Goal: Task Accomplishment & Management: Use online tool/utility

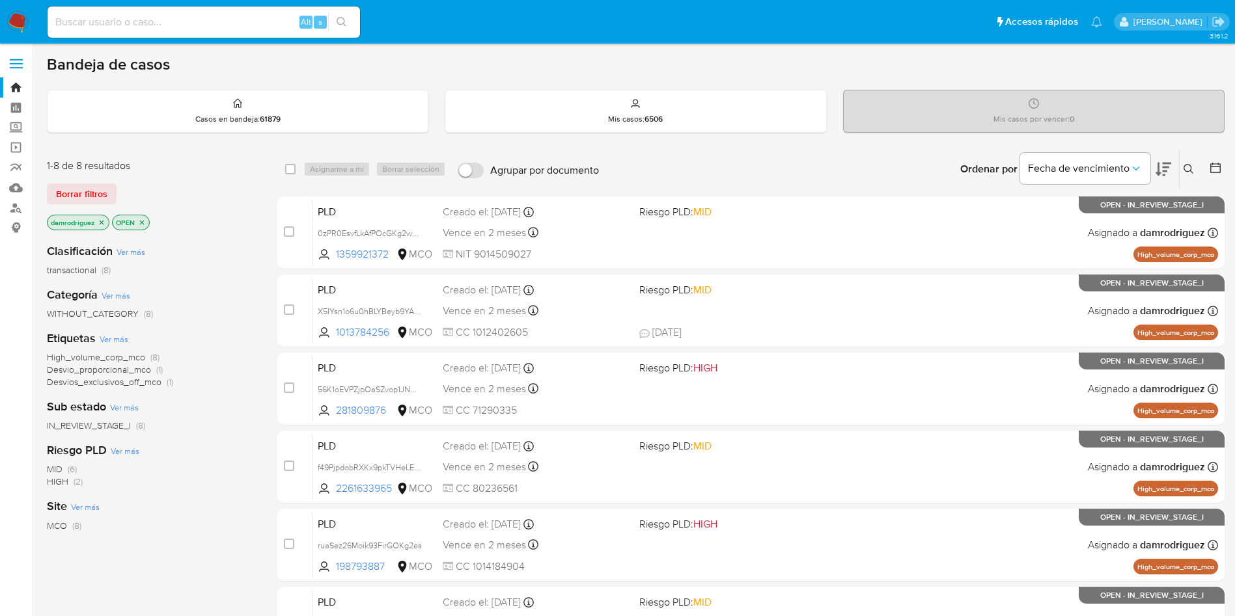
click at [30, 27] on nav "Pausado Ver notificaciones Alt s Accesos rápidos Presiona las siguientes teclas…" at bounding box center [617, 22] width 1235 height 44
click at [17, 25] on img at bounding box center [18, 22] width 22 height 22
click at [225, 185] on div "Borrar filtros" at bounding box center [151, 194] width 208 height 21
click at [221, 221] on div "damrodriguez OPEN" at bounding box center [151, 224] width 208 height 18
click at [102, 221] on icon "close-filter" at bounding box center [102, 222] width 5 height 5
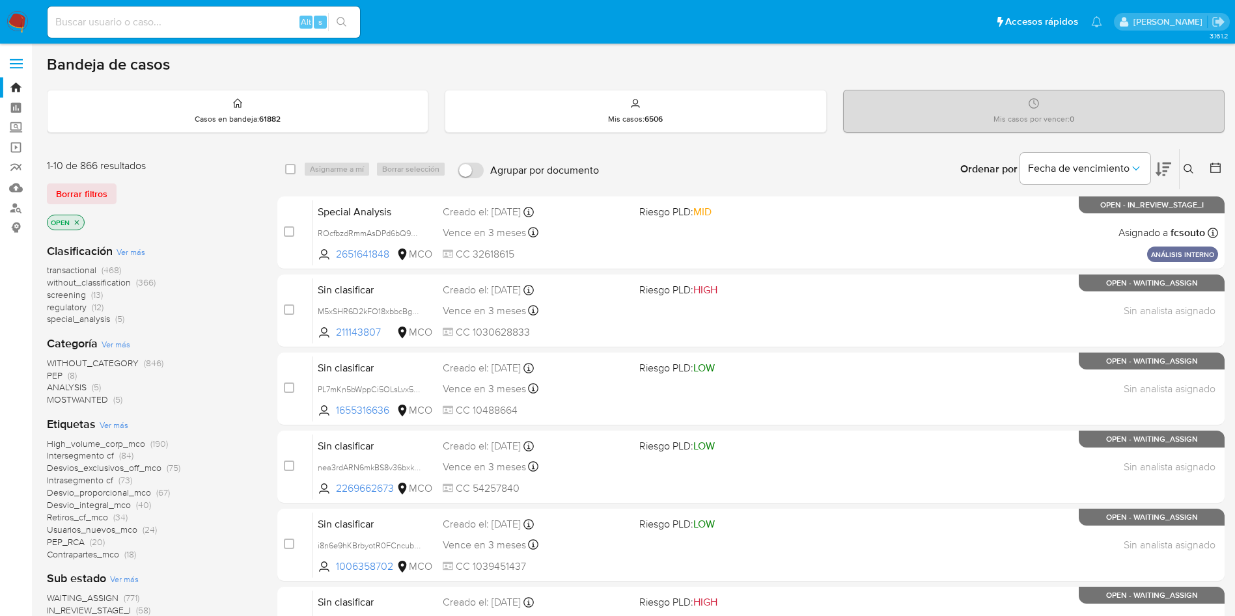
click at [18, 18] on img at bounding box center [18, 22] width 22 height 22
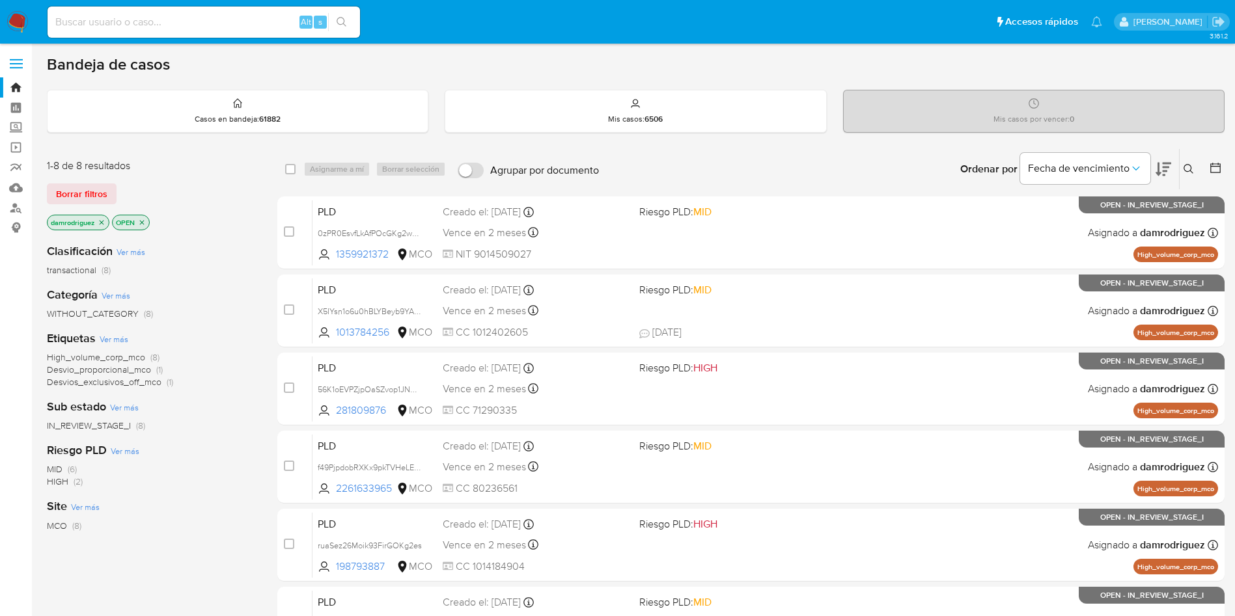
click at [1167, 166] on icon at bounding box center [1163, 170] width 16 height 14
click at [102, 224] on icon "close-filter" at bounding box center [102, 223] width 8 height 8
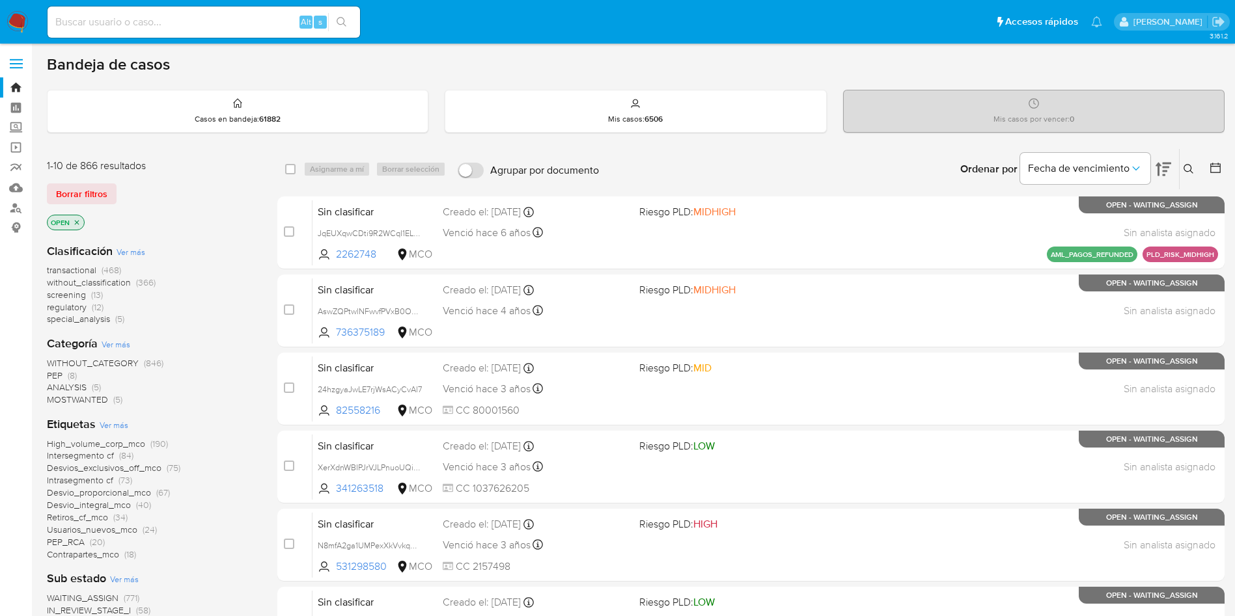
click at [83, 268] on span "transactional" at bounding box center [71, 270] width 49 height 13
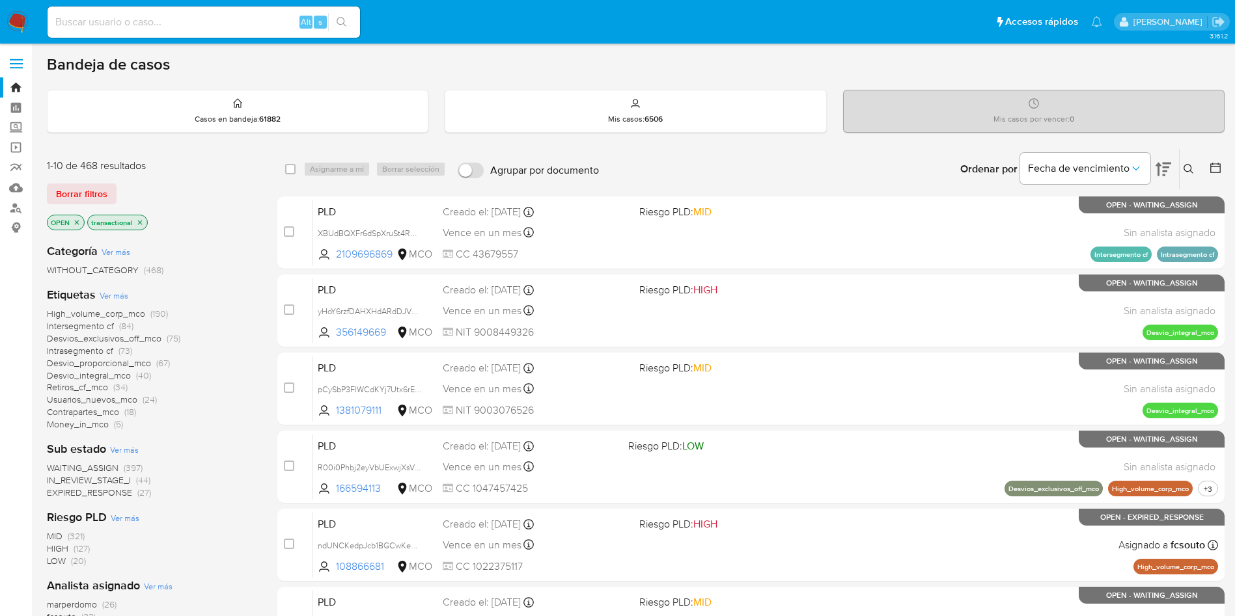
click at [1224, 173] on button at bounding box center [1217, 169] width 16 height 16
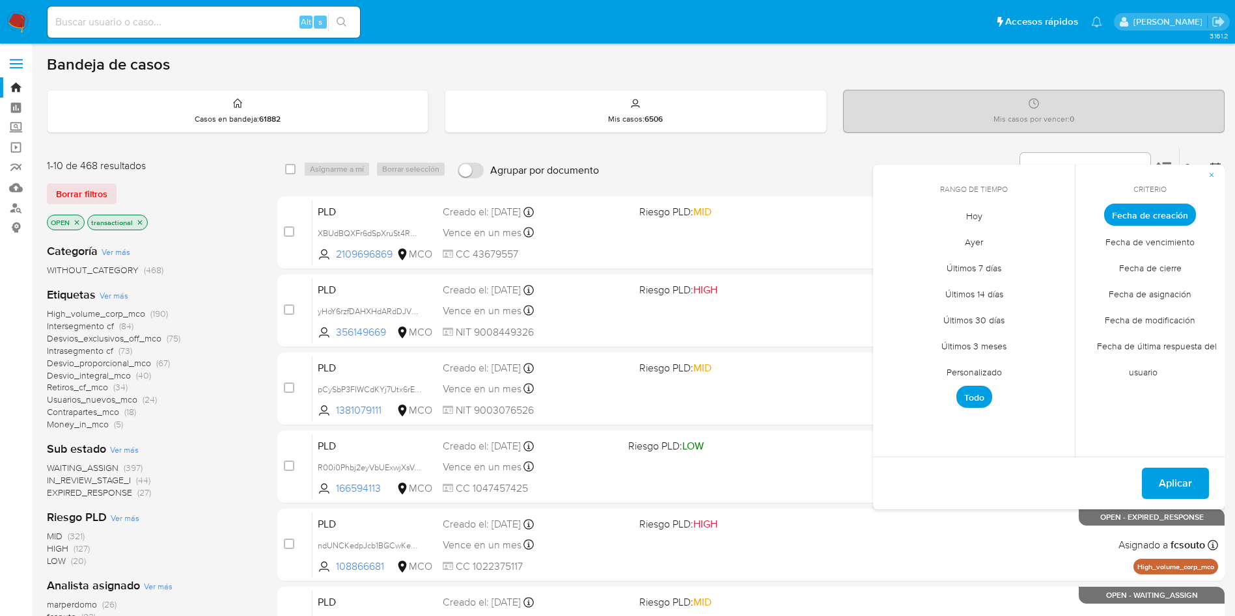
click at [985, 368] on span "Personalizado" at bounding box center [974, 372] width 83 height 27
click at [894, 238] on icon "Mes anterior" at bounding box center [893, 239] width 16 height 16
click at [1047, 318] on button "10" at bounding box center [1051, 313] width 21 height 21
click at [954, 337] on button "13" at bounding box center [947, 339] width 21 height 21
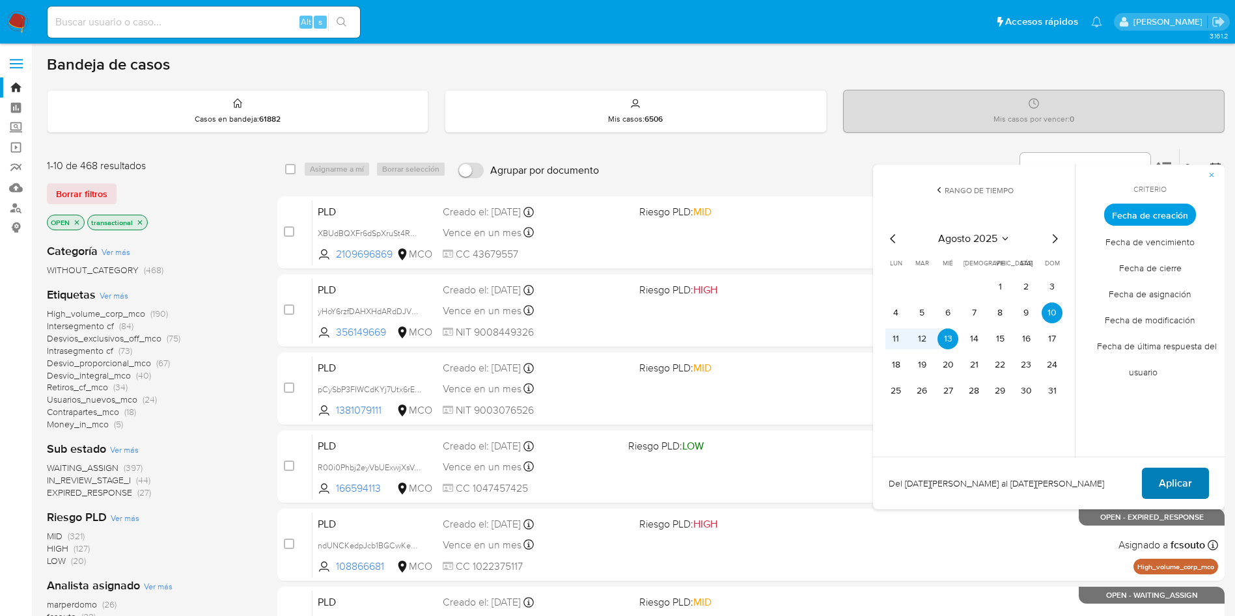
click at [1174, 485] on span "Aplicar" at bounding box center [1174, 483] width 33 height 29
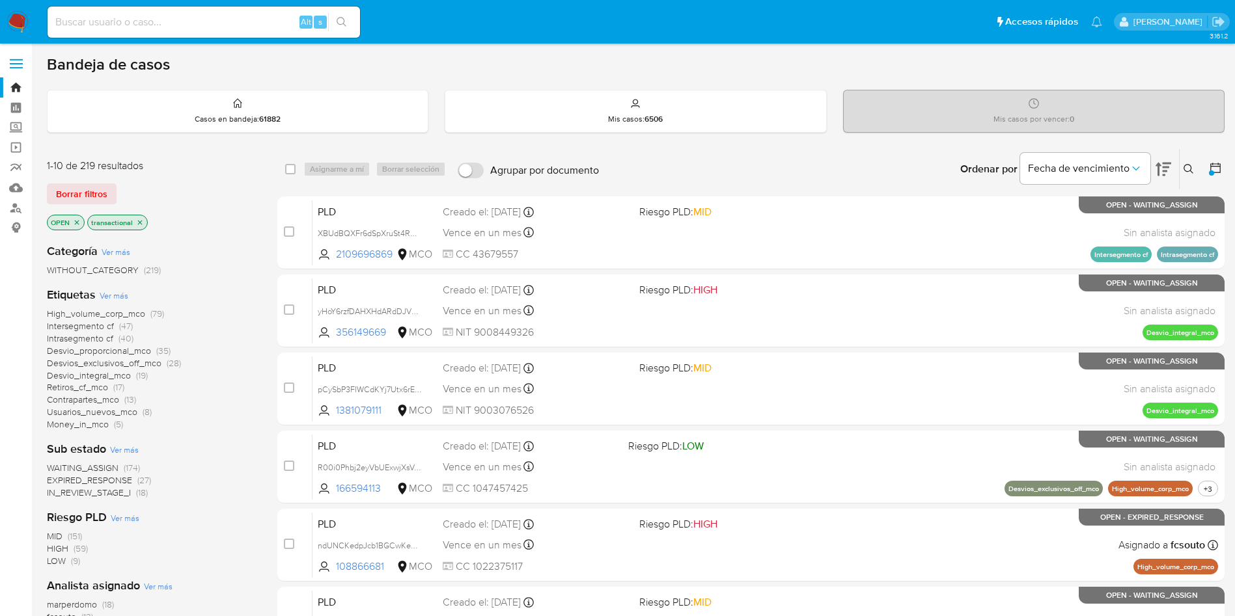
click at [97, 466] on span "WAITING_ASSIGN" at bounding box center [83, 467] width 72 height 13
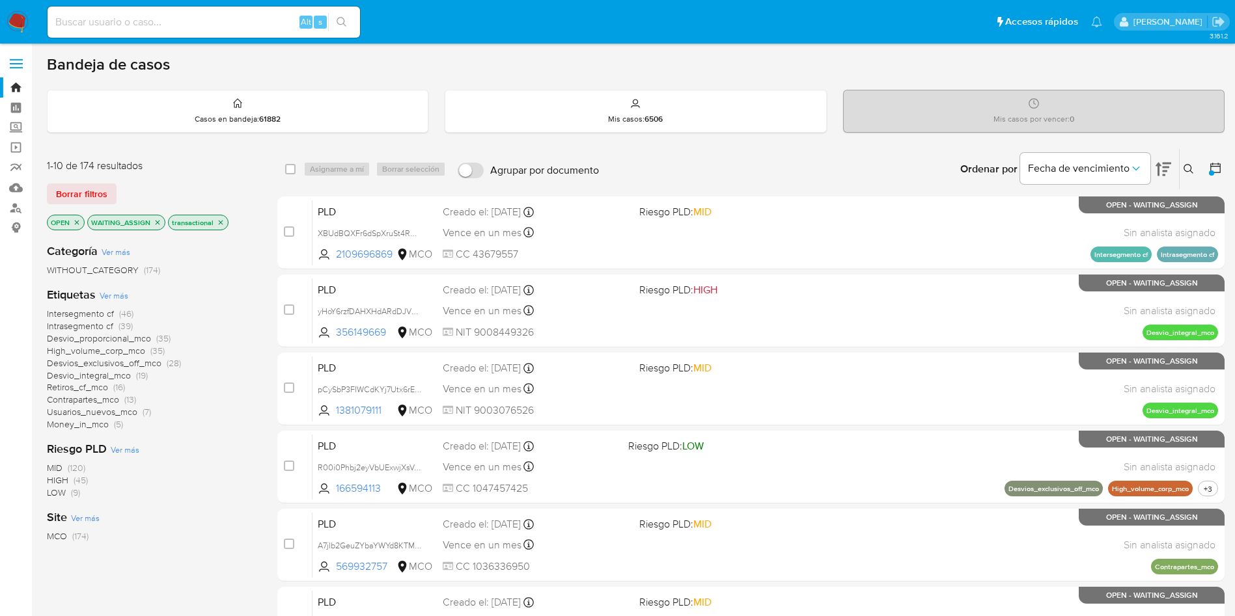
click at [128, 351] on span "High_volume_corp_mco" at bounding box center [96, 350] width 98 height 13
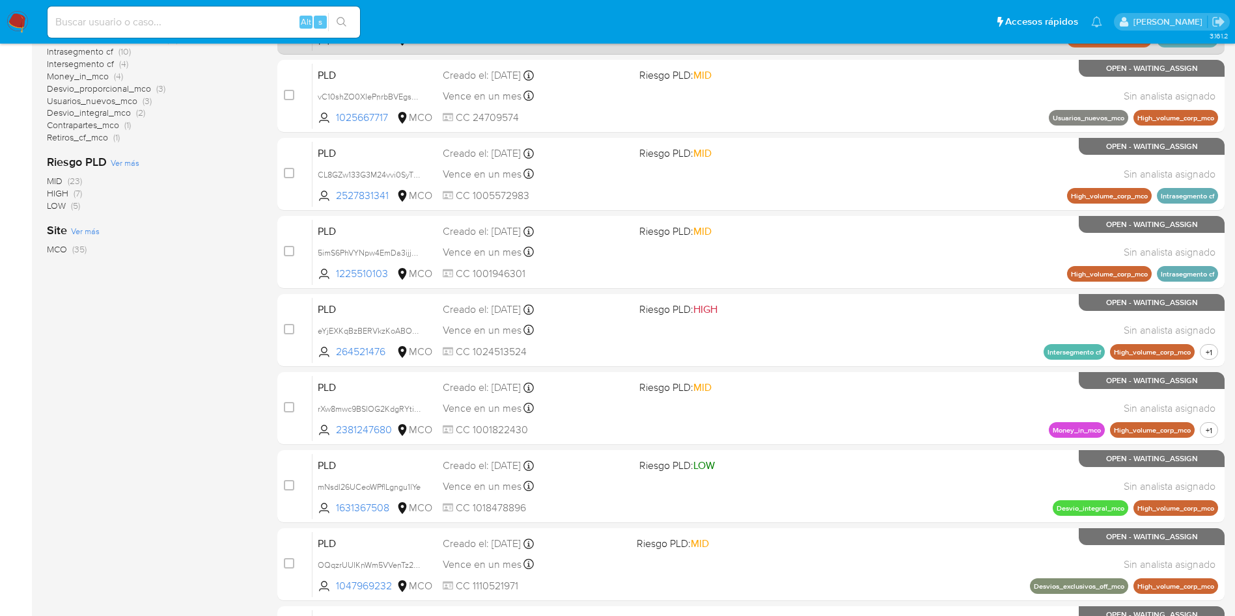
scroll to position [458, 0]
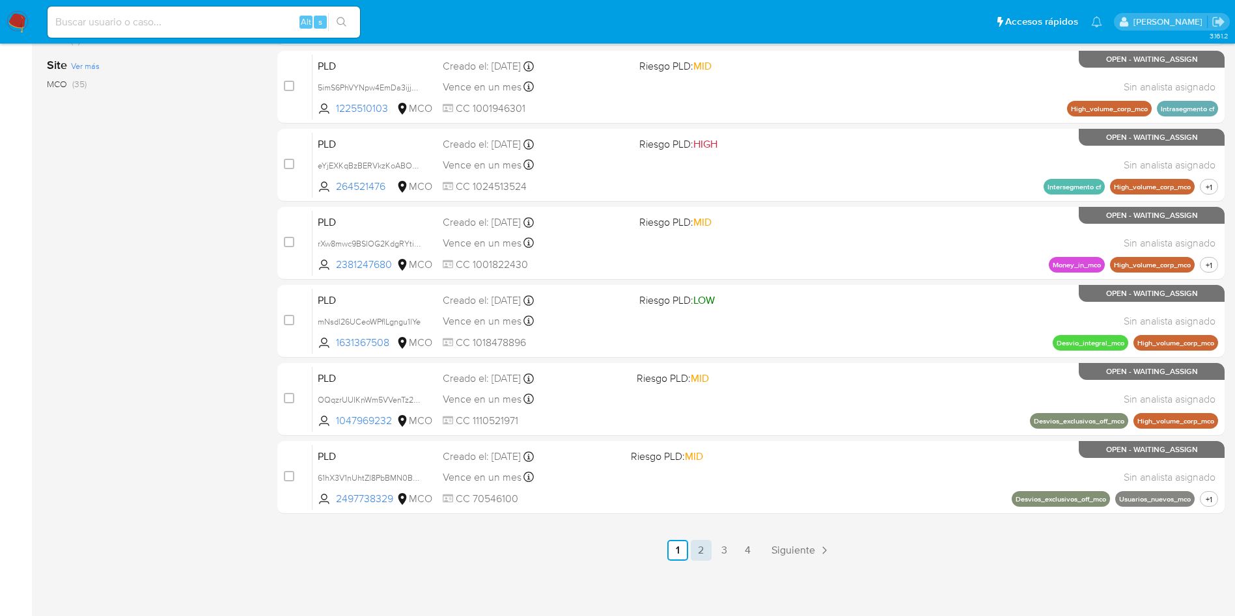
click at [706, 549] on link "2" at bounding box center [701, 550] width 21 height 21
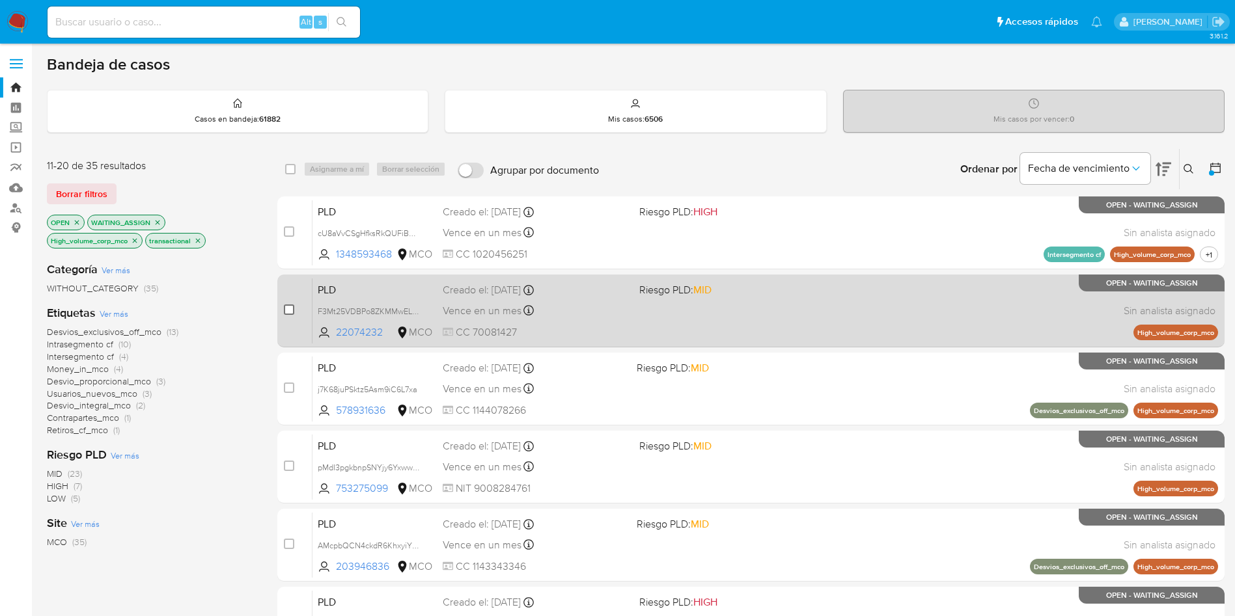
click at [288, 307] on input "checkbox" at bounding box center [289, 310] width 10 height 10
checkbox input "true"
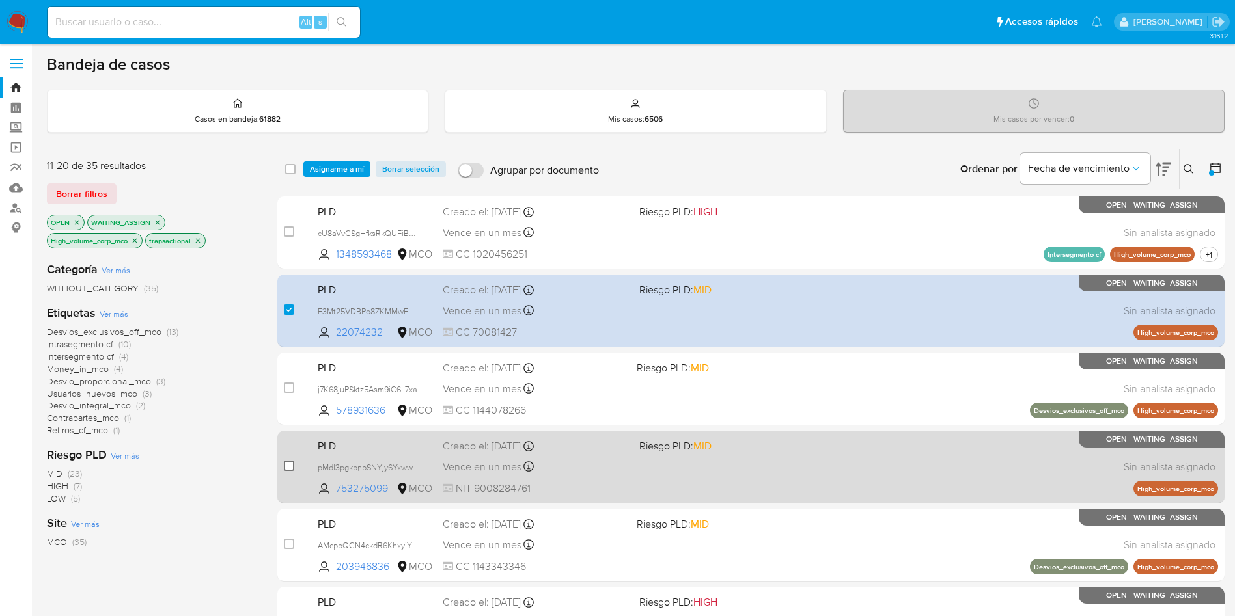
click at [284, 462] on input "checkbox" at bounding box center [289, 466] width 10 height 10
checkbox input "true"
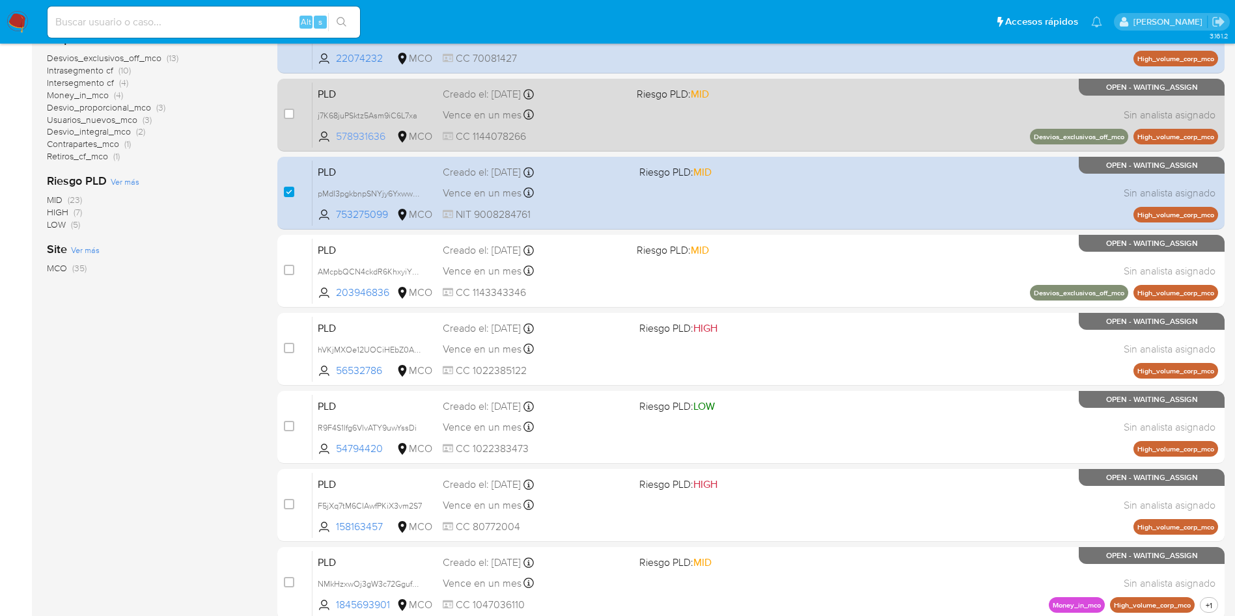
scroll to position [293, 0]
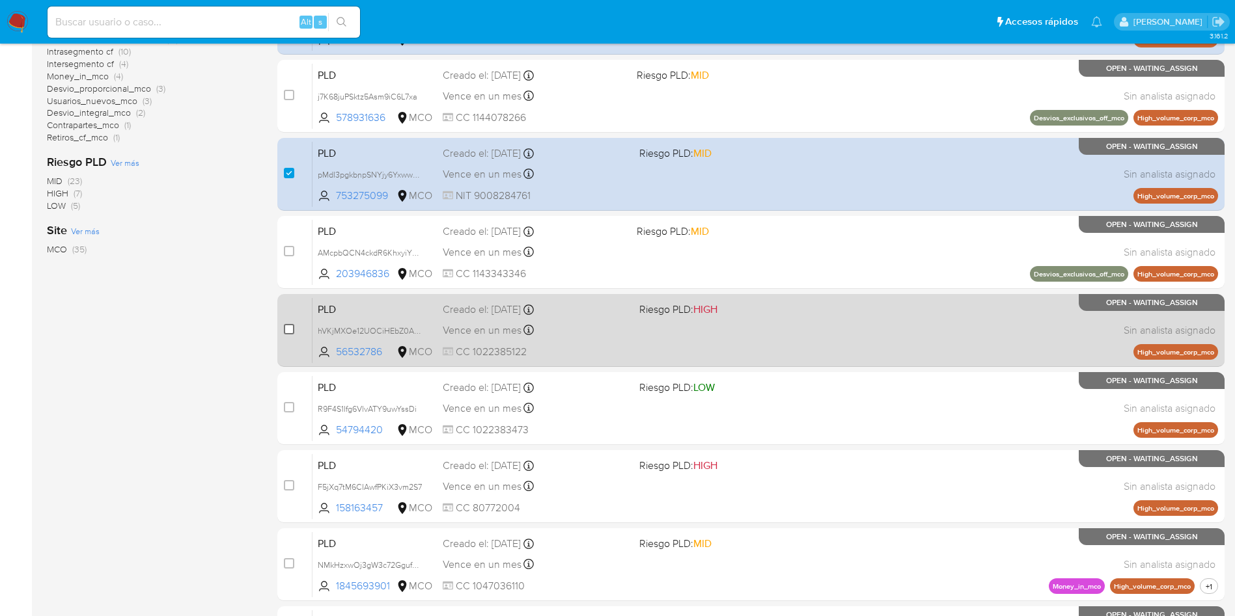
click at [291, 329] on input "checkbox" at bounding box center [289, 329] width 10 height 10
checkbox input "true"
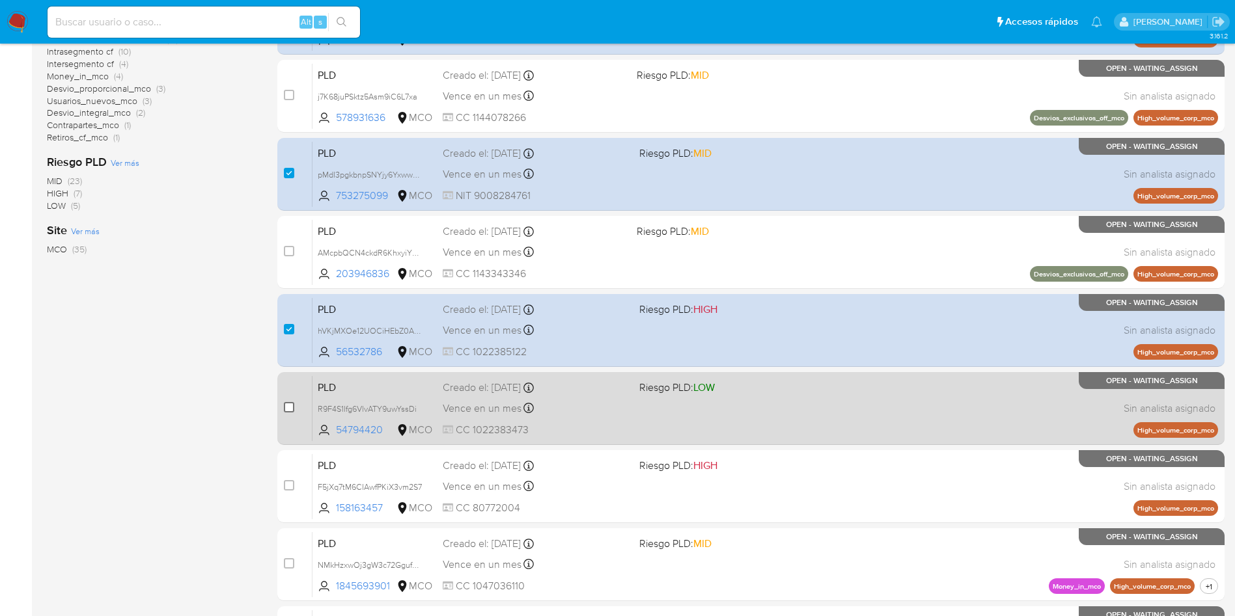
click at [291, 406] on input "checkbox" at bounding box center [289, 407] width 10 height 10
checkbox input "true"
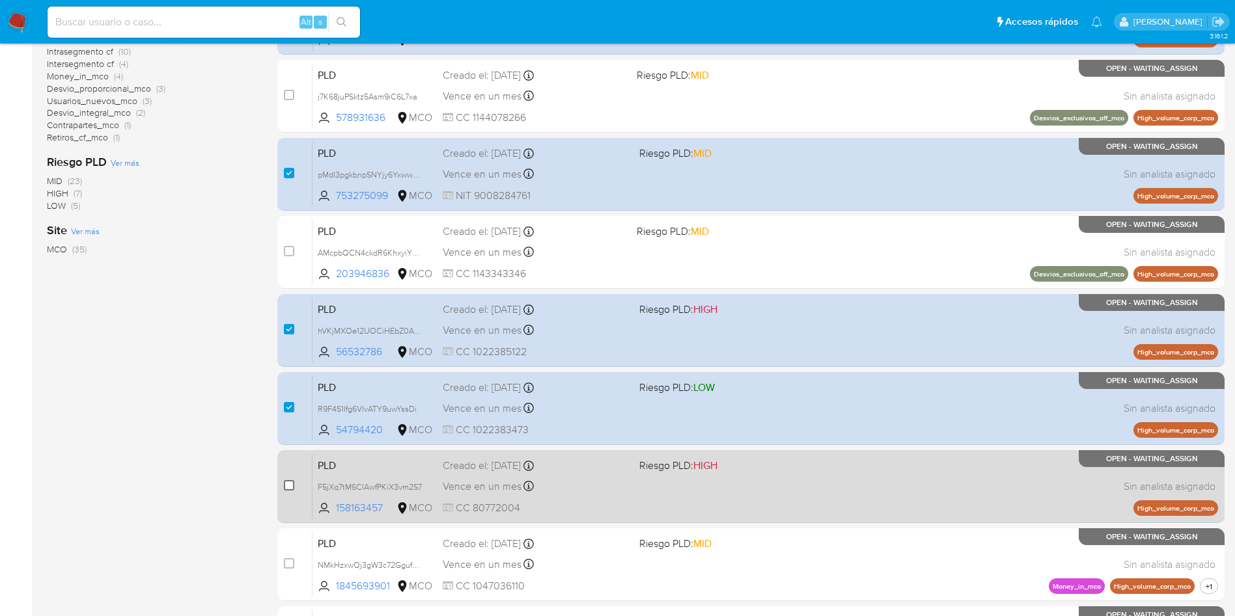
click at [288, 487] on input "checkbox" at bounding box center [289, 485] width 10 height 10
checkbox input "true"
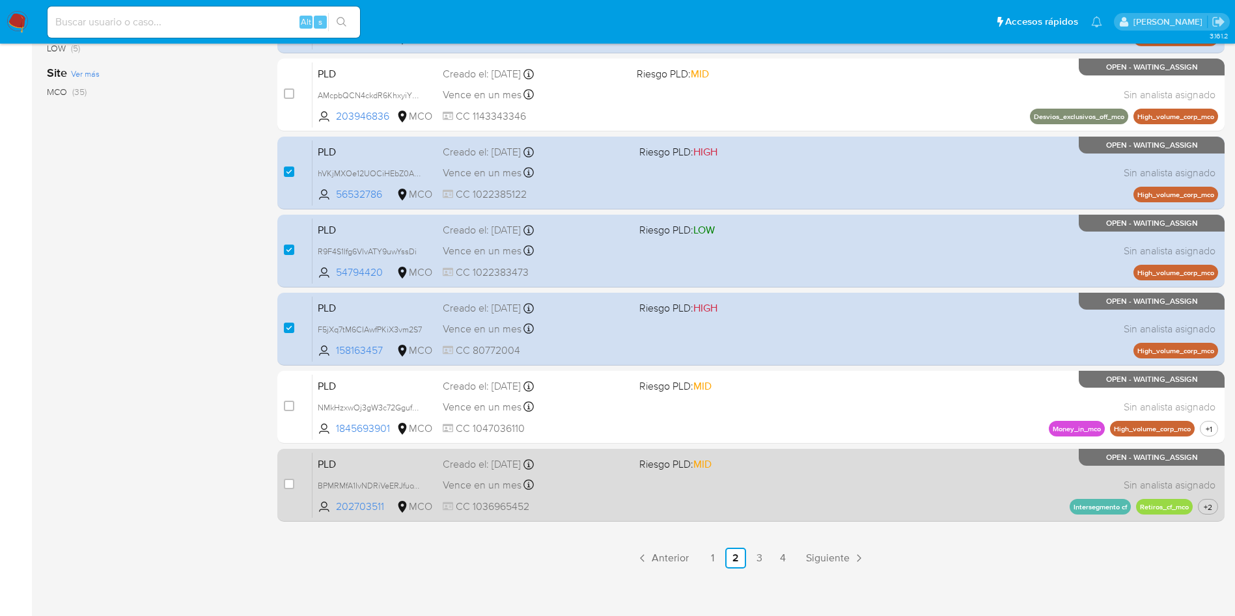
scroll to position [458, 0]
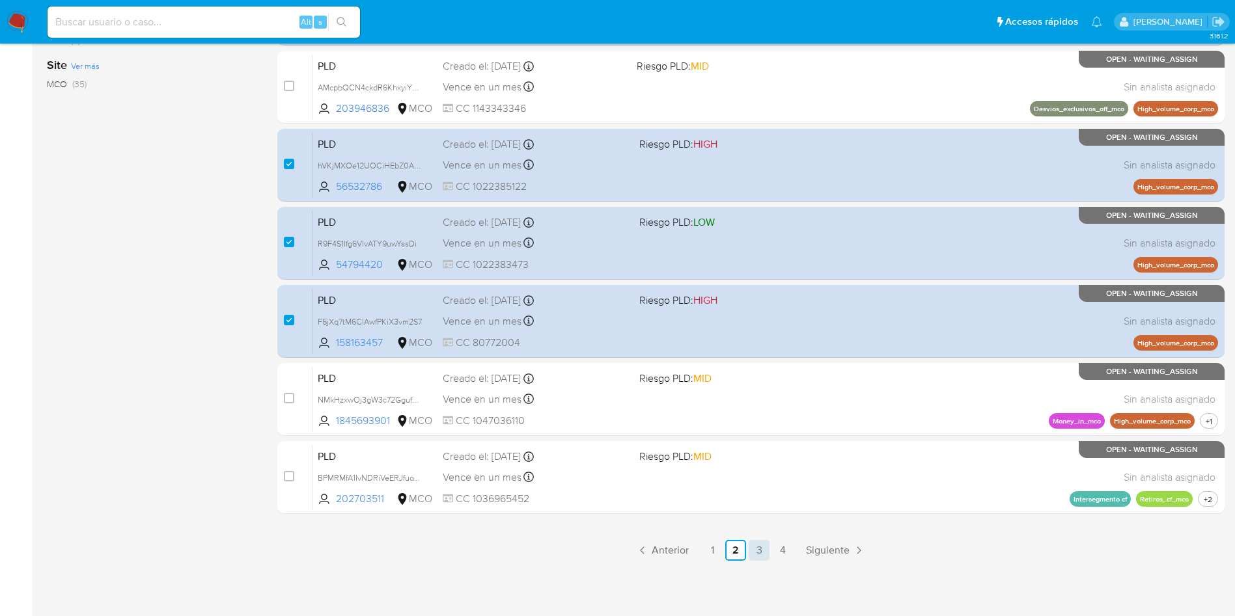
click at [750, 547] on link "3" at bounding box center [758, 550] width 21 height 21
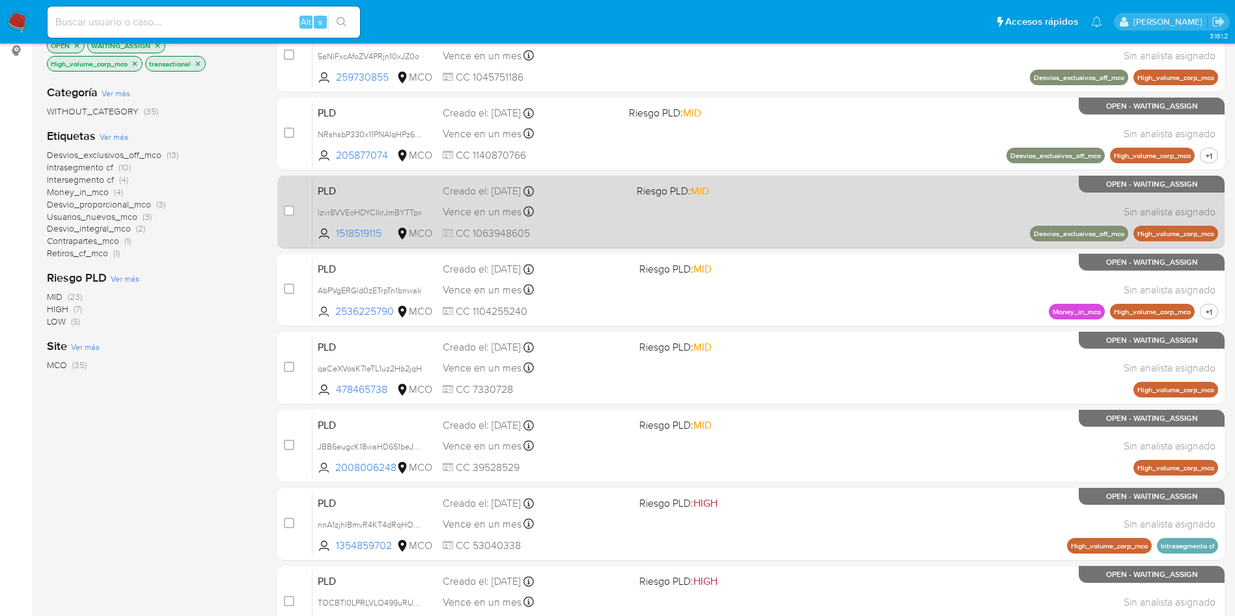
scroll to position [195, 0]
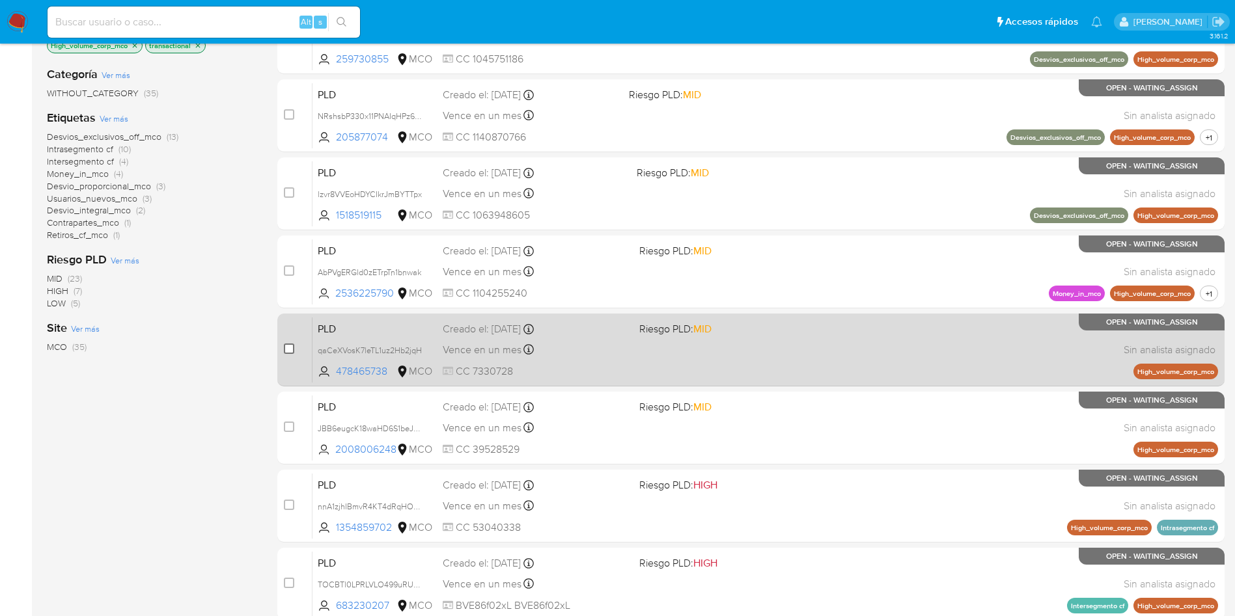
click at [290, 351] on input "checkbox" at bounding box center [289, 349] width 10 height 10
checkbox input "true"
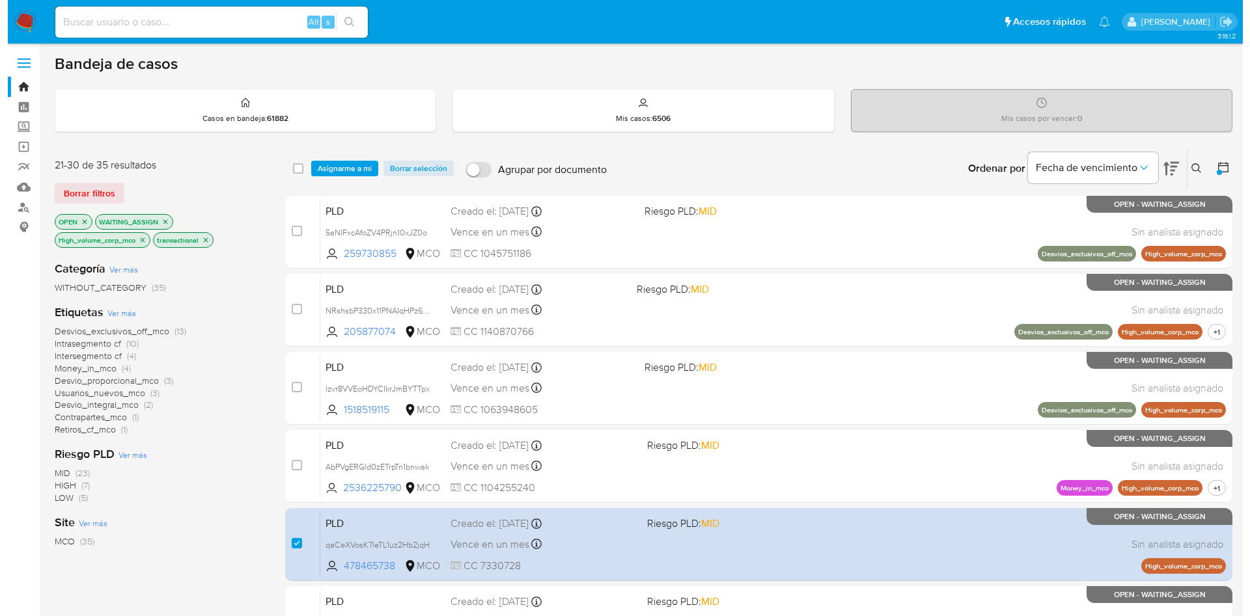
scroll to position [0, 0]
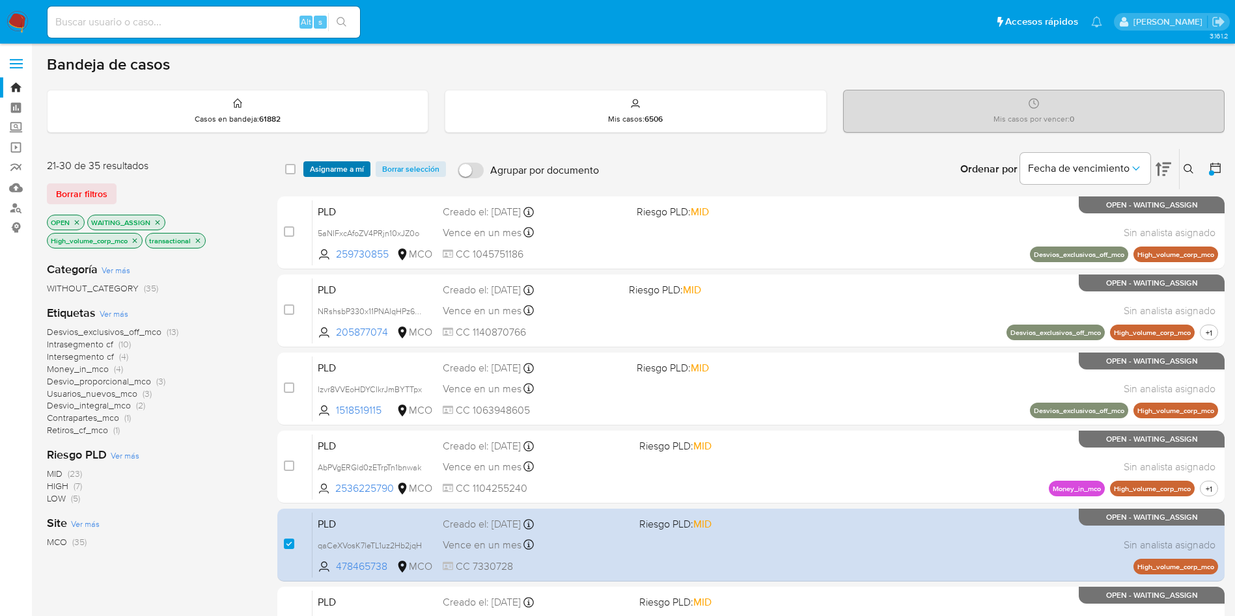
click at [353, 165] on span "Asignarme a mí" at bounding box center [337, 169] width 54 height 13
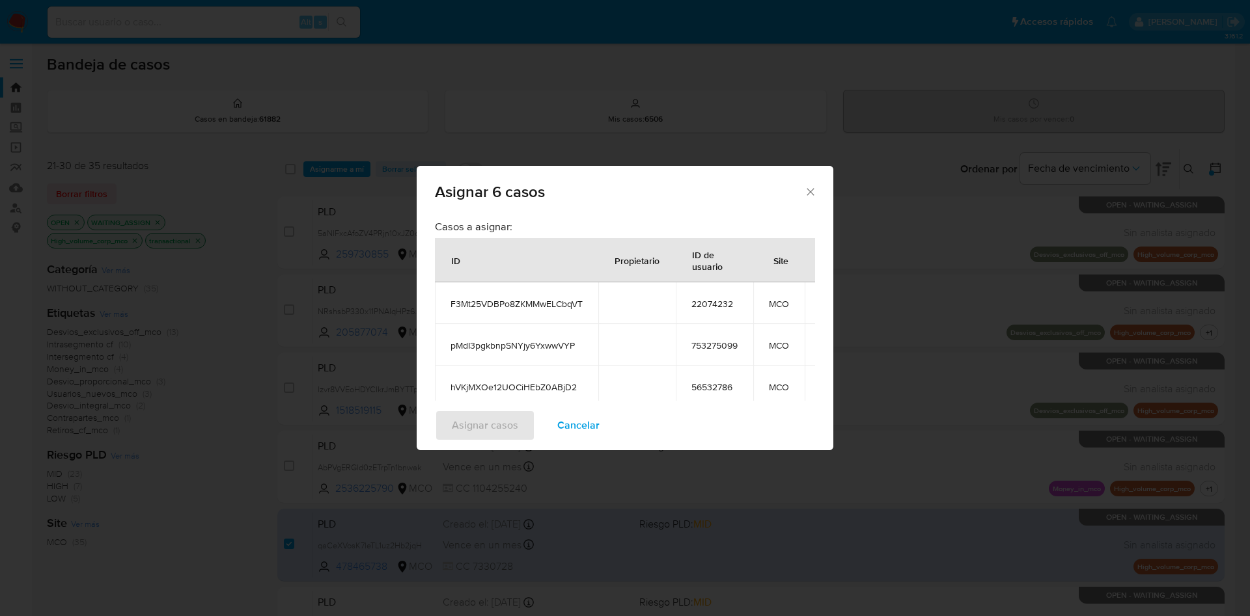
click at [699, 301] on span "22074232" at bounding box center [714, 304] width 46 height 12
copy span "22074232"
click at [708, 338] on td "753275099" at bounding box center [714, 345] width 77 height 42
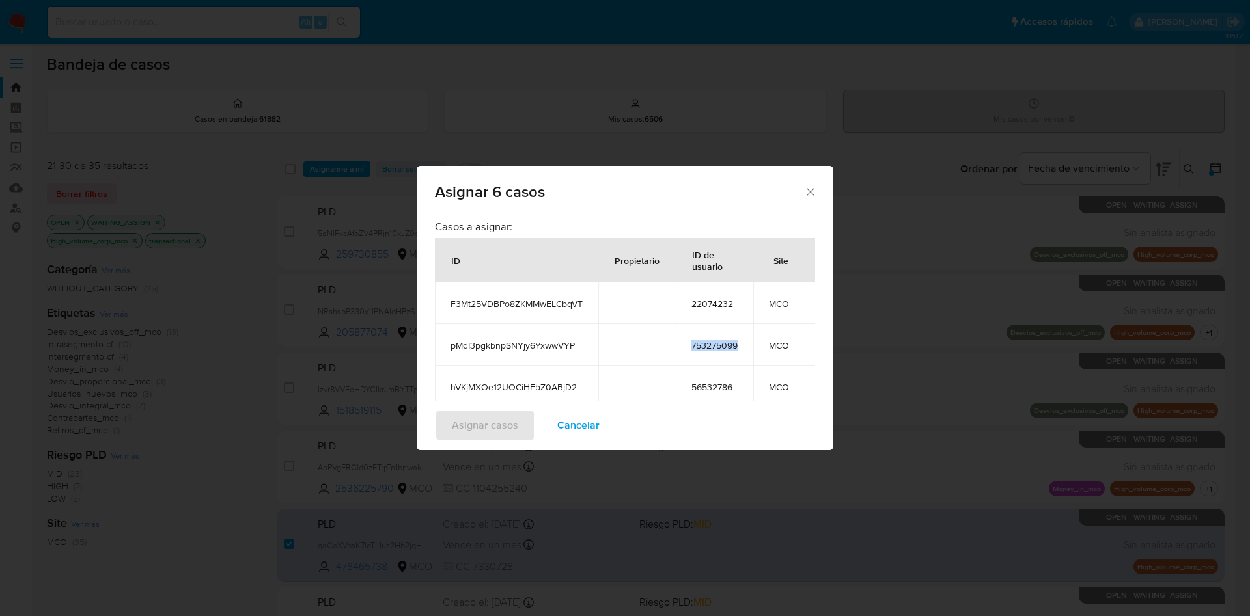
copy span "753275099"
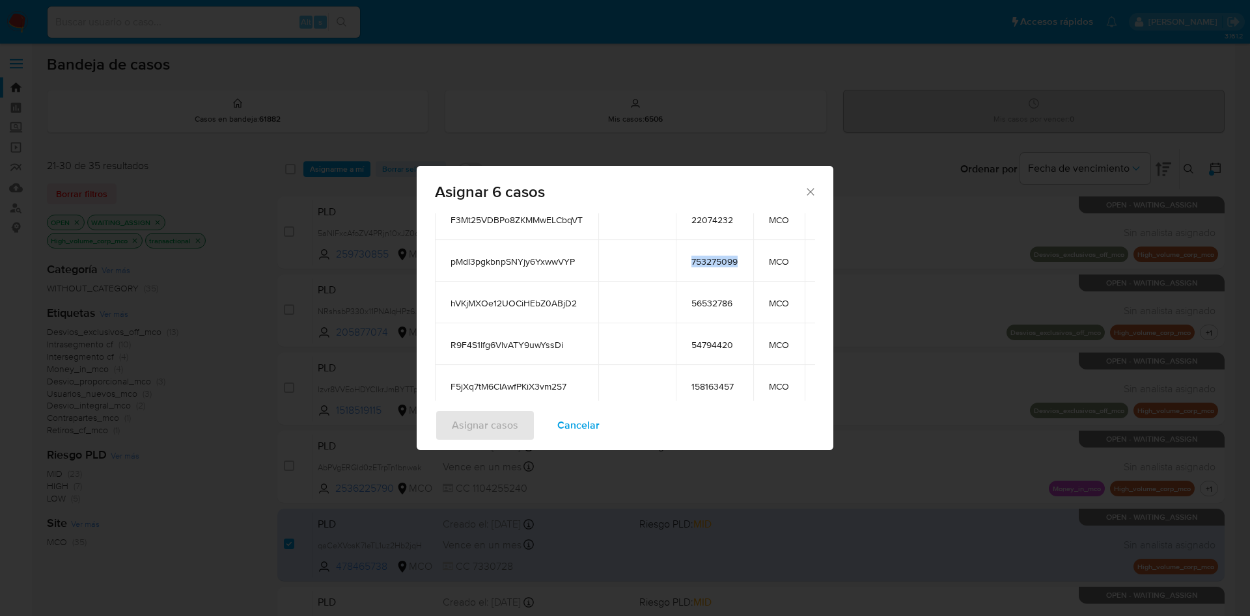
scroll to position [86, 0]
click at [708, 295] on span "56532786" at bounding box center [714, 301] width 46 height 12
copy span "56532786"
click at [722, 341] on span "54794420" at bounding box center [714, 343] width 46 height 12
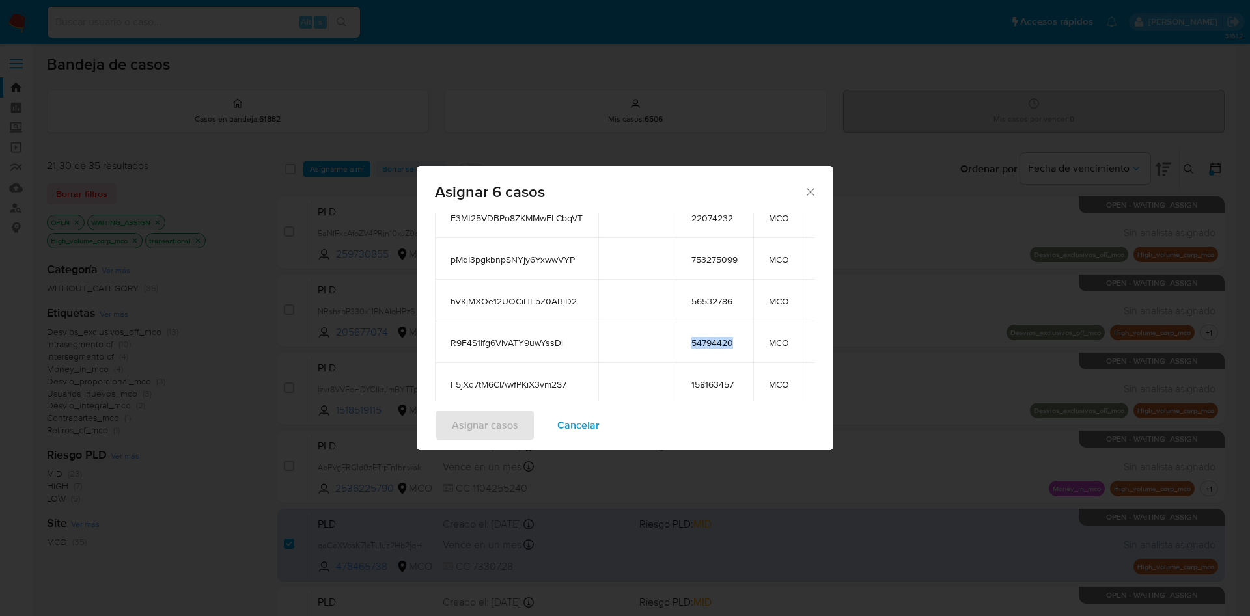
click at [722, 341] on span "54794420" at bounding box center [714, 343] width 46 height 12
copy span "54794420"
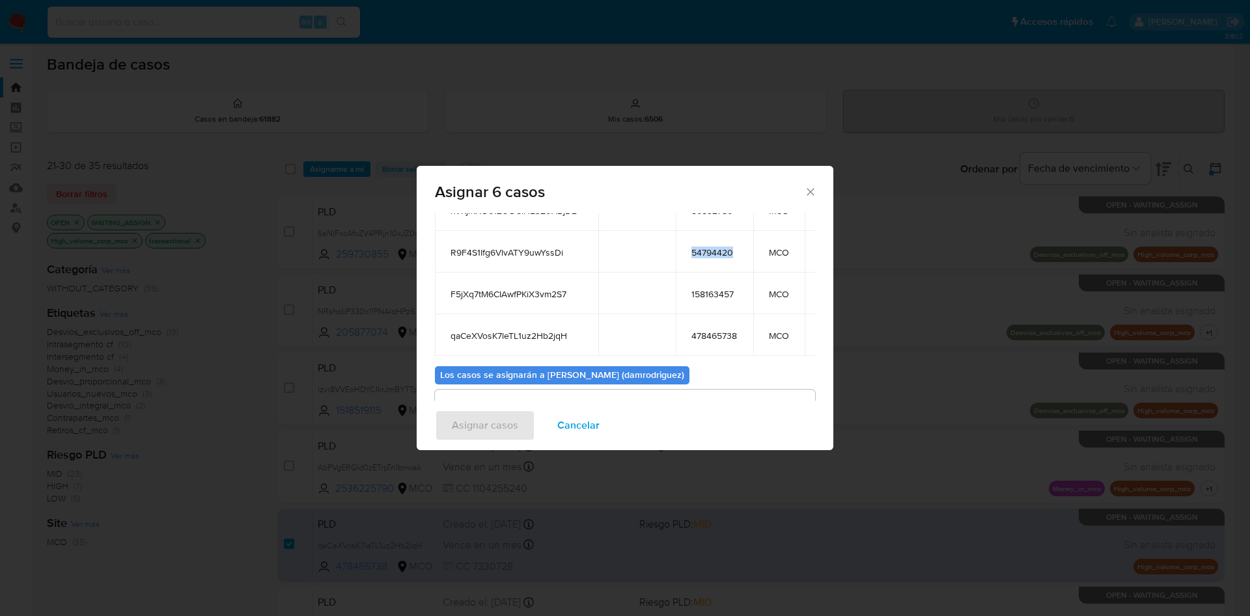
scroll to position [190, 0]
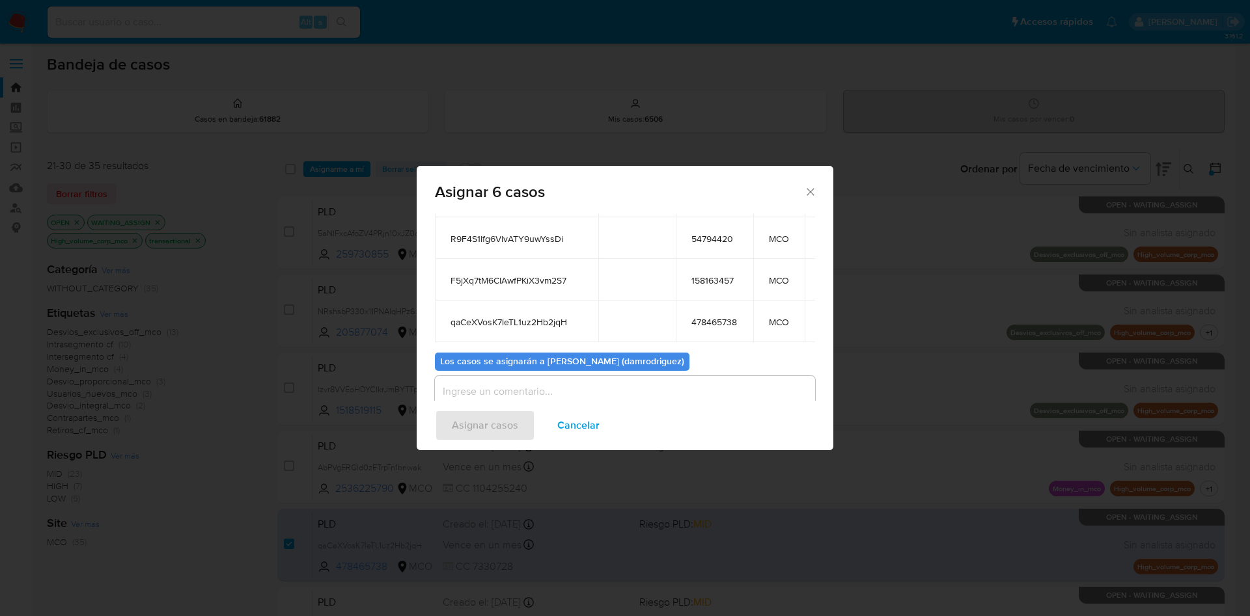
click at [722, 287] on td "158163457" at bounding box center [714, 280] width 77 height 42
click at [722, 286] on td "158163457" at bounding box center [714, 280] width 77 height 42
copy span "158163457"
click at [721, 320] on span "478465738" at bounding box center [714, 322] width 46 height 12
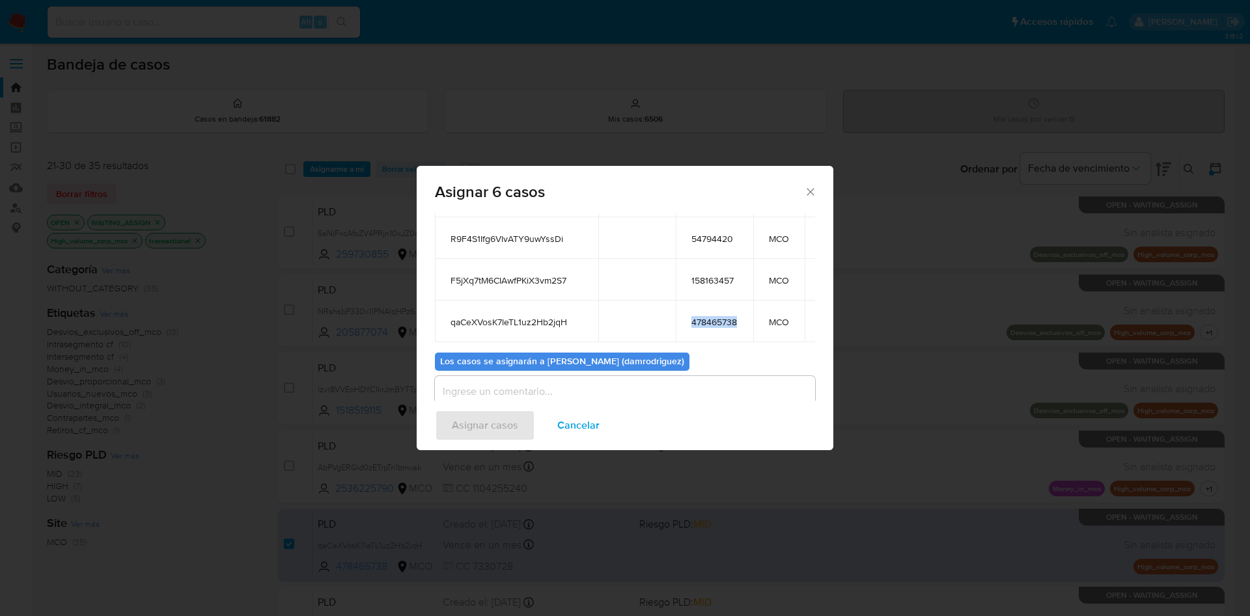
copy span "478465738"
click at [481, 381] on textarea "assign-modal" at bounding box center [625, 402] width 380 height 52
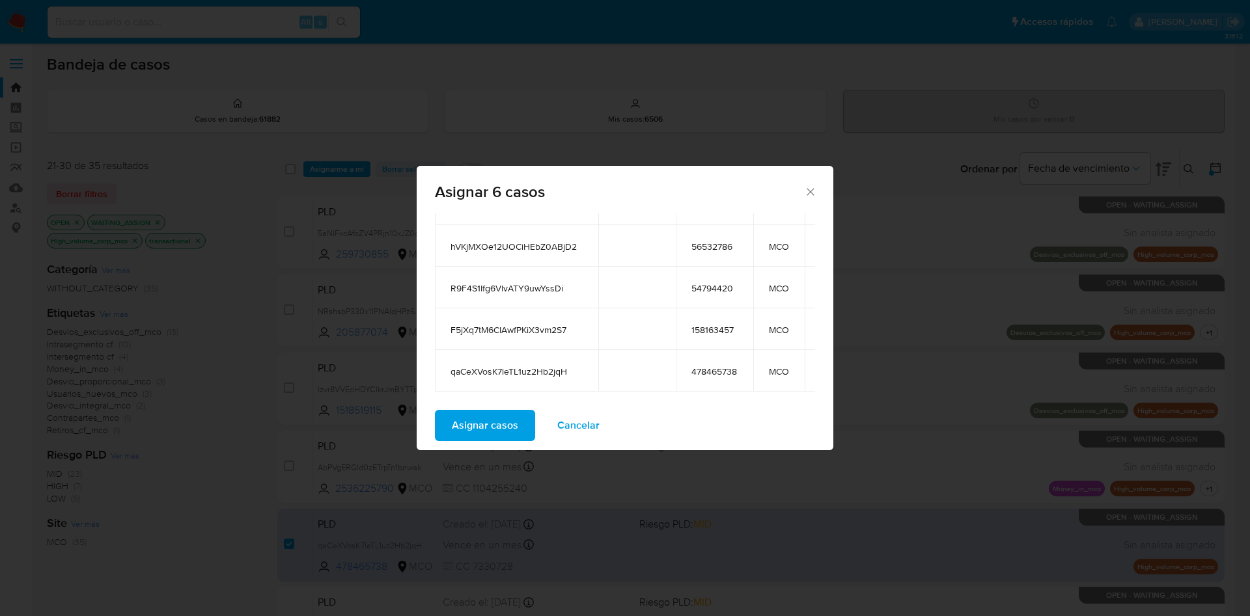
scroll to position [0, 0]
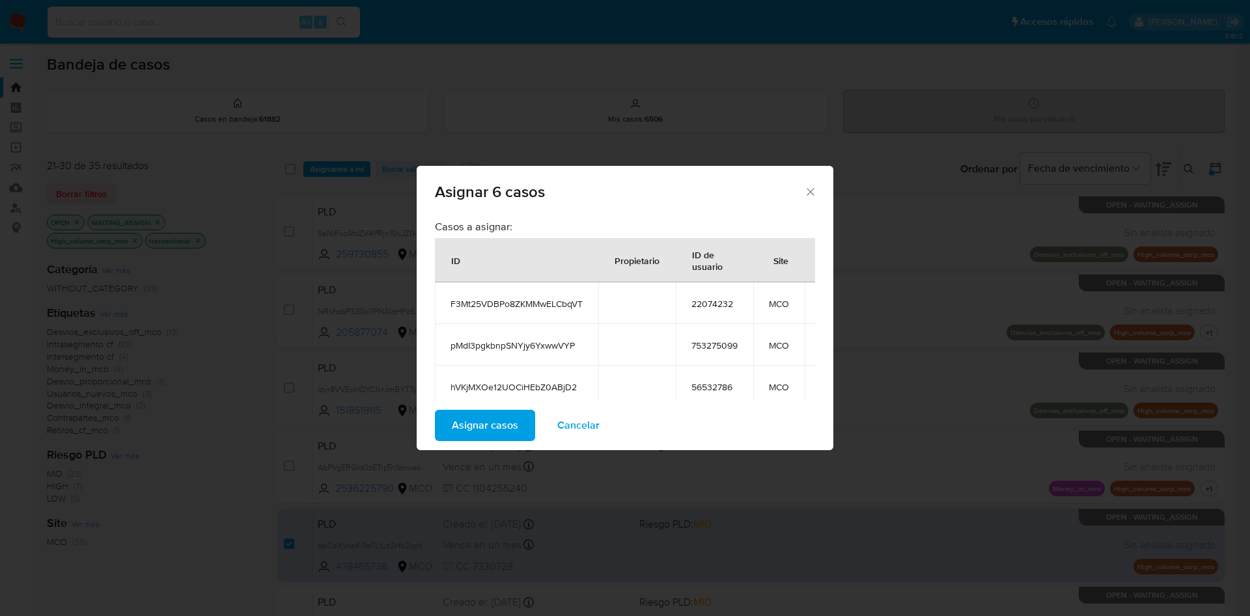
type textarea "asignacion"
click at [579, 298] on span "F3Mt25VDBPo8ZKMMwELCbqVT" at bounding box center [516, 304] width 132 height 12
copy span "F3Mt25VDBPo8ZKMMwELCbqVT"
click at [544, 340] on span "pMdI3pgkbnpSNYjy6YxwwVYP" at bounding box center [516, 346] width 132 height 12
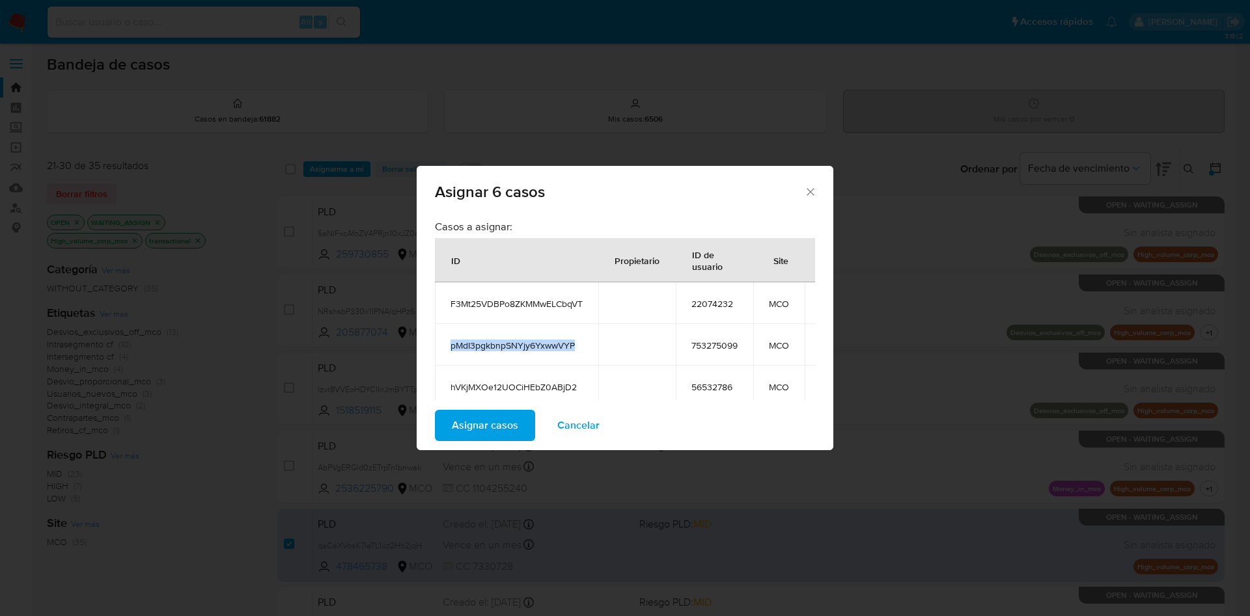
click at [544, 340] on span "pMdI3pgkbnpSNYjy6YxwwVYP" at bounding box center [516, 346] width 132 height 12
copy span "pMdI3pgkbnpSNYjy6YxwwVYP"
click at [497, 382] on td "hVKjMXOe12UOCiHEbZ0ABjD2" at bounding box center [516, 387] width 163 height 42
click at [498, 378] on td "hVKjMXOe12UOCiHEbZ0ABjD2" at bounding box center [516, 387] width 163 height 42
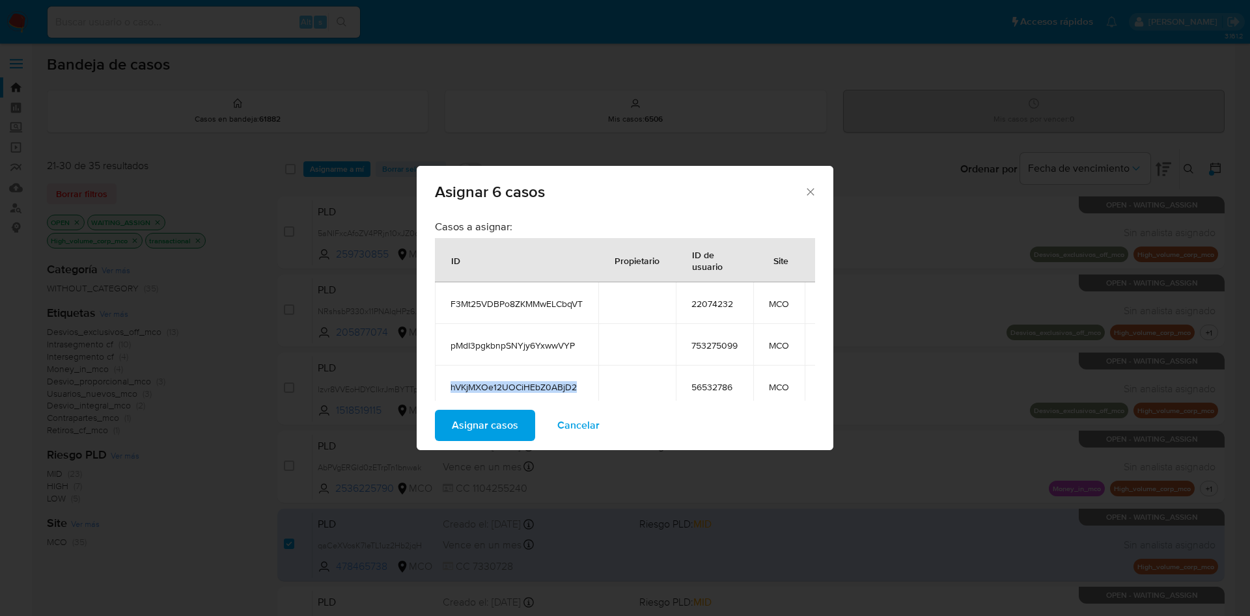
copy span "hVKjMXOe12UOCiHEbZ0ABjD2"
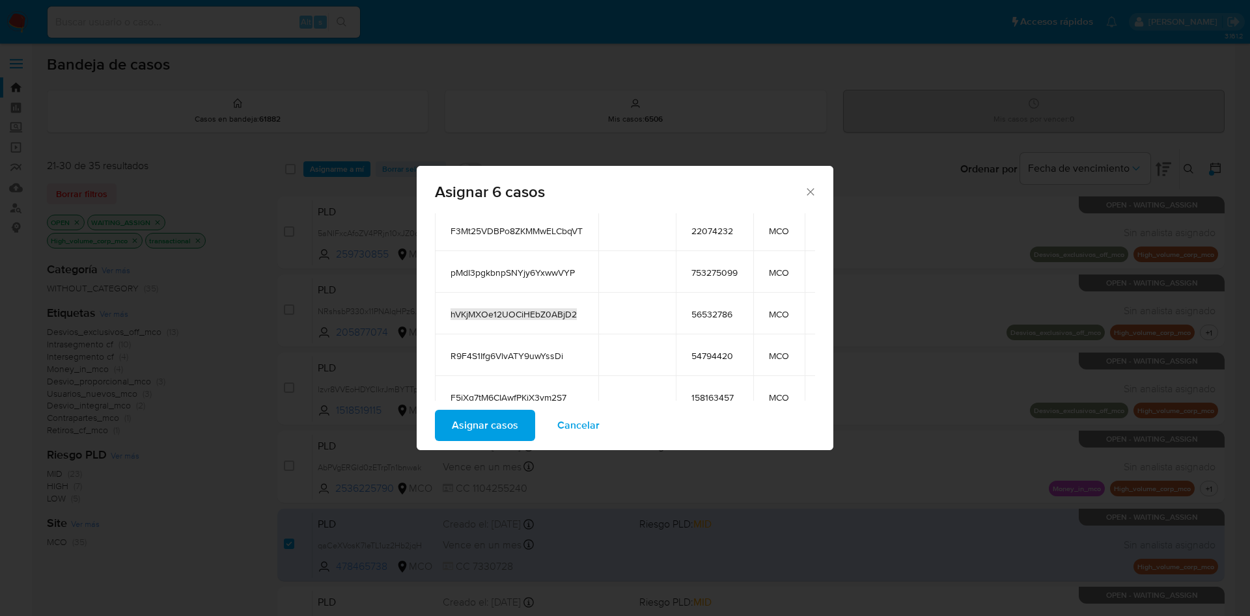
scroll to position [98, 0]
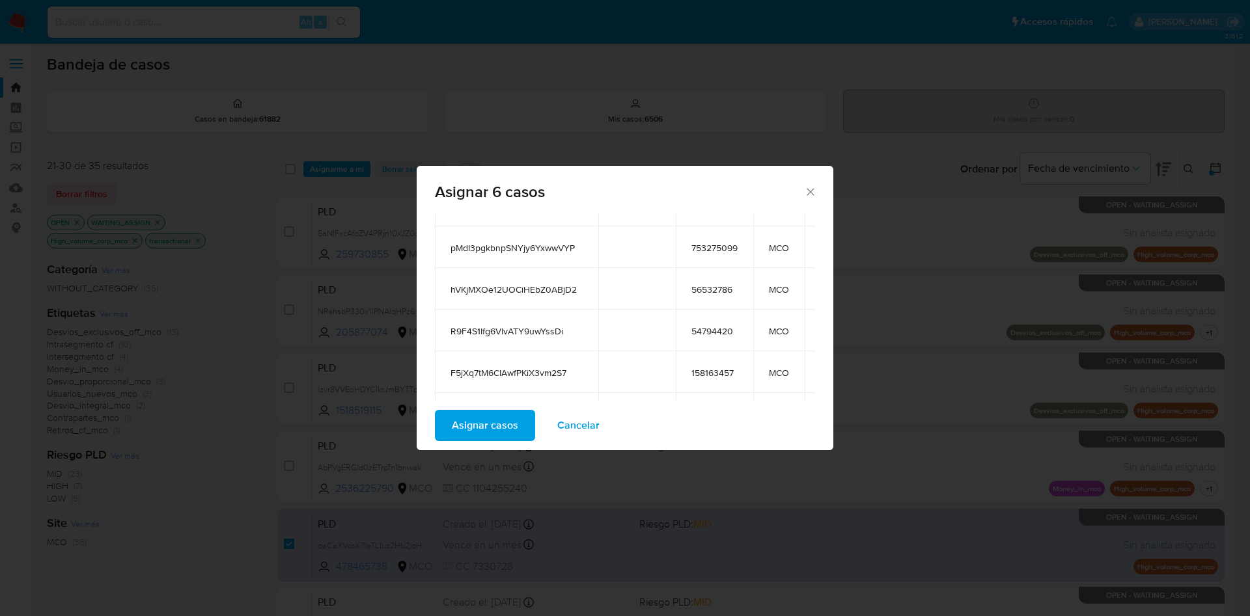
click at [522, 325] on span "R9F4S1Ifg6VlvATY9uwYssDi" at bounding box center [516, 331] width 132 height 12
copy span "R9F4S1Ifg6VlvATY9uwYssDi"
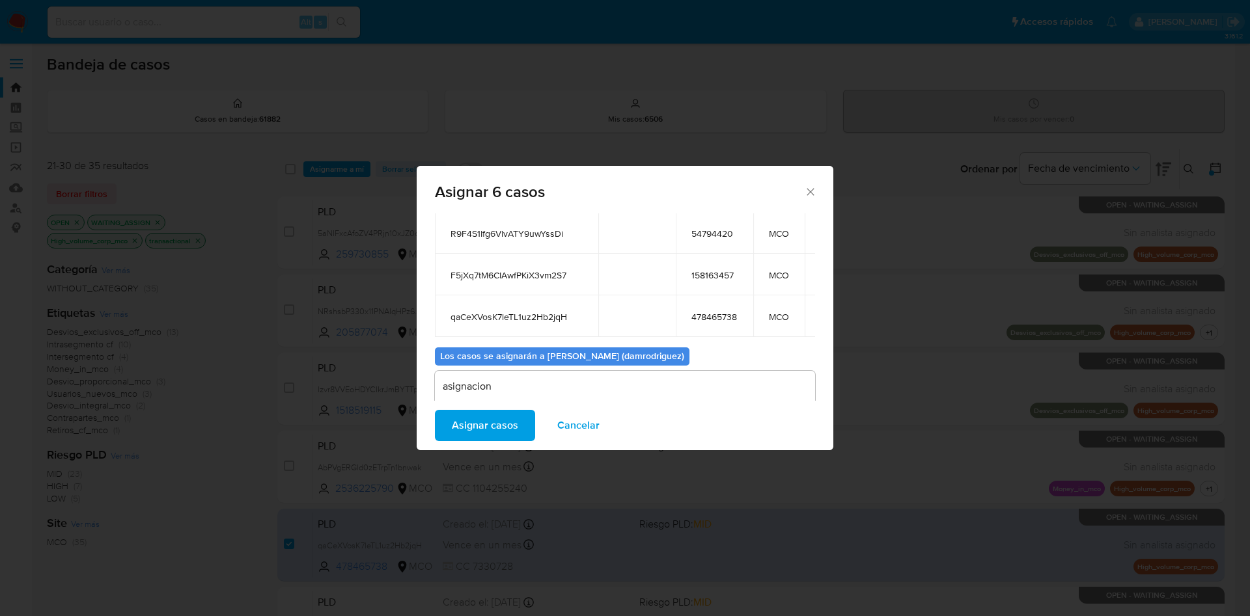
click at [525, 267] on td "F5jXq7tM6CIAwfPKiX3vm2S7" at bounding box center [516, 275] width 163 height 42
click at [500, 311] on span "qaCeXVosK7leTL1uz2Hb2jqH" at bounding box center [516, 317] width 132 height 12
click at [512, 418] on span "Asignar casos" at bounding box center [485, 425] width 66 height 29
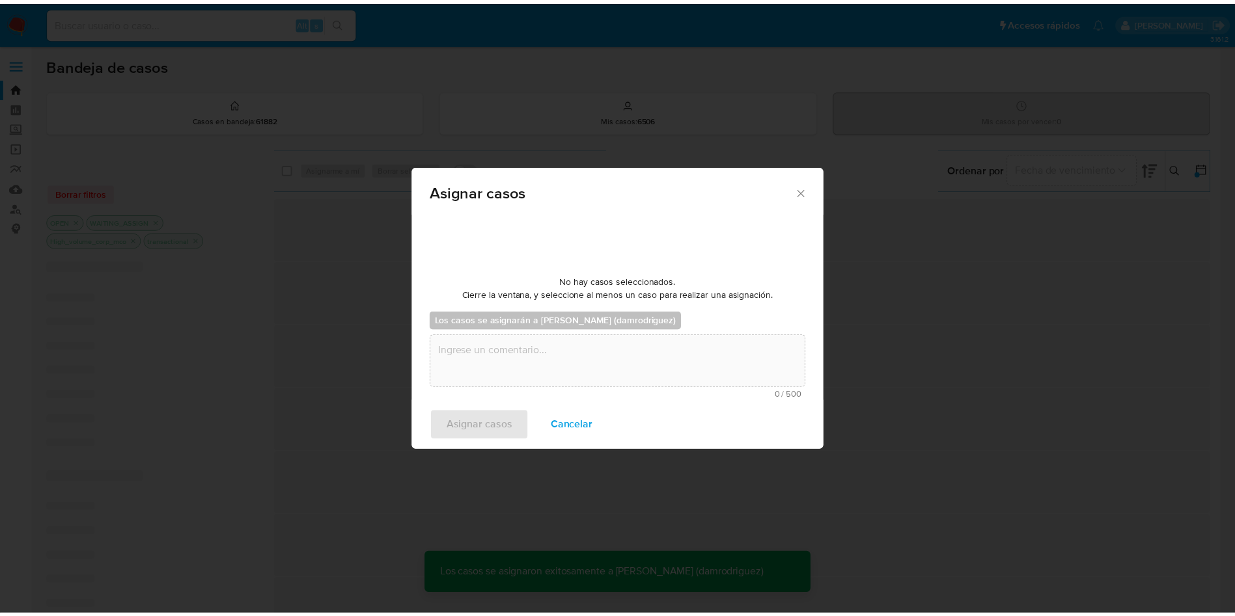
scroll to position [0, 0]
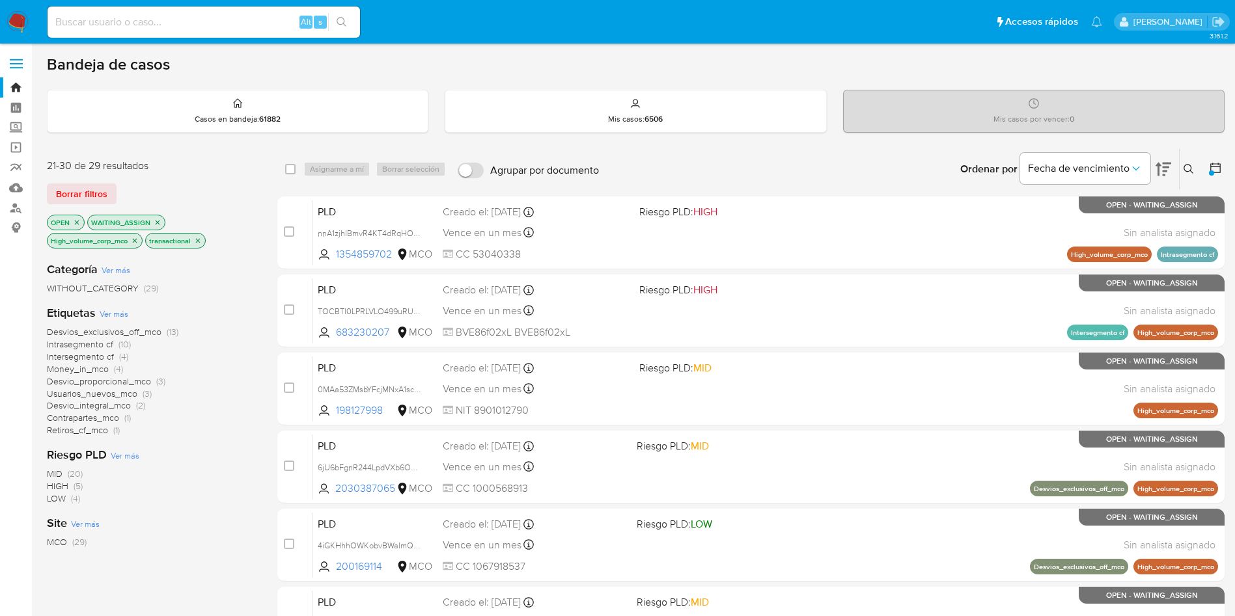
click at [256, 21] on input at bounding box center [204, 22] width 312 height 17
paste input "F3Mt25VDBPo8ZKMMwELCbqVT"
type input "F3Mt25VDBPo8ZKMMwELCbqVT"
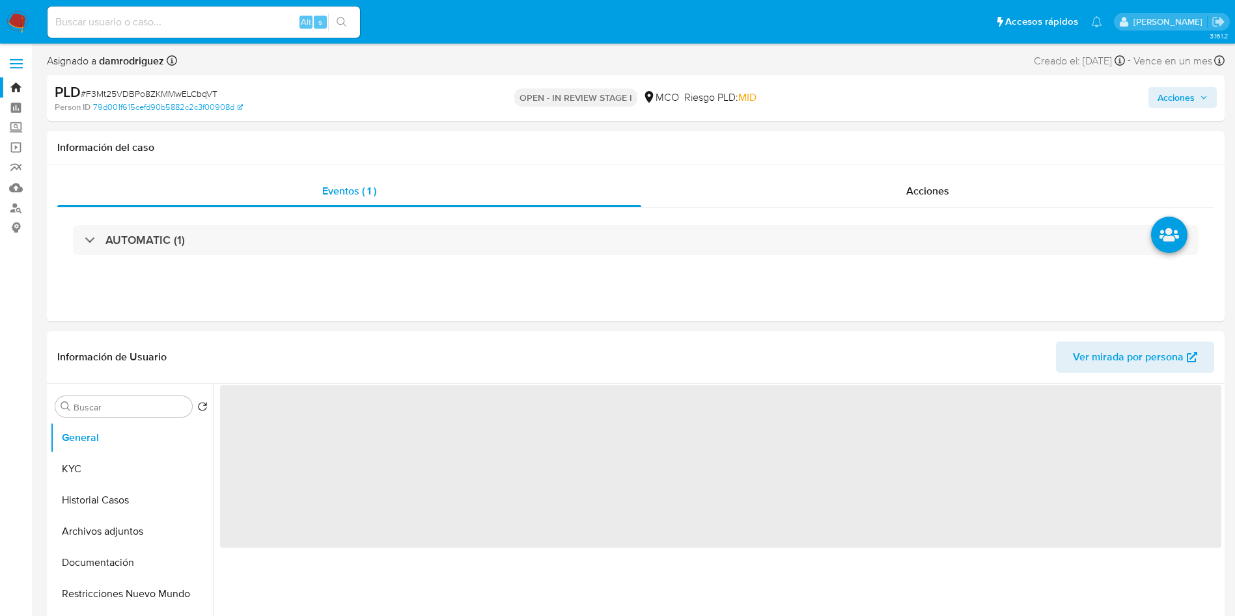
select select "10"
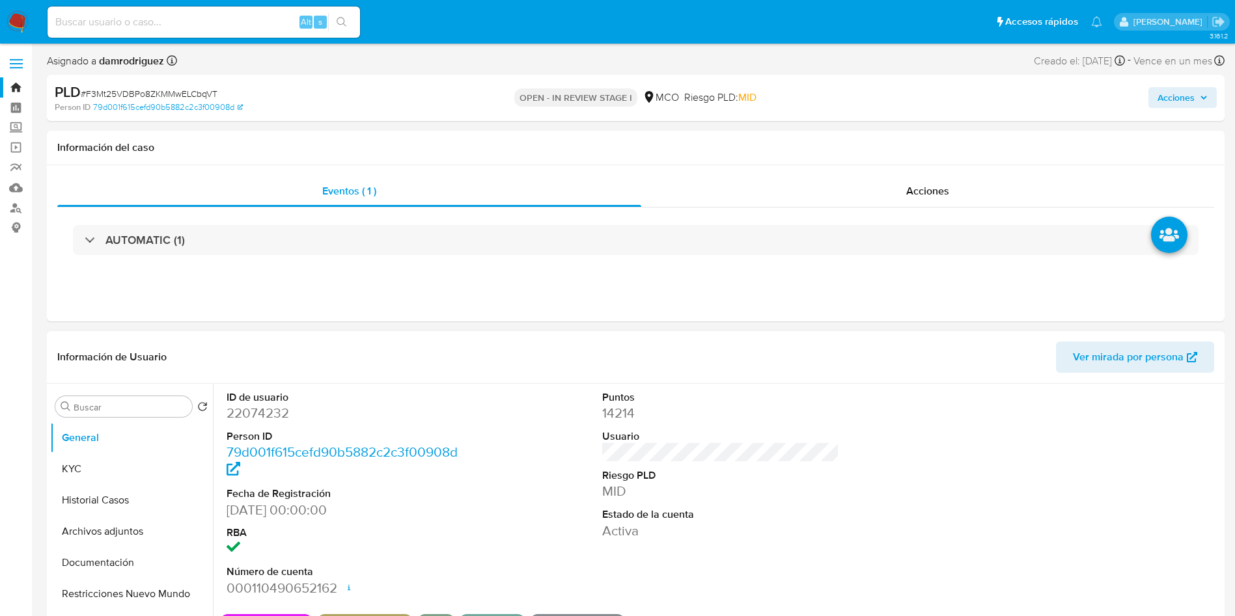
click at [264, 414] on dd "22074232" at bounding box center [345, 413] width 238 height 18
click at [255, 419] on dd "22074232" at bounding box center [345, 413] width 238 height 18
click at [379, 353] on header "Información de Usuario Ver mirada por persona" at bounding box center [635, 357] width 1157 height 31
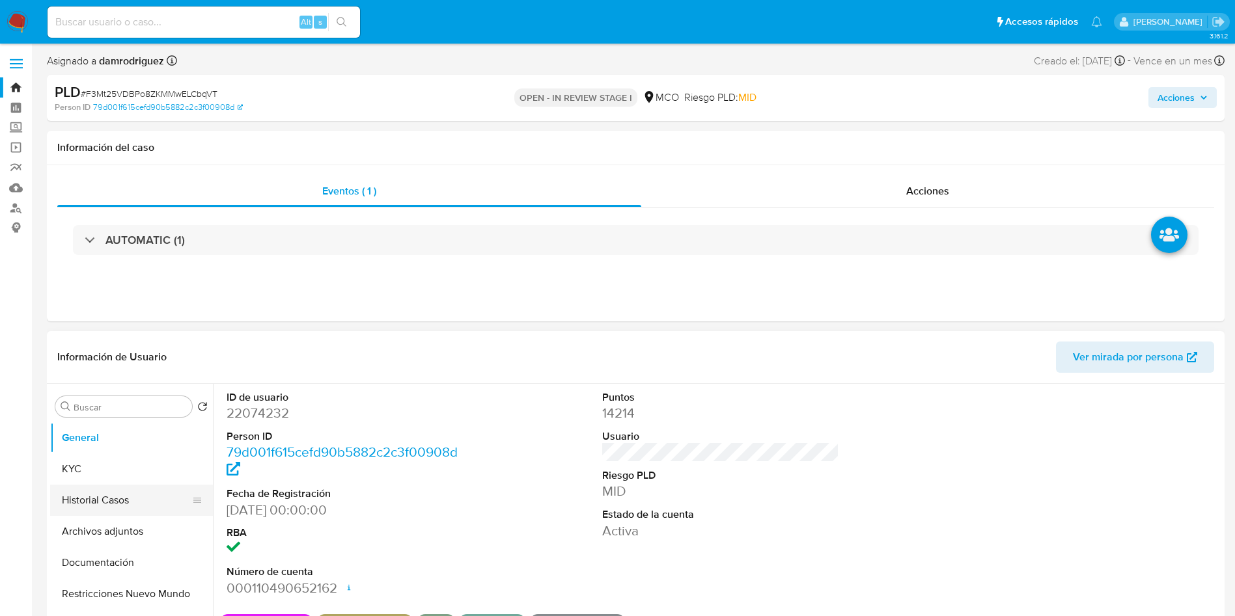
click at [84, 503] on button "Historial Casos" at bounding box center [126, 500] width 152 height 31
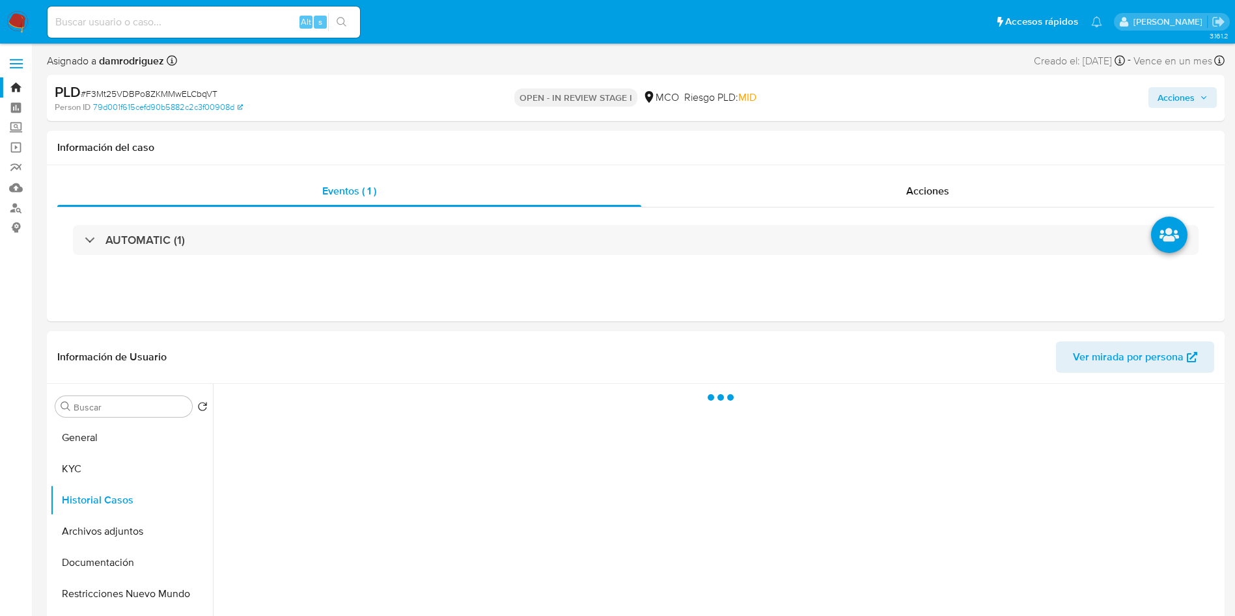
scroll to position [98, 0]
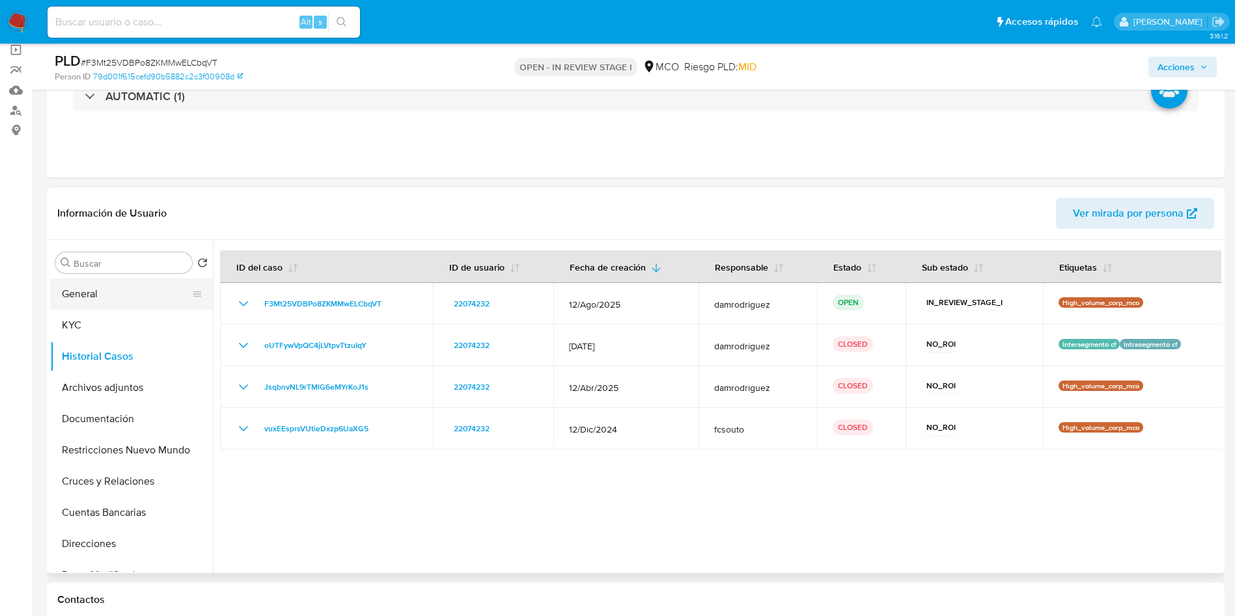
click at [82, 307] on button "General" at bounding box center [126, 294] width 152 height 31
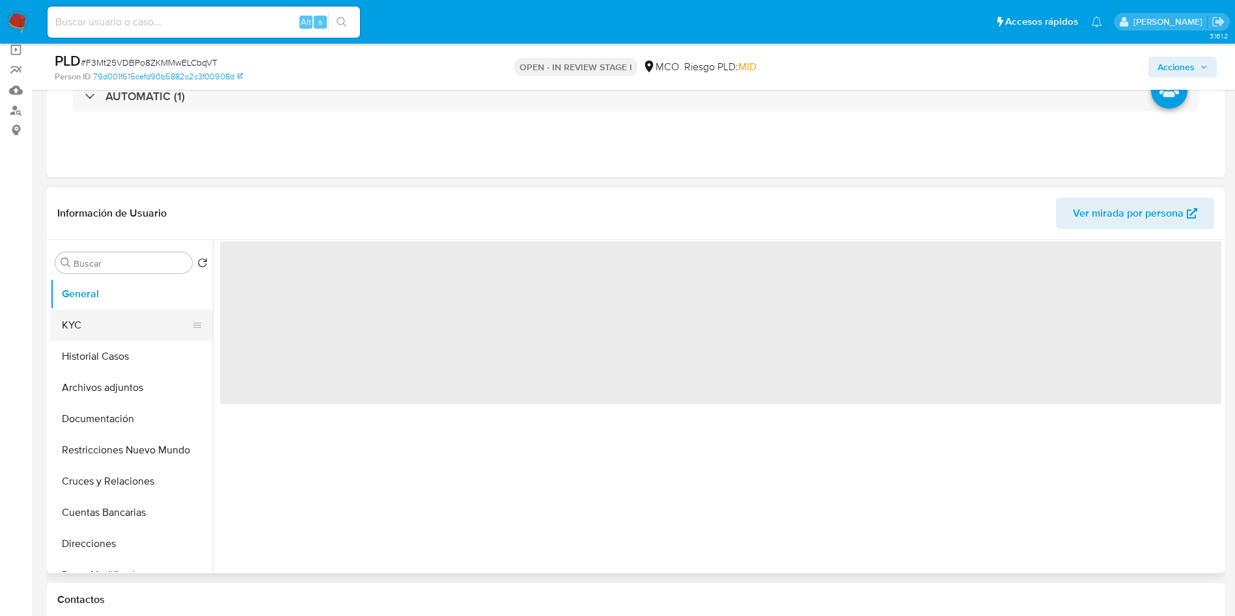
click at [82, 312] on button "KYC" at bounding box center [126, 325] width 152 height 31
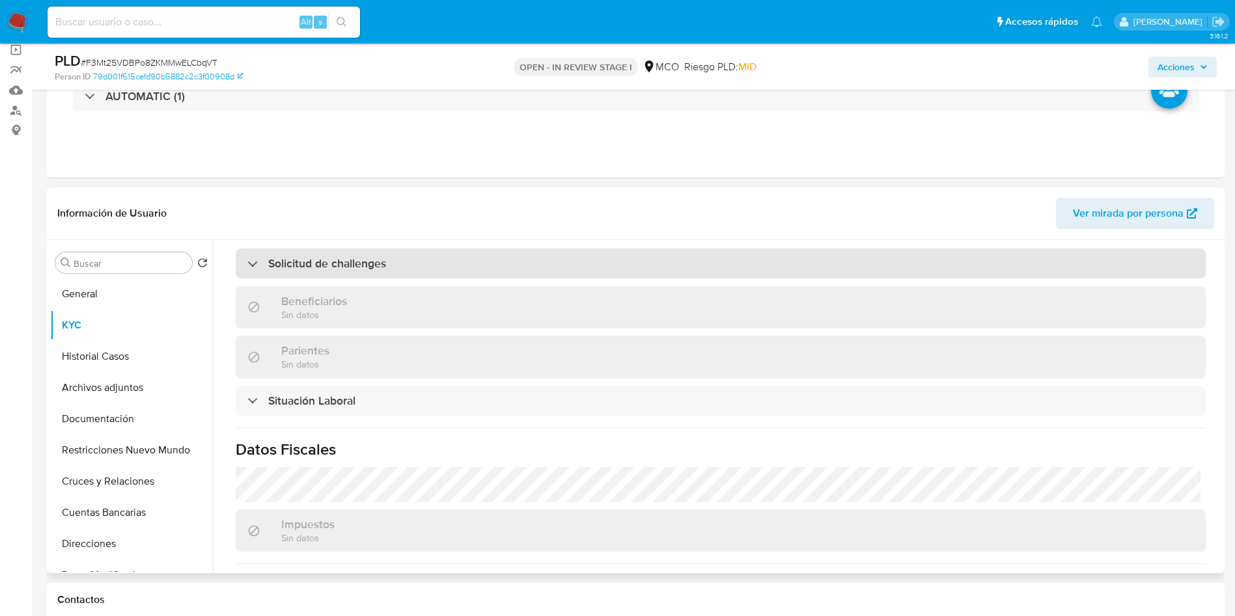
scroll to position [660, 0]
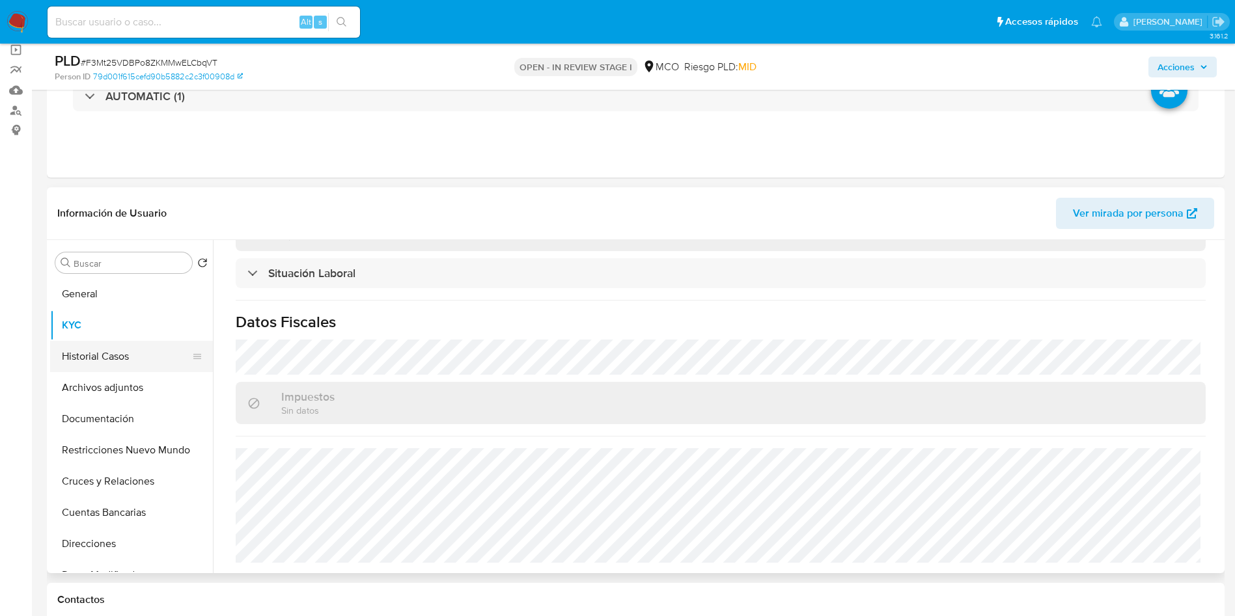
click at [109, 360] on button "Historial Casos" at bounding box center [126, 356] width 152 height 31
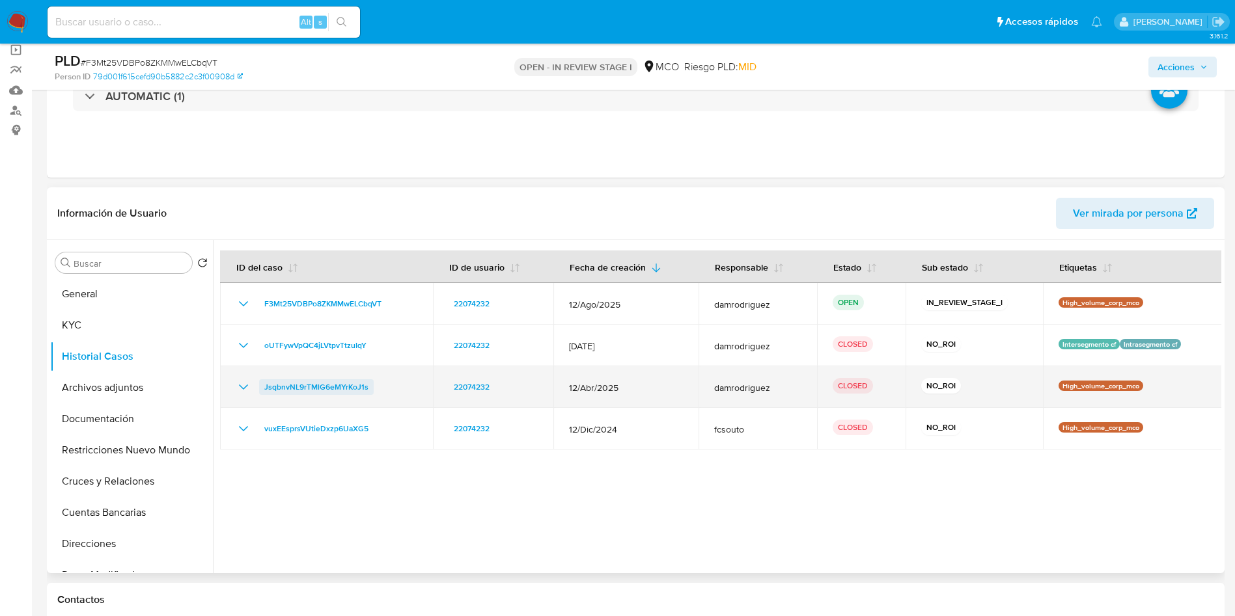
click at [245, 384] on icon "Mostrar/Ocultar" at bounding box center [244, 387] width 16 height 16
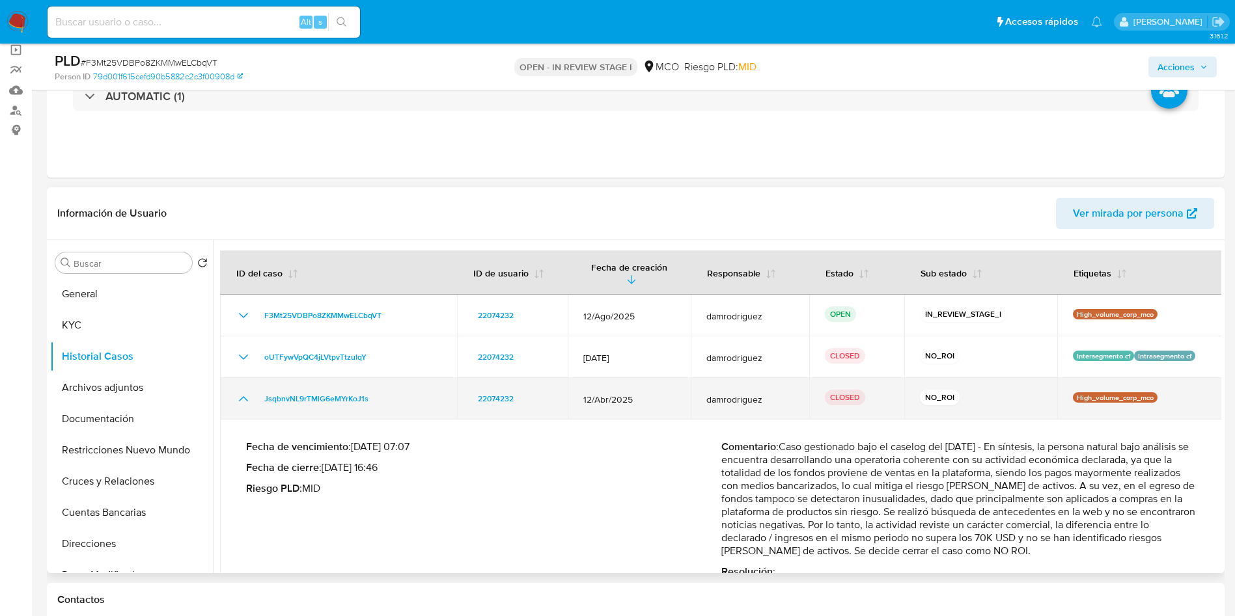
scroll to position [74, 0]
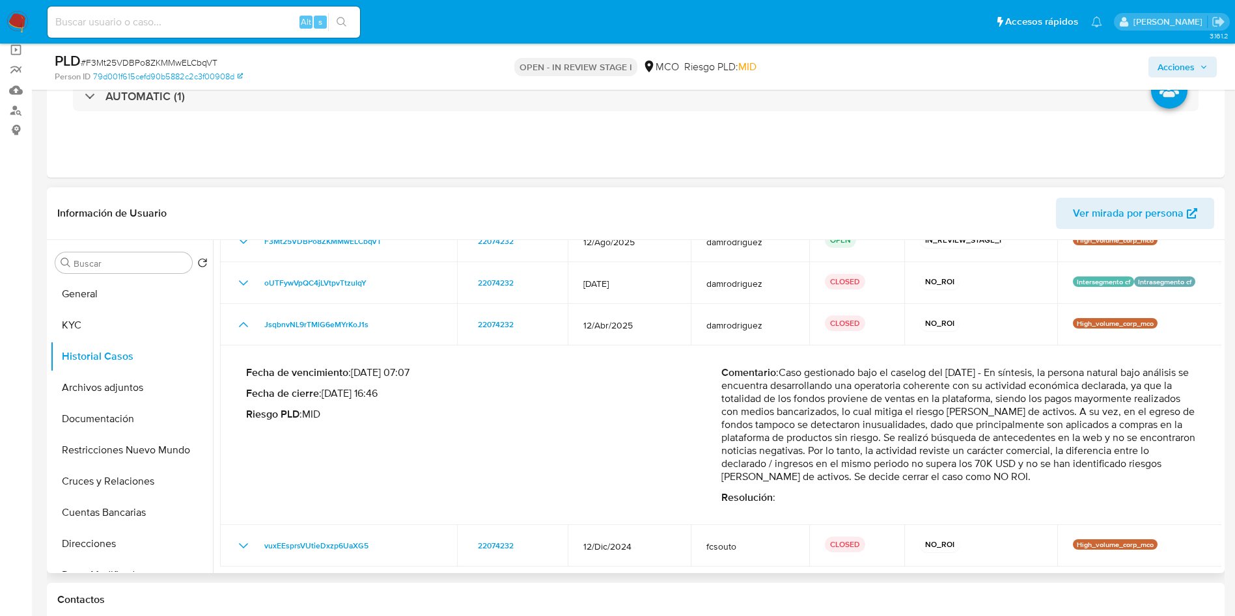
drag, startPoint x: 950, startPoint y: 450, endPoint x: 1136, endPoint y: 448, distance: 186.2
click at [1136, 448] on p "Comentario : Caso gestionado bajo el caselog del 09/05/2025 - En síntesis, la p…" at bounding box center [958, 424] width 475 height 117
drag, startPoint x: 828, startPoint y: 465, endPoint x: 1103, endPoint y: 459, distance: 275.4
click at [1103, 459] on p "Comentario : Caso gestionado bajo el caselog del 09/05/2025 - En síntesis, la p…" at bounding box center [958, 424] width 475 height 117
click at [967, 433] on p "Comentario : Caso gestionado bajo el caselog del 09/05/2025 - En síntesis, la p…" at bounding box center [958, 424] width 475 height 117
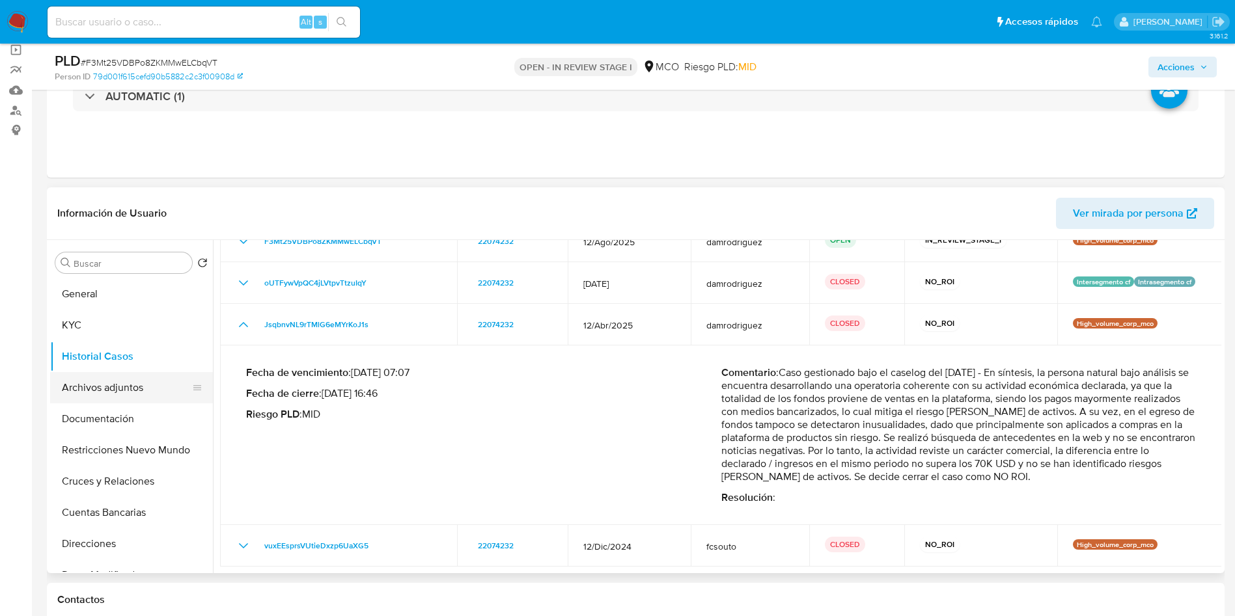
click at [109, 387] on button "Archivos adjuntos" at bounding box center [126, 387] width 152 height 31
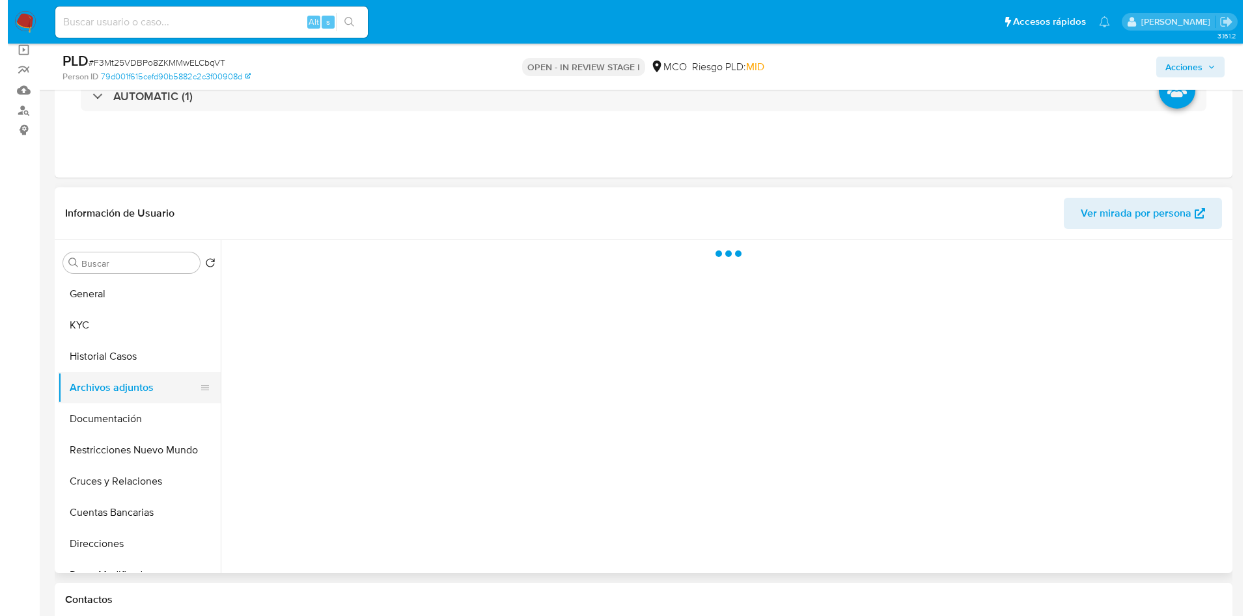
scroll to position [0, 0]
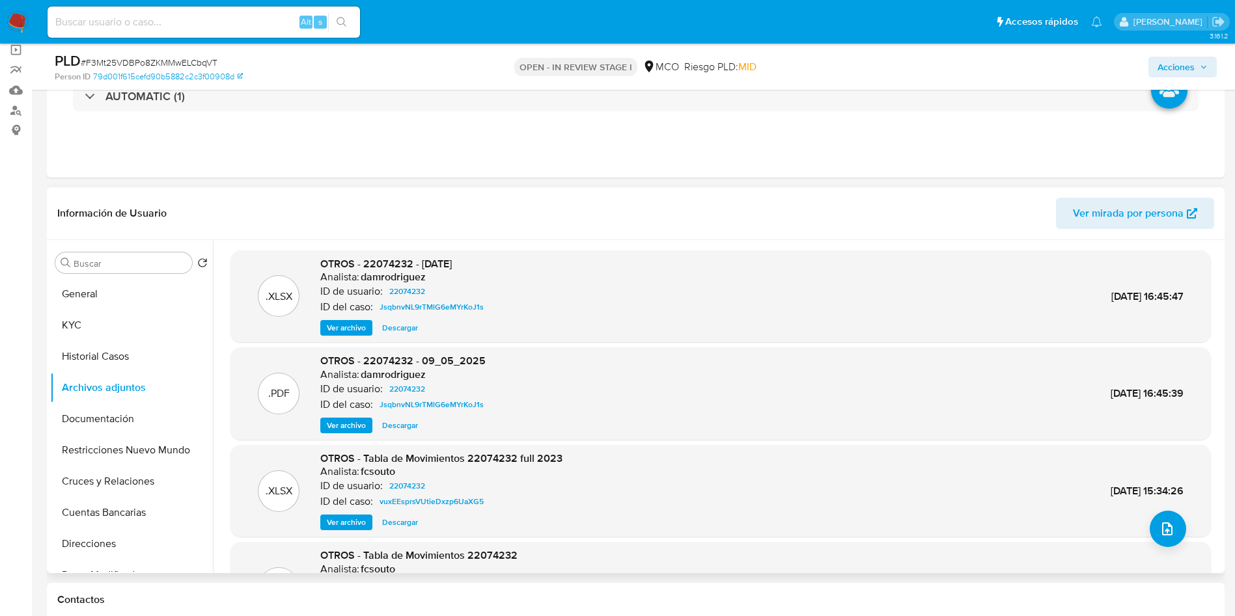
click at [337, 422] on span "Ver archivo" at bounding box center [346, 425] width 39 height 13
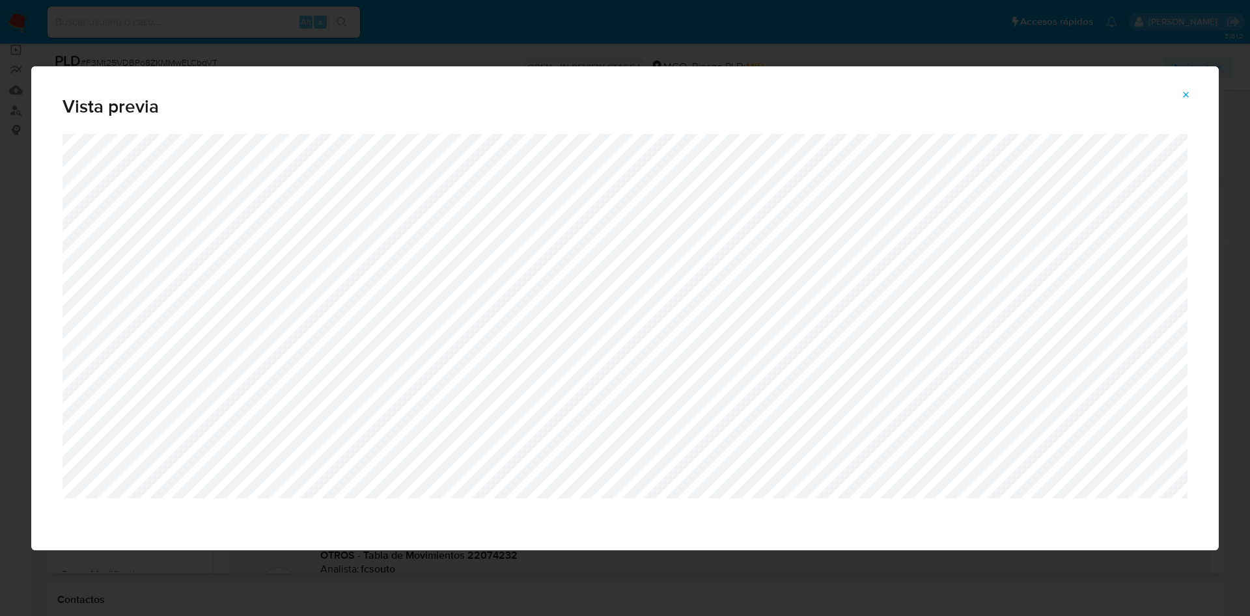
click at [1186, 92] on icon "Attachment preview" at bounding box center [1186, 95] width 10 height 10
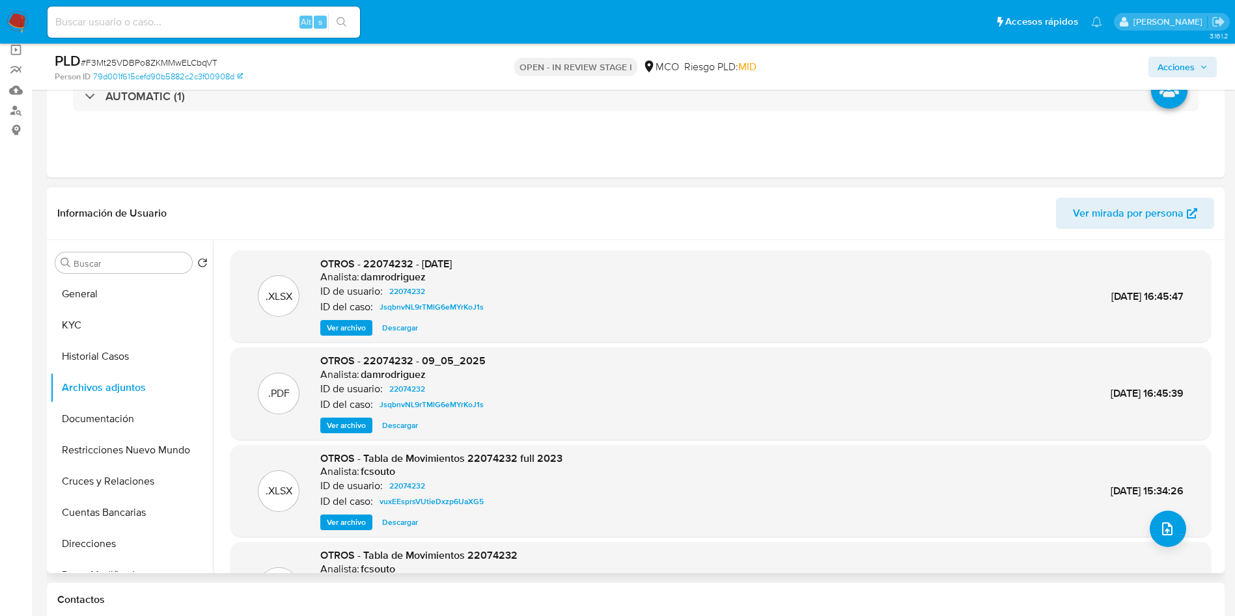
click at [1186, 523] on div ".XLSX OTROS - Tabla de Movimientos 22074232 full 2023 Analista: fcsouto ID de u…" at bounding box center [720, 491] width 967 height 79
click at [1159, 523] on icon "upload-file" at bounding box center [1167, 529] width 16 height 16
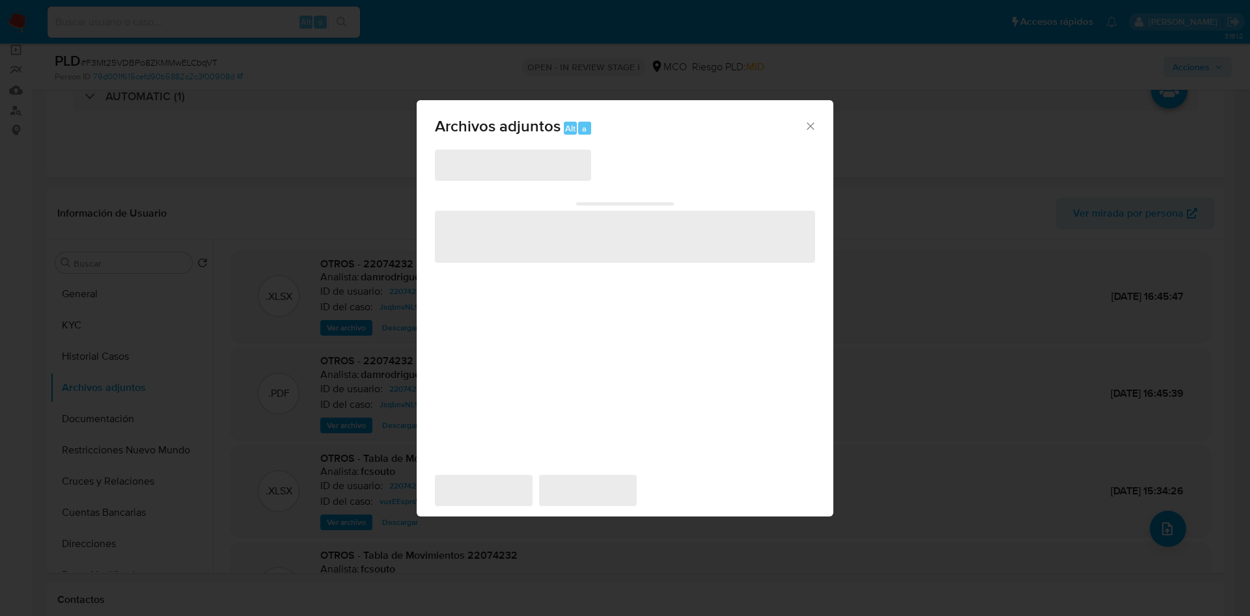
click at [486, 161] on span "‌" at bounding box center [513, 165] width 156 height 31
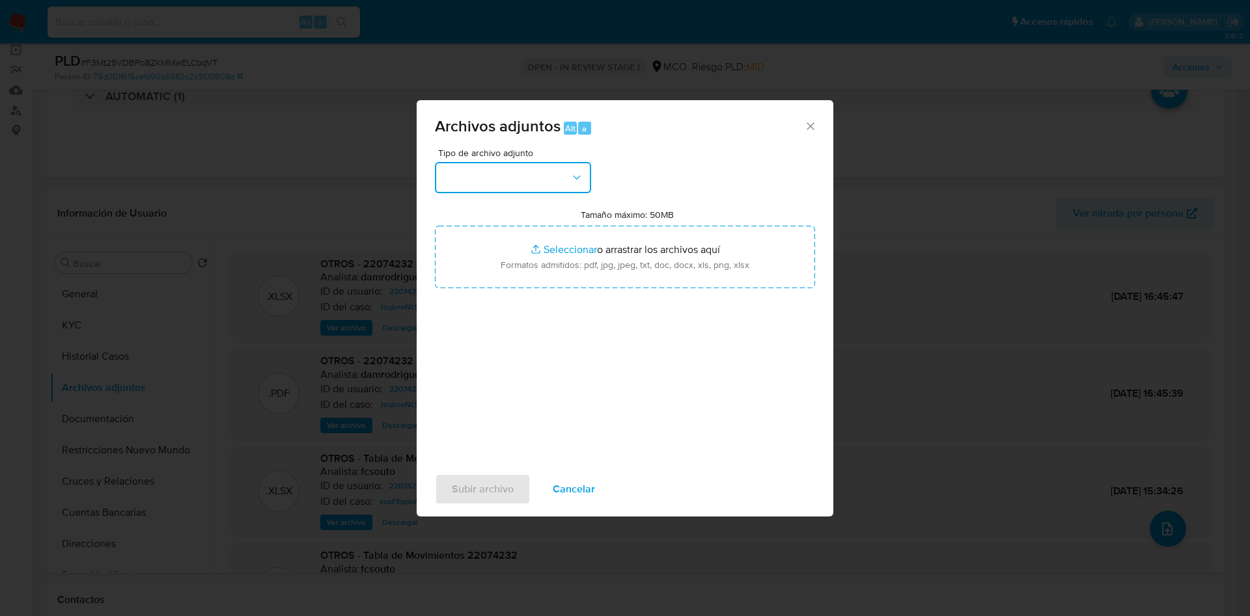
click at [486, 162] on button "button" at bounding box center [513, 177] width 156 height 31
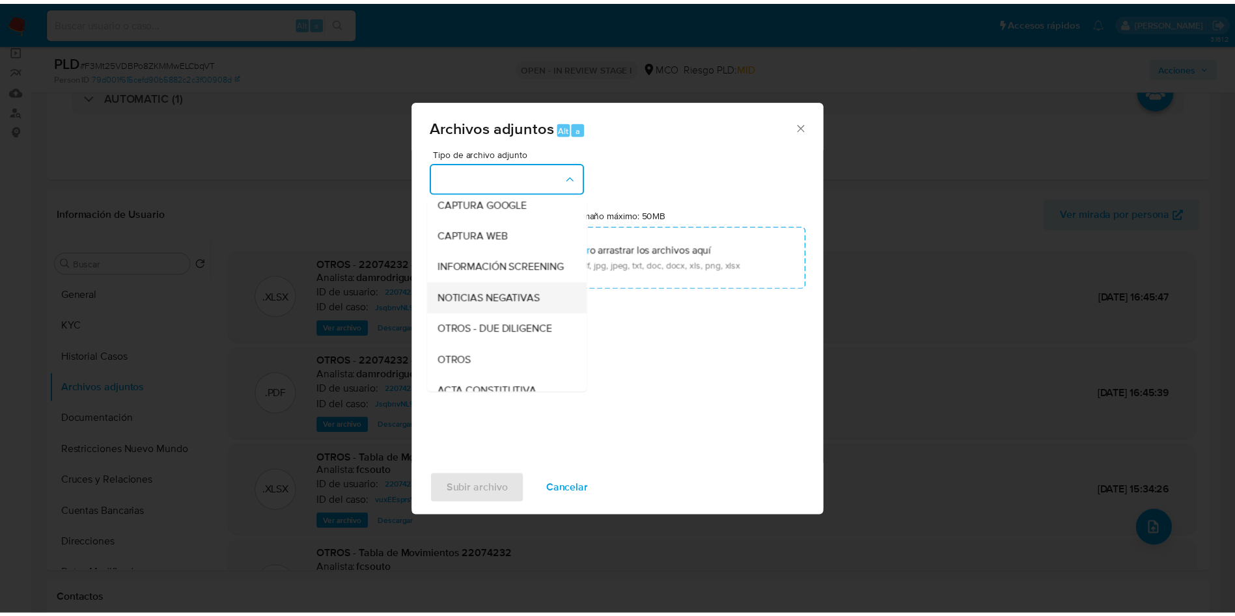
scroll to position [98, 0]
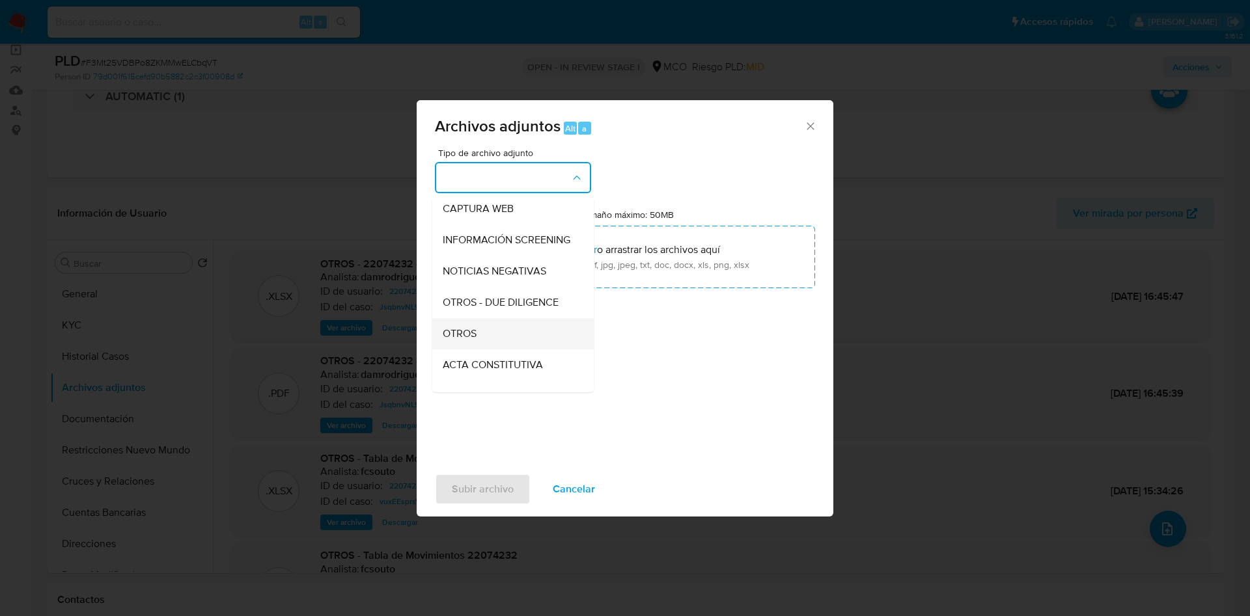
click at [495, 346] on div "OTROS" at bounding box center [509, 333] width 133 height 31
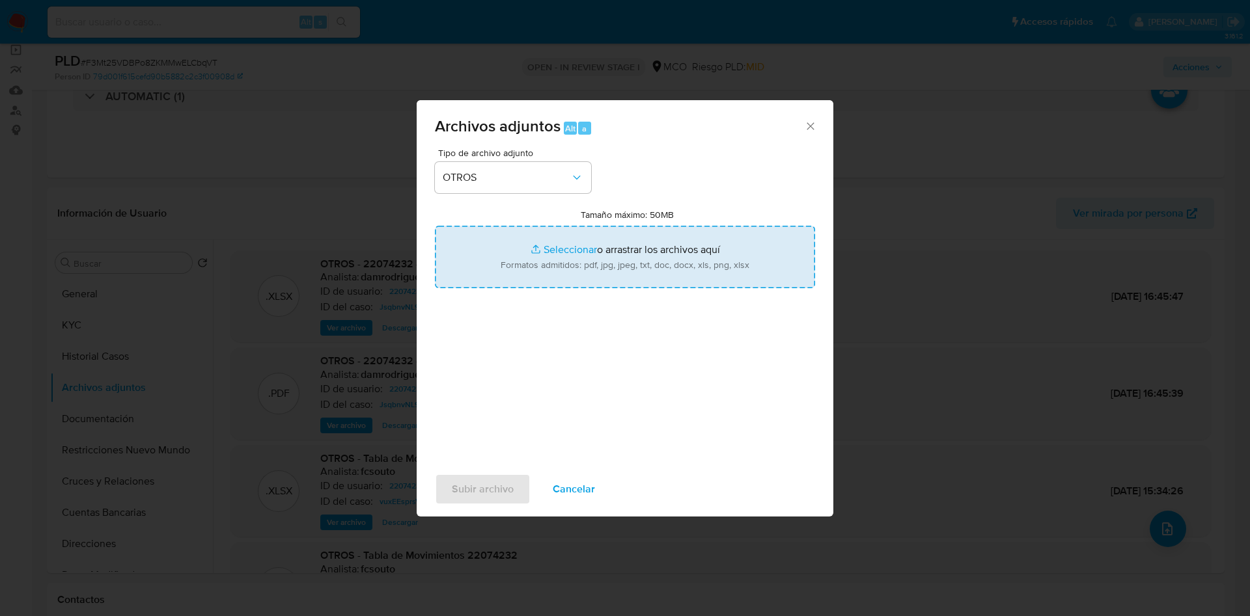
click at [572, 260] on input "Tamaño máximo: 50MB Seleccionar archivos" at bounding box center [625, 257] width 380 height 62
type input "C:\fakepath\22074232 - 06_10_2025.pdf"
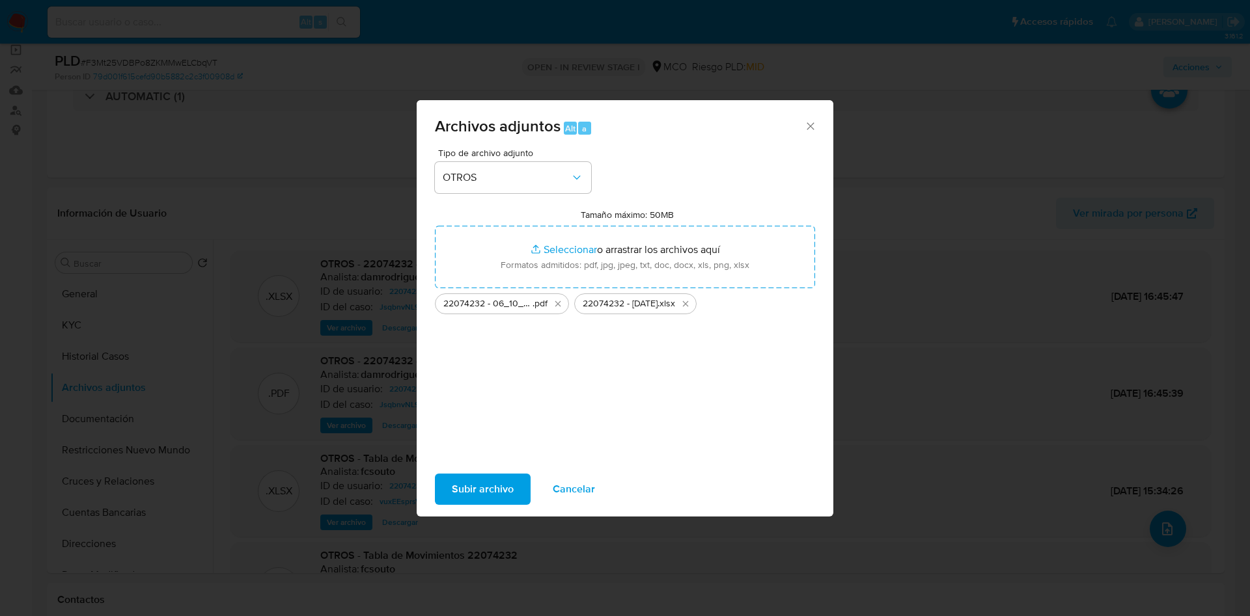
click at [487, 487] on span "Subir archivo" at bounding box center [483, 489] width 62 height 29
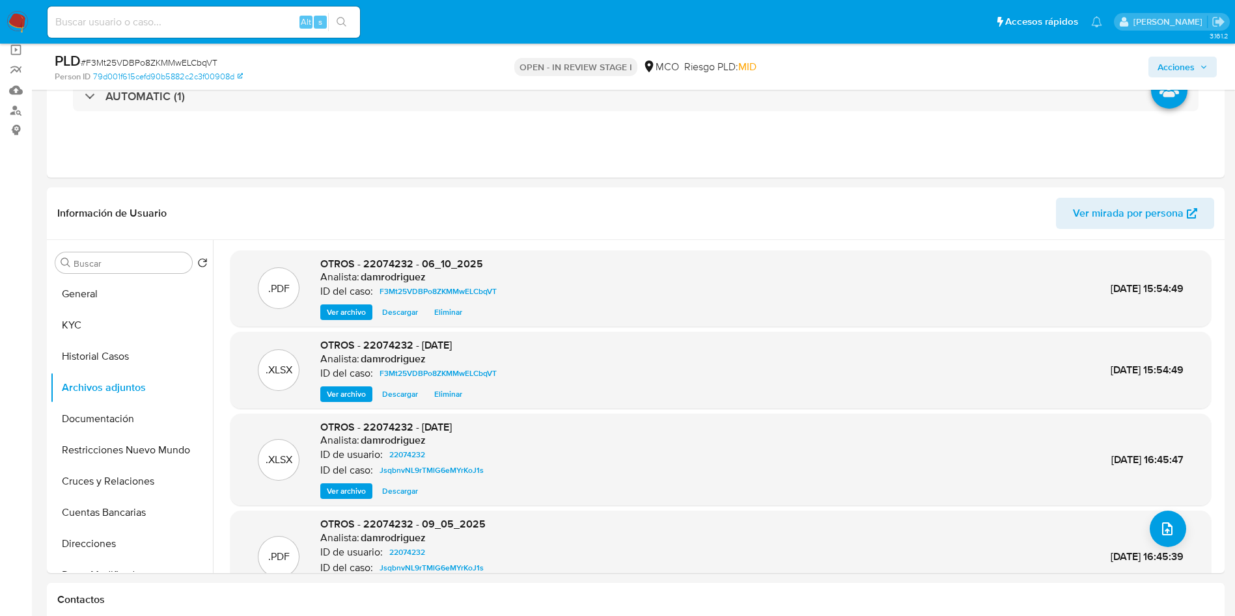
click at [1184, 68] on span "Acciones" at bounding box center [1175, 67] width 37 height 21
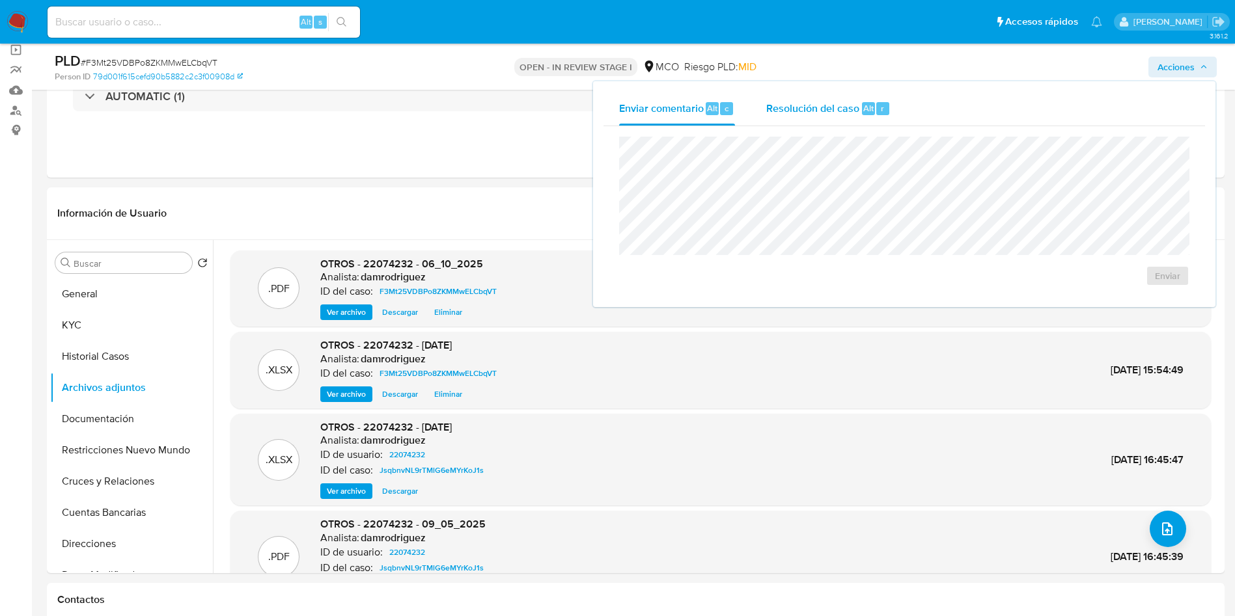
click at [849, 105] on span "Resolución del caso" at bounding box center [812, 107] width 93 height 15
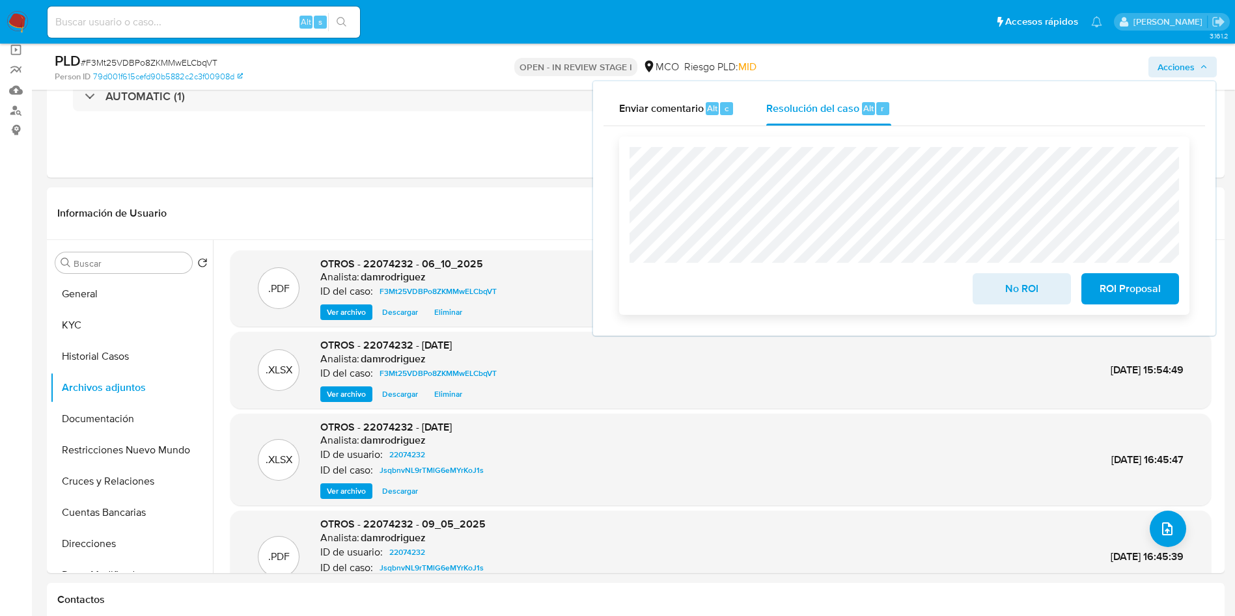
click at [1024, 302] on span "No ROI" at bounding box center [1021, 289] width 64 height 29
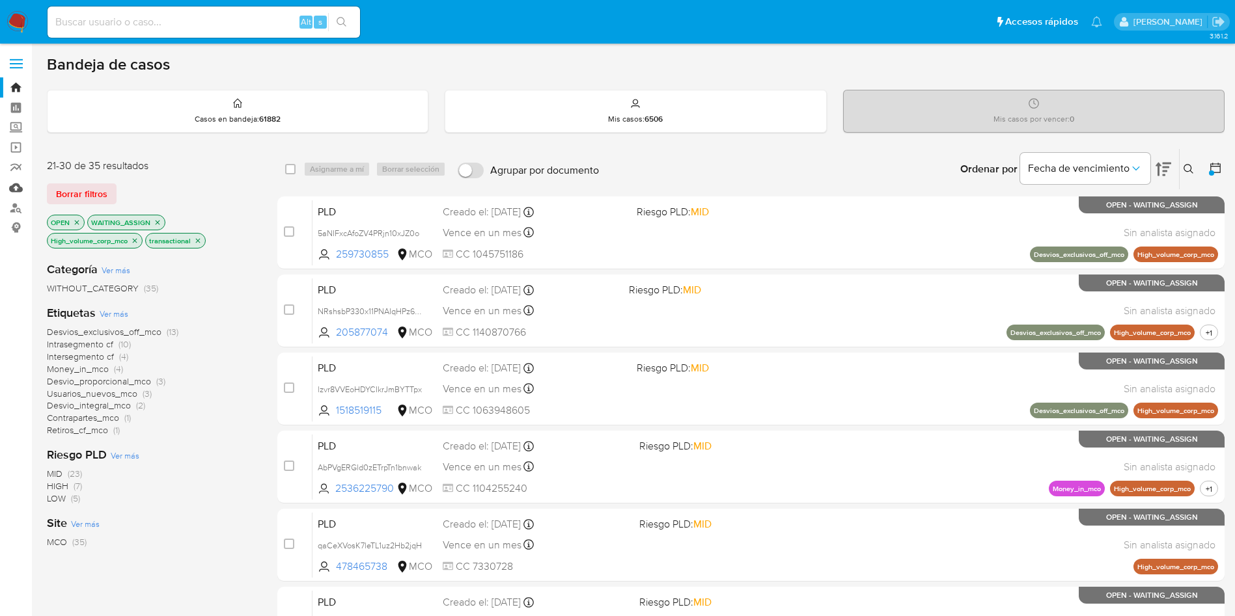
click at [17, 189] on link "Mulan" at bounding box center [77, 188] width 155 height 20
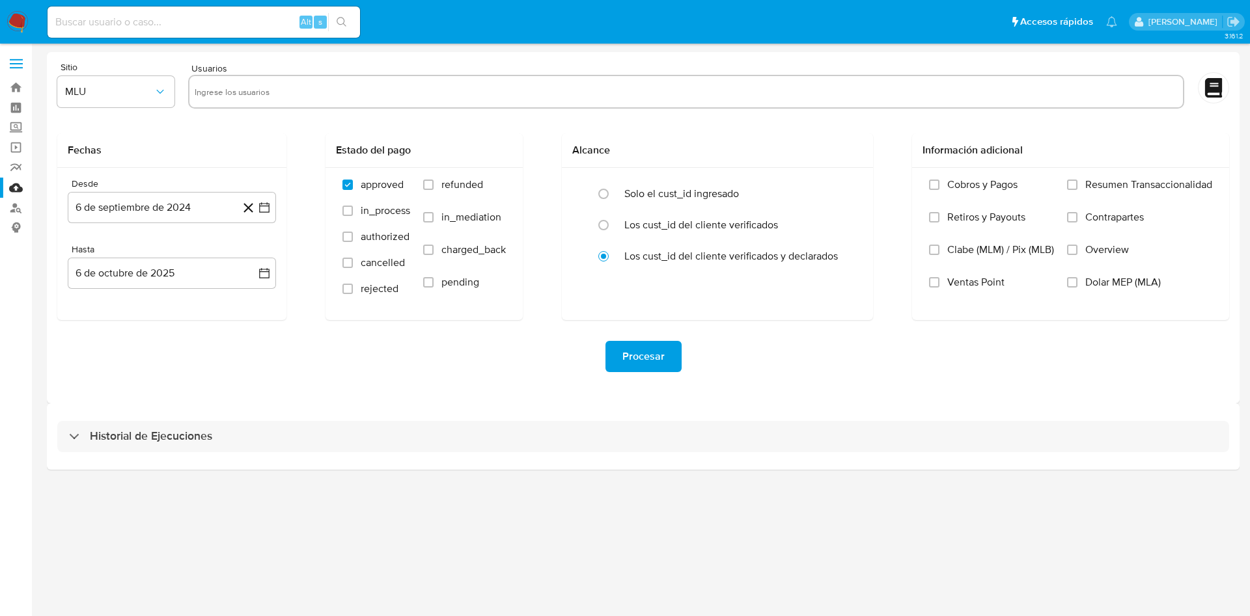
click at [267, 92] on input "text" at bounding box center [686, 91] width 983 height 21
paste input "22074232"
type input "22074232"
paste input "753275099"
type input "753275099"
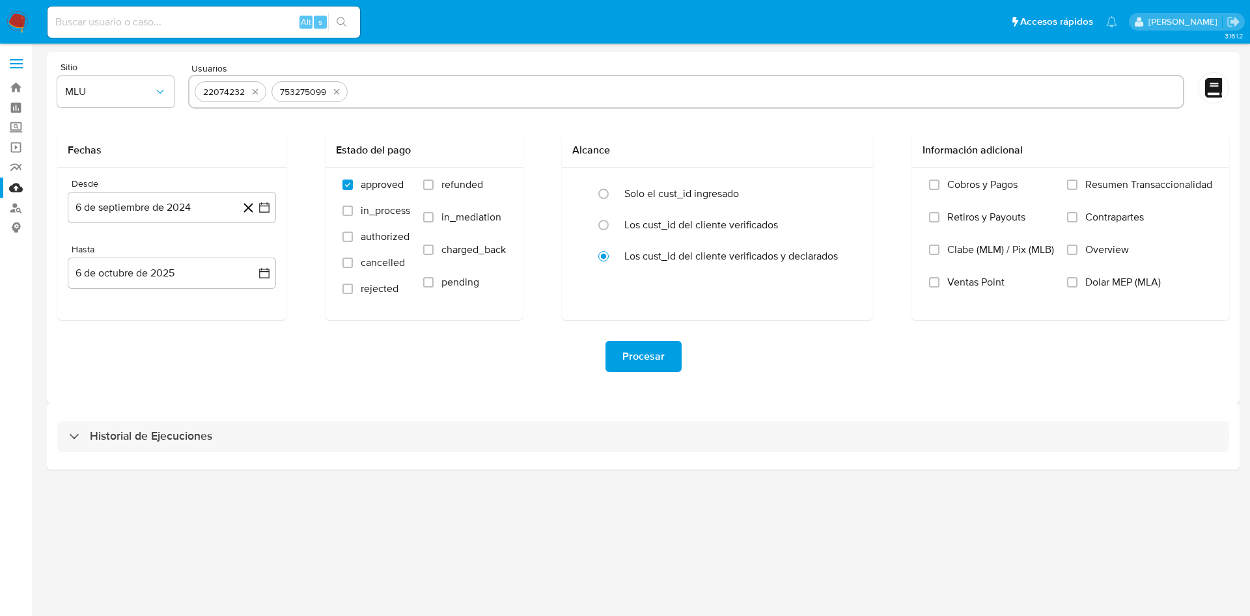
paste input "56532786"
type input "56532786"
paste input "54794420"
type input "54794420"
paste input "158163457"
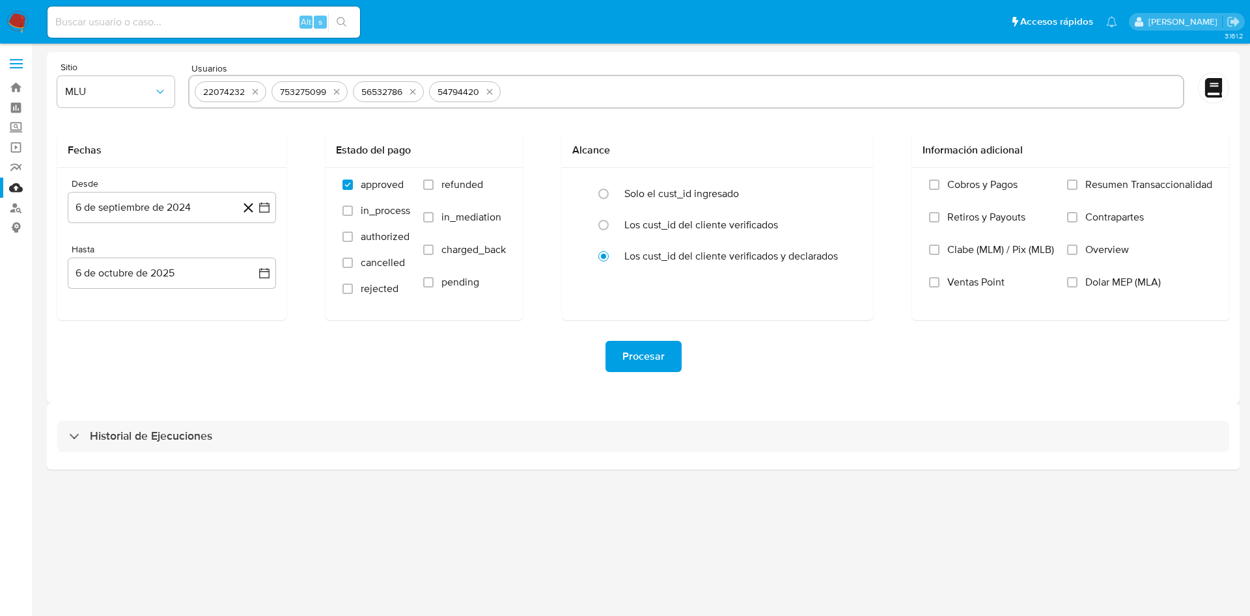
type input "158163457"
paste input "478465738"
type input "478465738"
click at [131, 98] on span "MLU" at bounding box center [109, 91] width 89 height 13
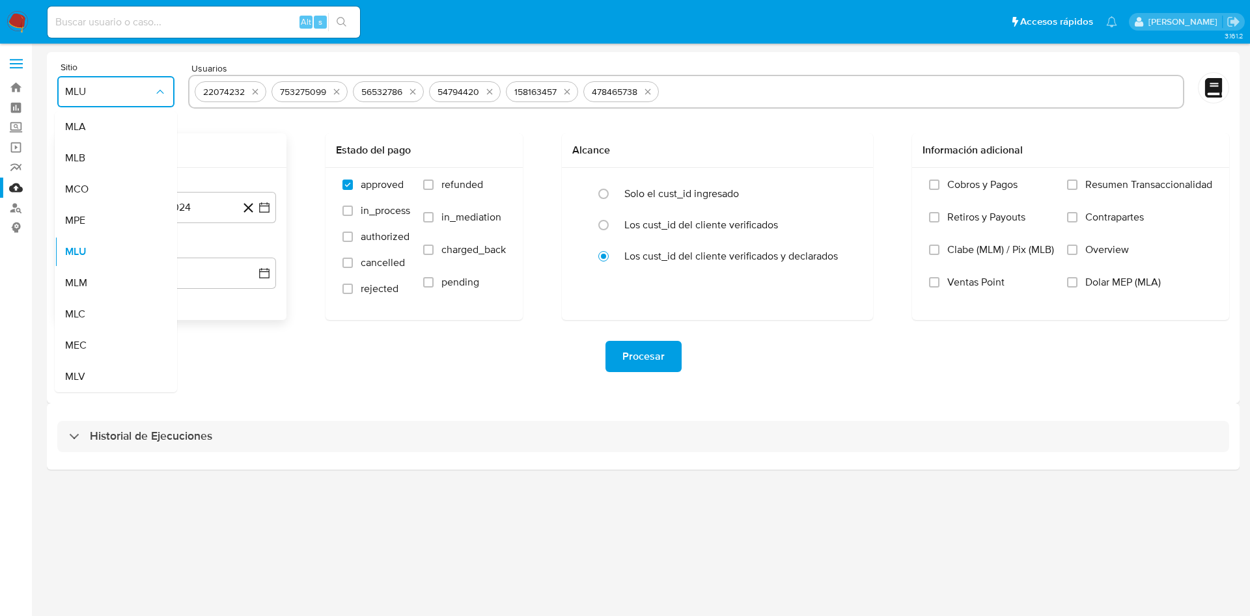
click at [126, 181] on div "MCO" at bounding box center [112, 189] width 94 height 31
click at [164, 207] on button "6 de septiembre de 2024" at bounding box center [172, 207] width 208 height 31
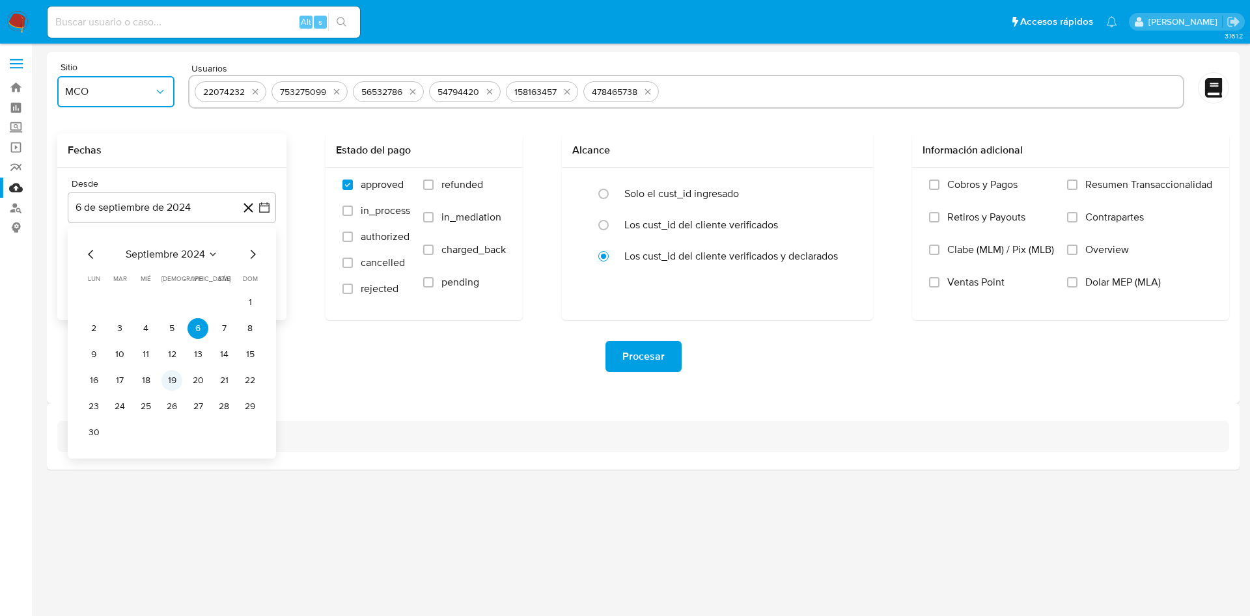
click at [172, 381] on button "19" at bounding box center [171, 380] width 21 height 21
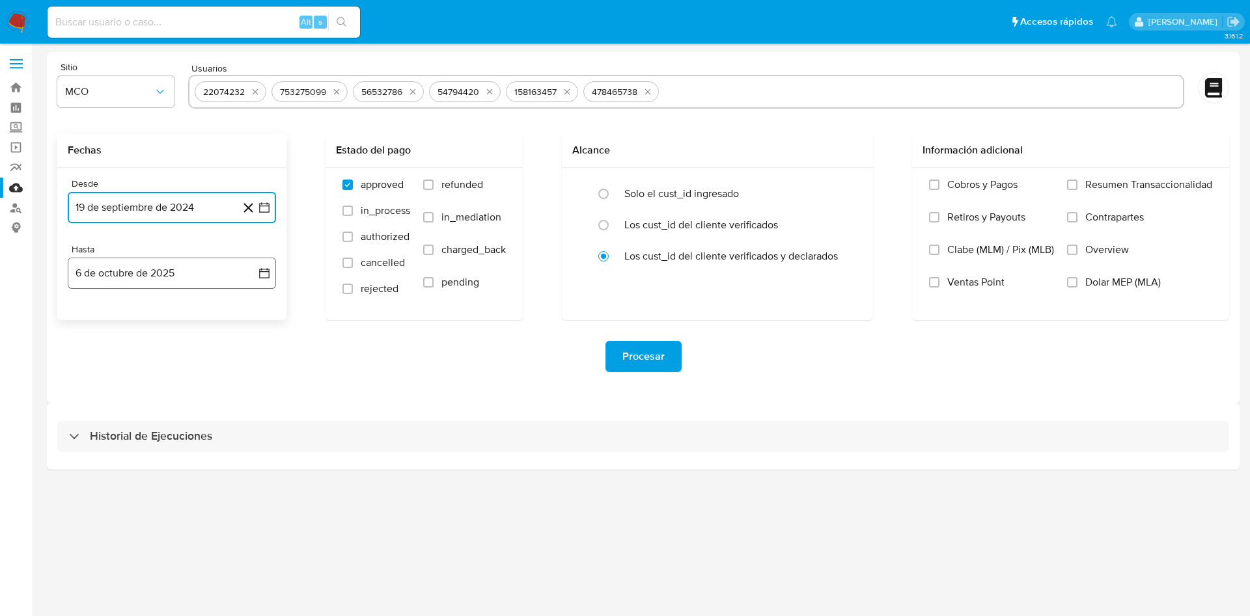
click at [164, 281] on button "6 de octubre de 2025" at bounding box center [172, 273] width 208 height 31
click at [91, 319] on icon "Mes anterior" at bounding box center [91, 320] width 16 height 16
click at [195, 424] on button "19" at bounding box center [197, 420] width 21 height 21
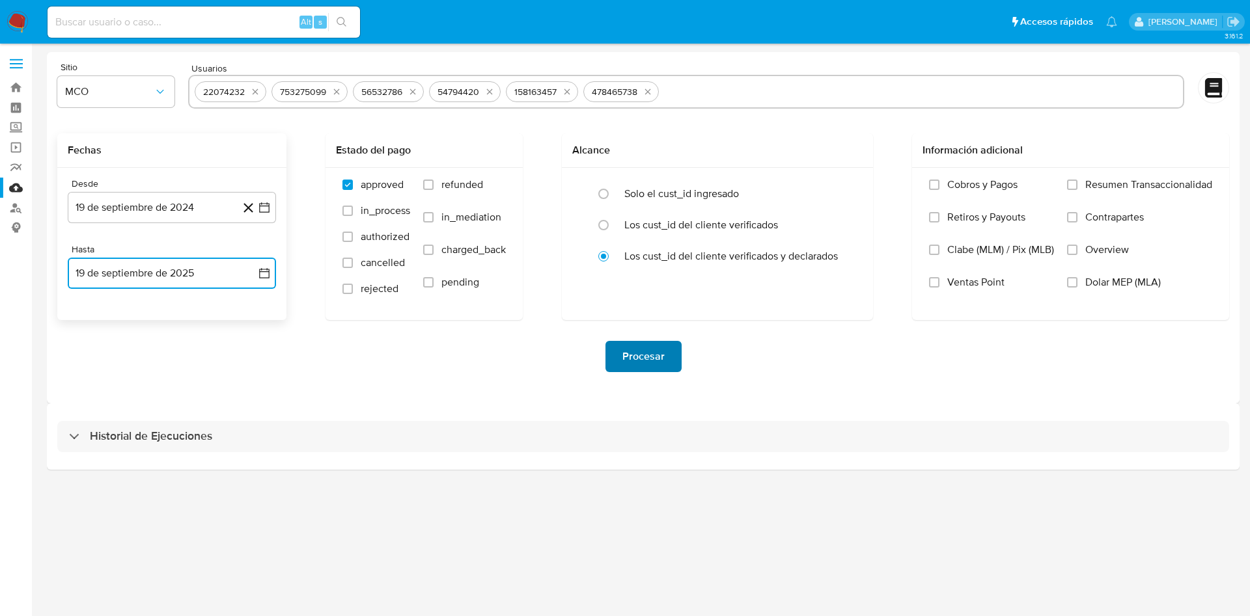
click at [672, 355] on button "Procesar" at bounding box center [643, 356] width 76 height 31
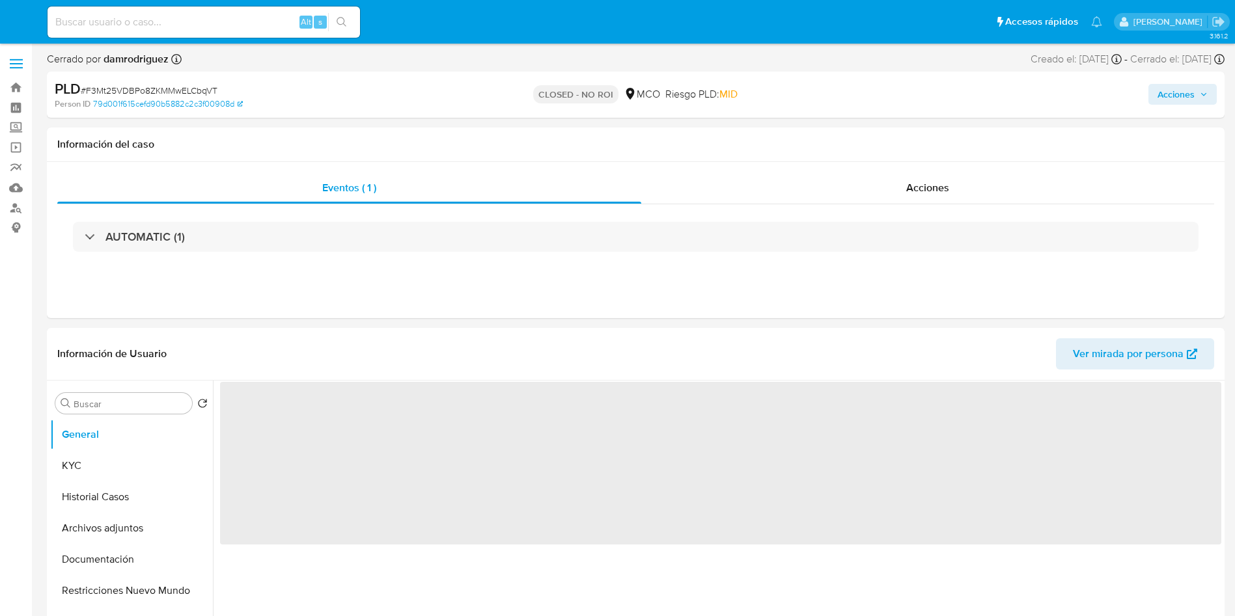
select select "10"
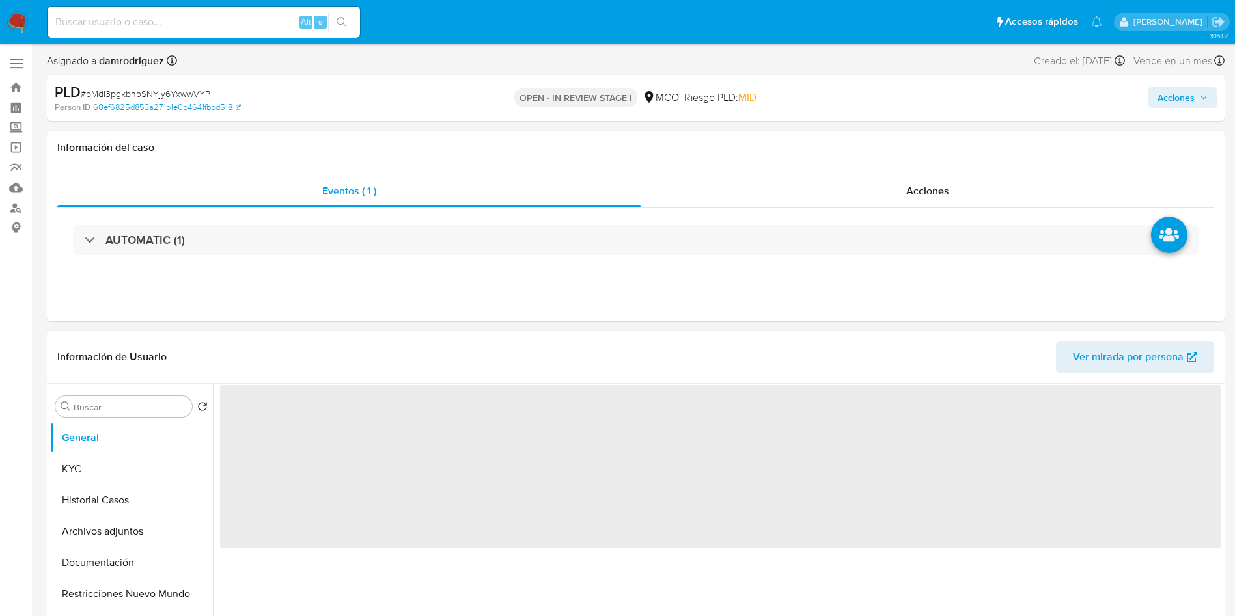
select select "10"
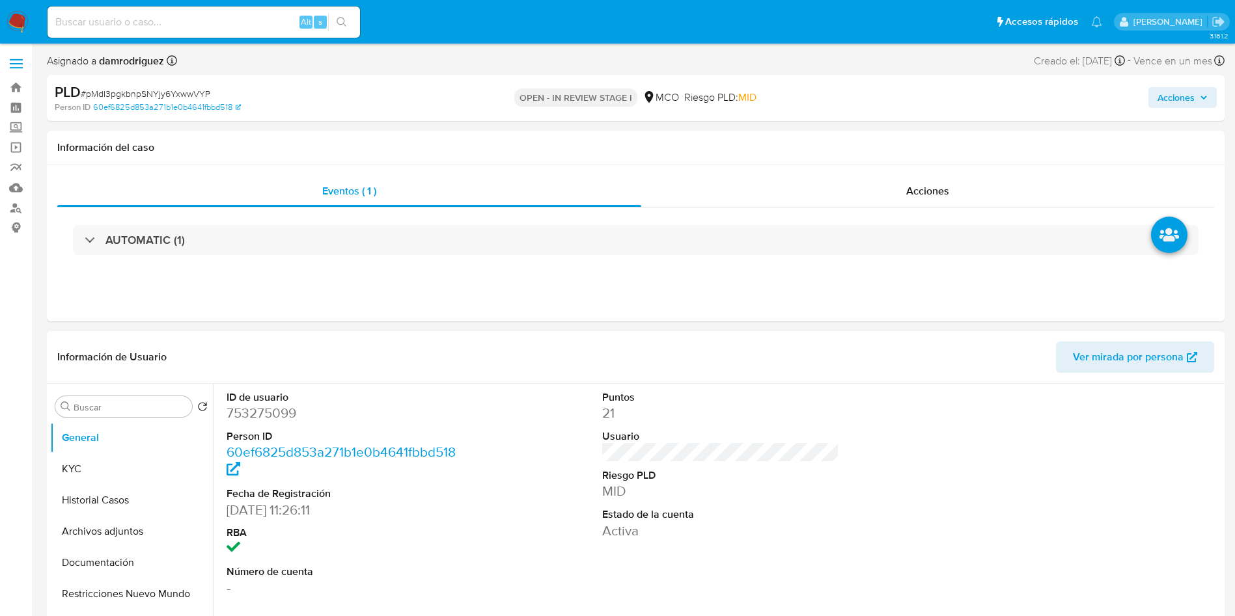
click at [278, 409] on dd "753275099" at bounding box center [345, 413] width 238 height 18
copy dd "753275099"
click at [246, 418] on dd "753275099" at bounding box center [345, 413] width 238 height 18
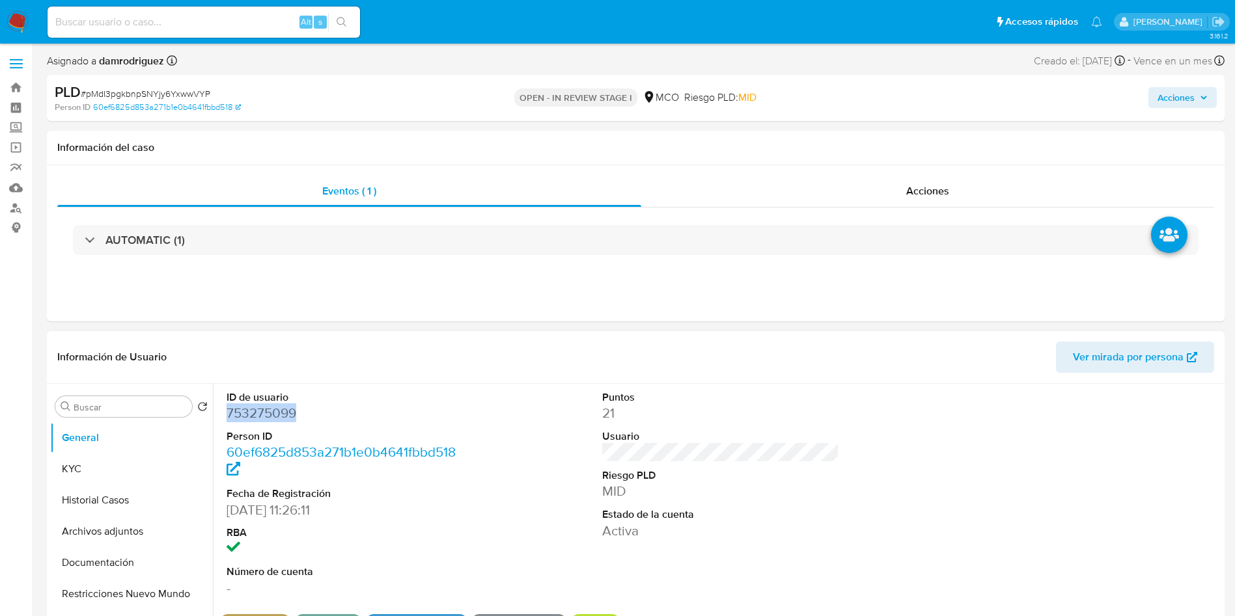
click at [246, 418] on dd "753275099" at bounding box center [345, 413] width 238 height 18
click at [120, 505] on button "Historial Casos" at bounding box center [126, 500] width 152 height 31
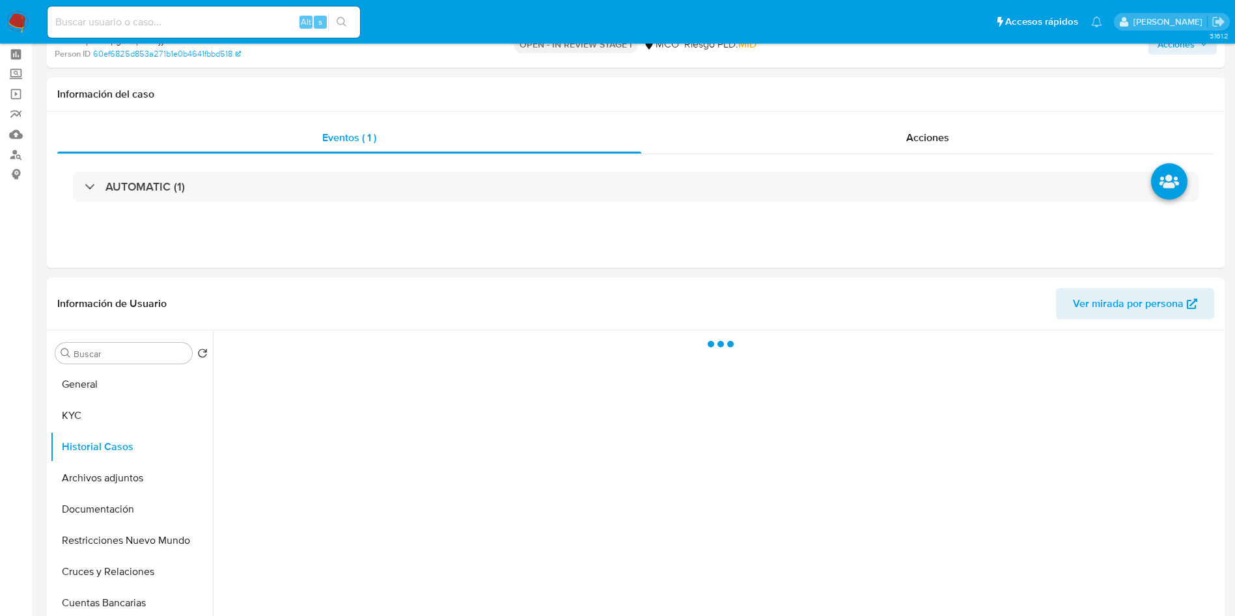
scroll to position [98, 0]
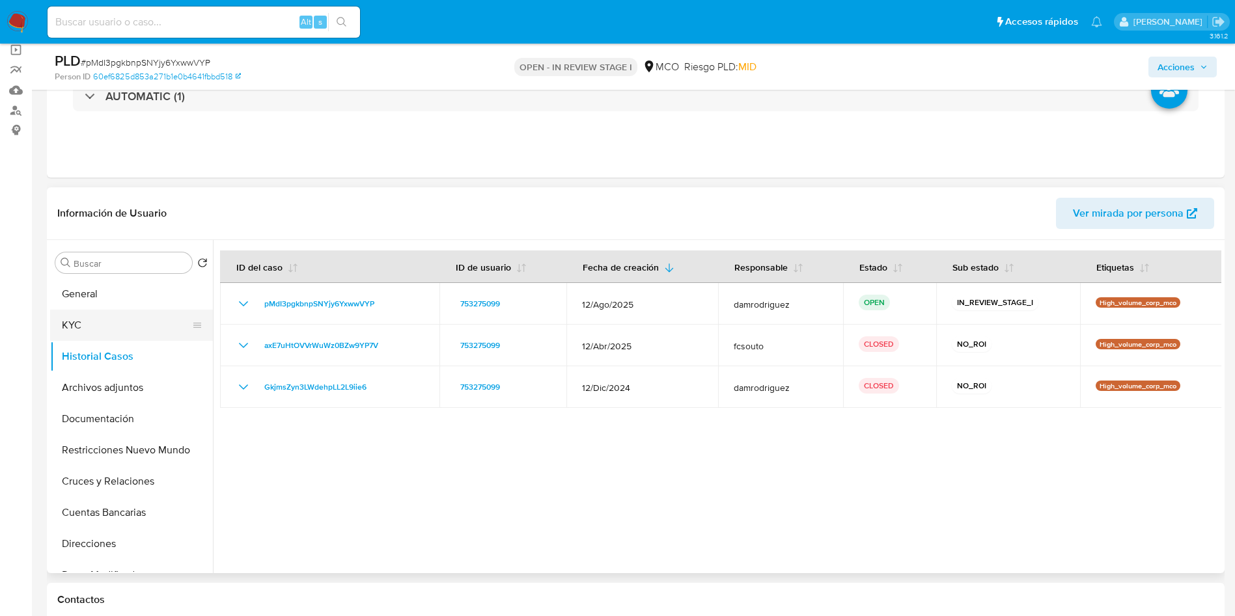
click at [103, 329] on button "KYC" at bounding box center [126, 325] width 152 height 31
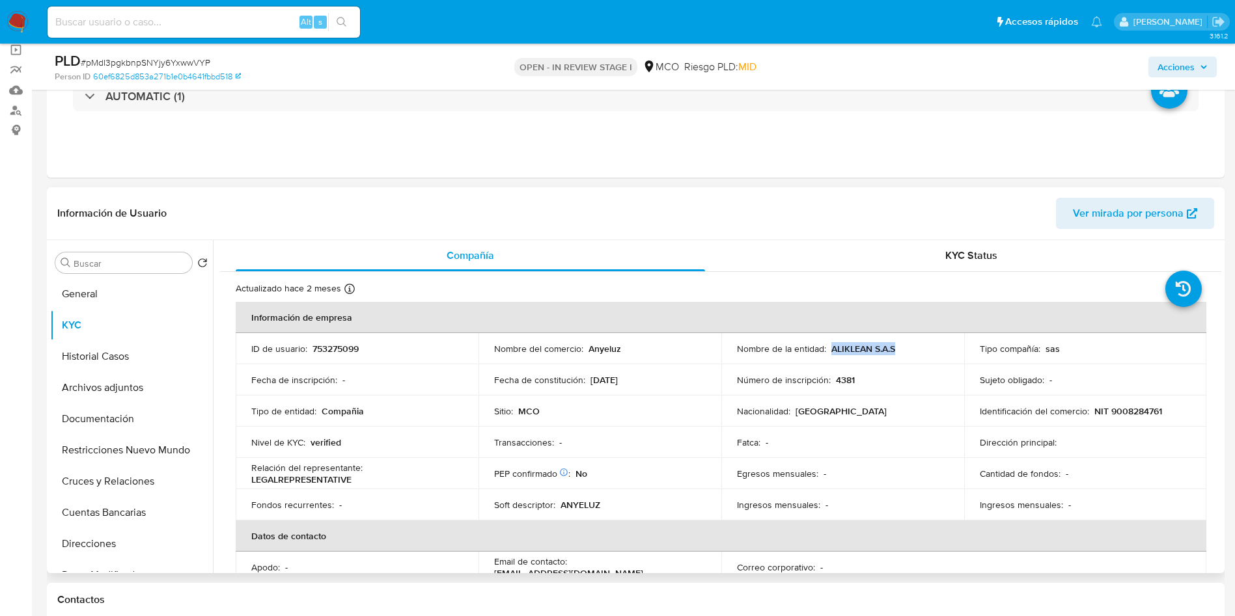
drag, startPoint x: 899, startPoint y: 349, endPoint x: 829, endPoint y: 345, distance: 70.4
click at [829, 345] on div "Nombre de la entidad : ALIKLEAN S.A.S" at bounding box center [843, 349] width 212 height 12
copy p "ALIKLEAN S.A.S"
click at [607, 347] on p "Anyeluz" at bounding box center [604, 349] width 33 height 12
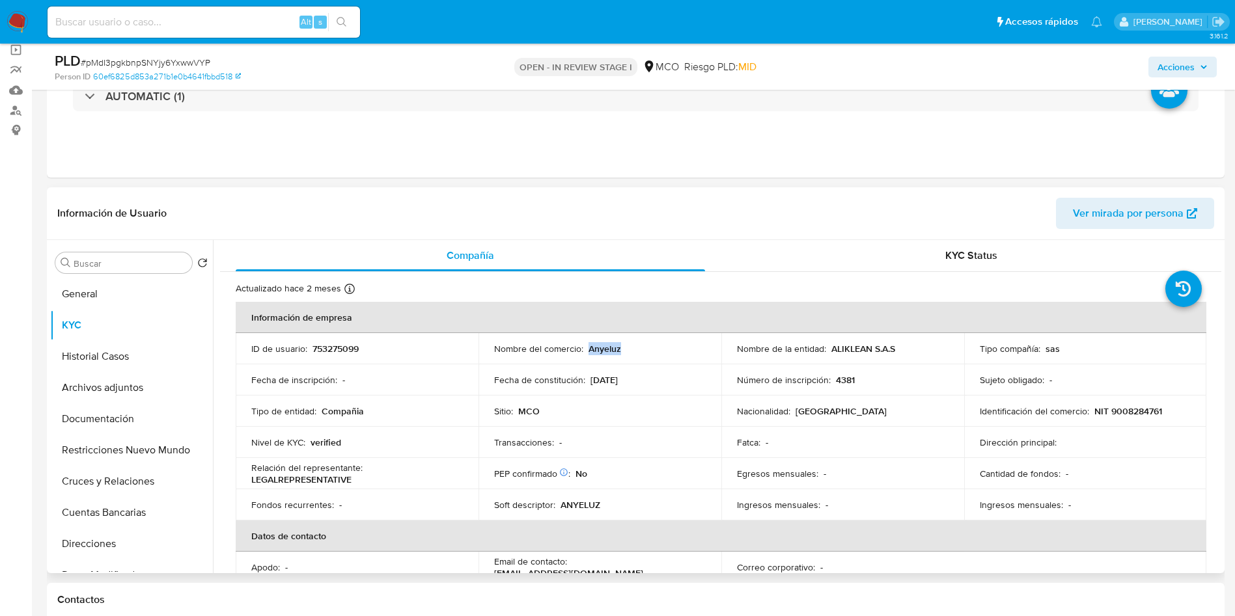
copy p "Anyeluz"
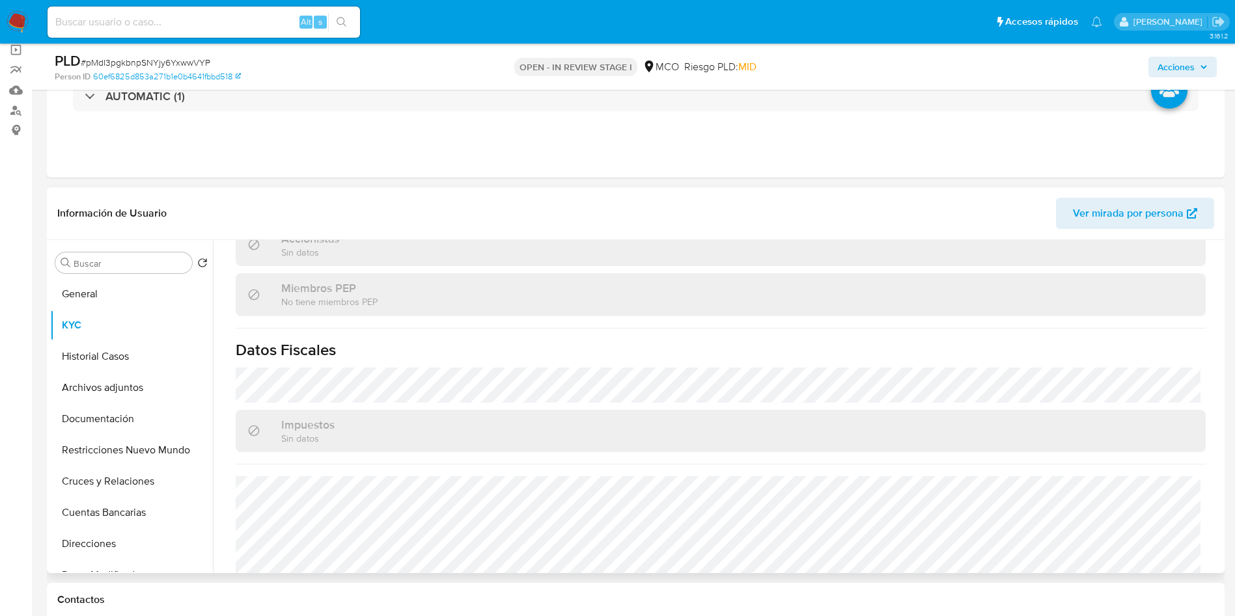
scroll to position [829, 0]
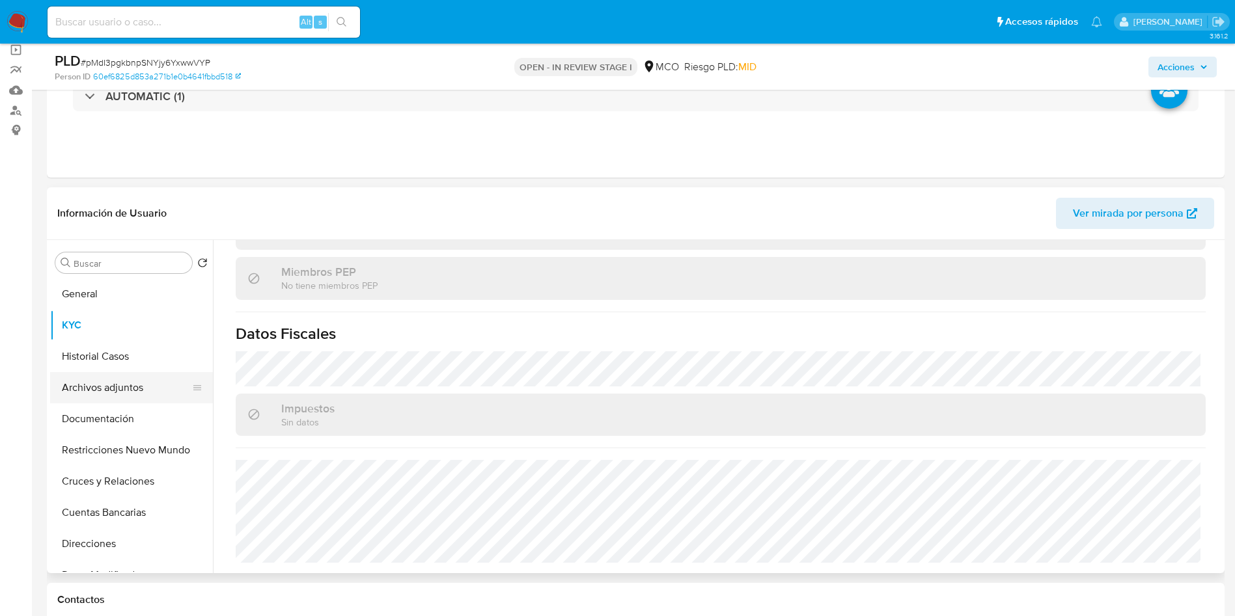
click at [107, 378] on button "Archivos adjuntos" at bounding box center [126, 387] width 152 height 31
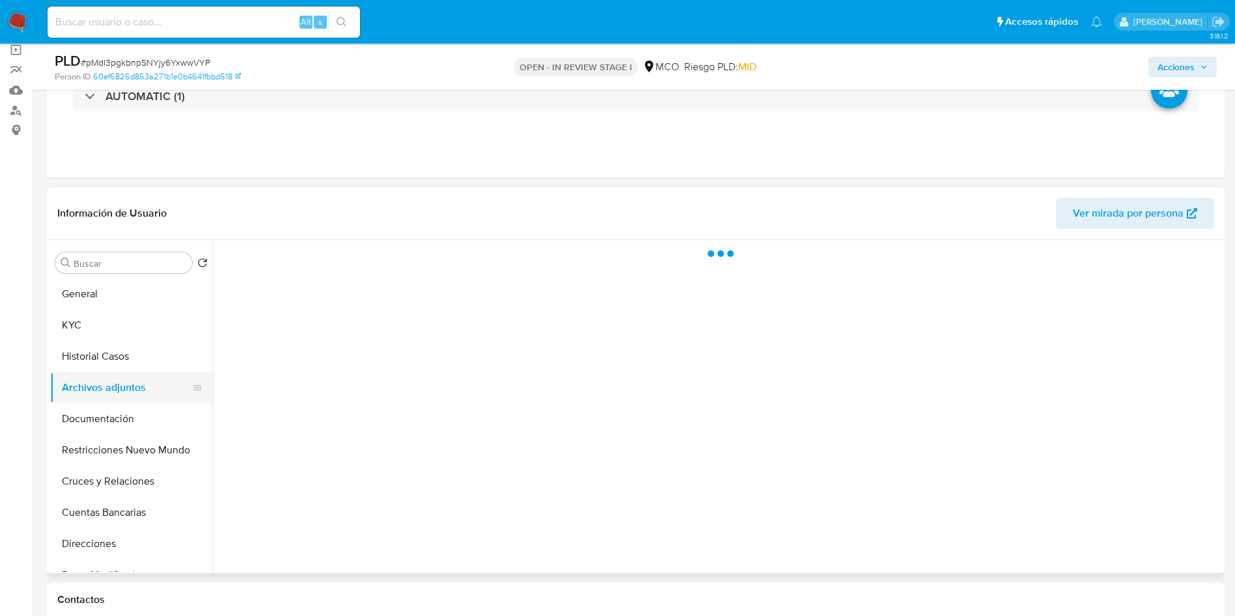
scroll to position [0, 0]
click at [107, 356] on button "Historial Casos" at bounding box center [126, 356] width 152 height 31
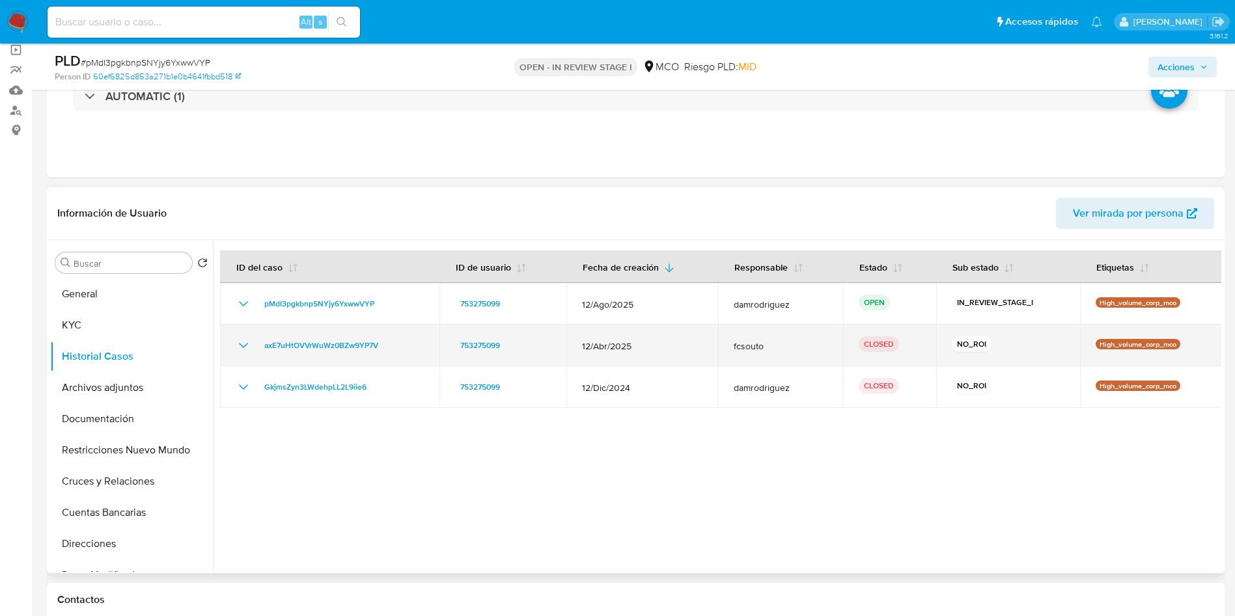
click at [243, 349] on icon "Mostrar/Ocultar" at bounding box center [244, 346] width 16 height 16
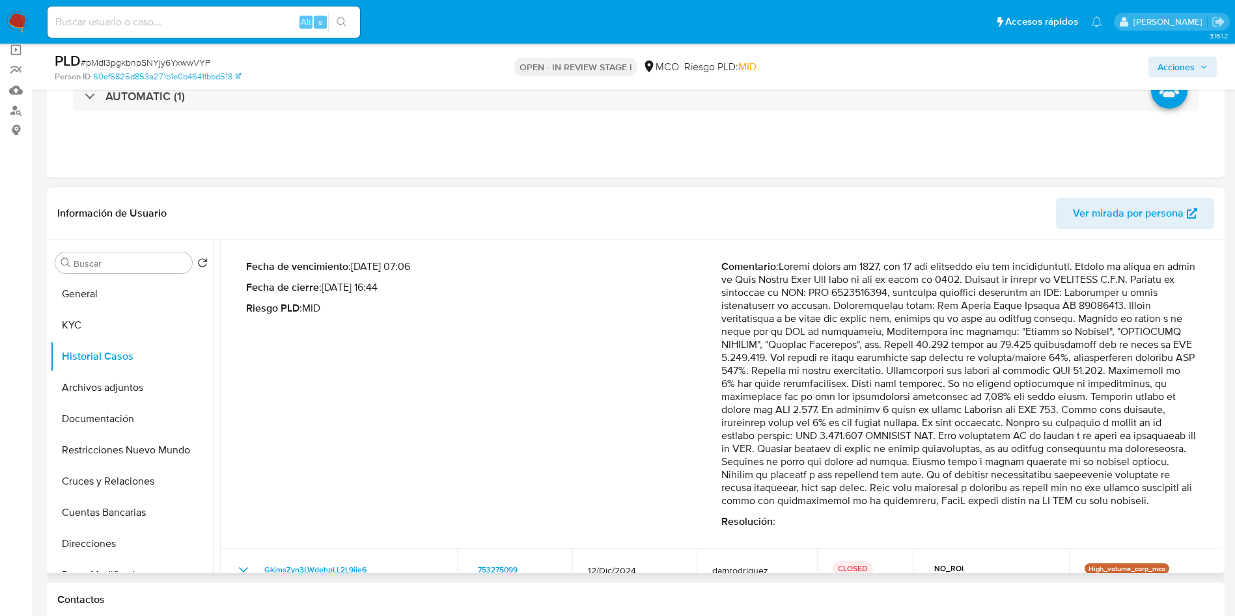
scroll to position [164, 0]
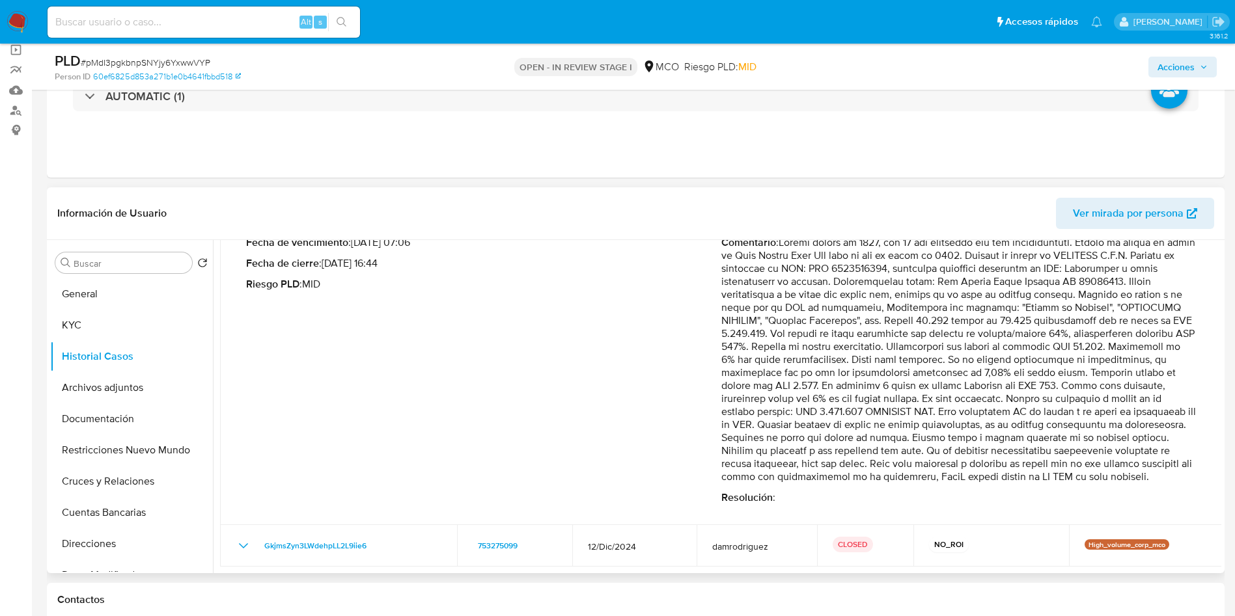
drag, startPoint x: 879, startPoint y: 439, endPoint x: 1184, endPoint y: 436, distance: 305.3
click at [1184, 436] on p "Comentario :" at bounding box center [958, 359] width 475 height 247
drag, startPoint x: 815, startPoint y: 452, endPoint x: 1187, endPoint y: 448, distance: 372.3
click at [1185, 448] on p "Comentario :" at bounding box center [958, 359] width 475 height 247
drag, startPoint x: 776, startPoint y: 469, endPoint x: 1078, endPoint y: 462, distance: 301.4
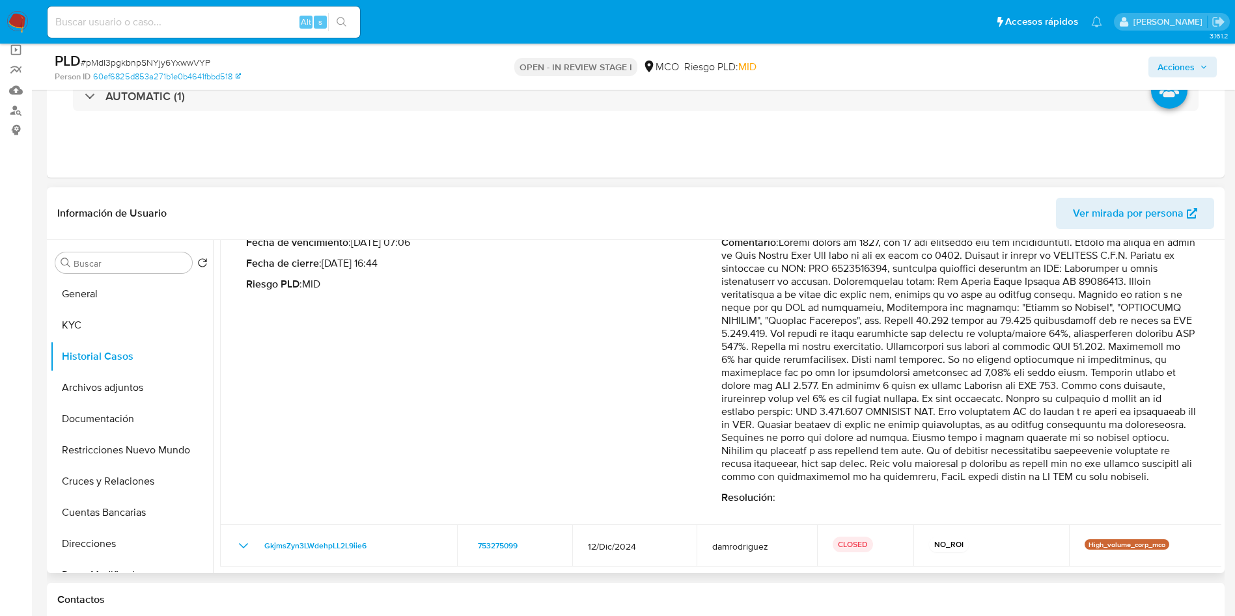
click at [1036, 463] on p "Comentario :" at bounding box center [958, 359] width 475 height 247
click at [1117, 460] on p "Comentario :" at bounding box center [958, 359] width 475 height 247
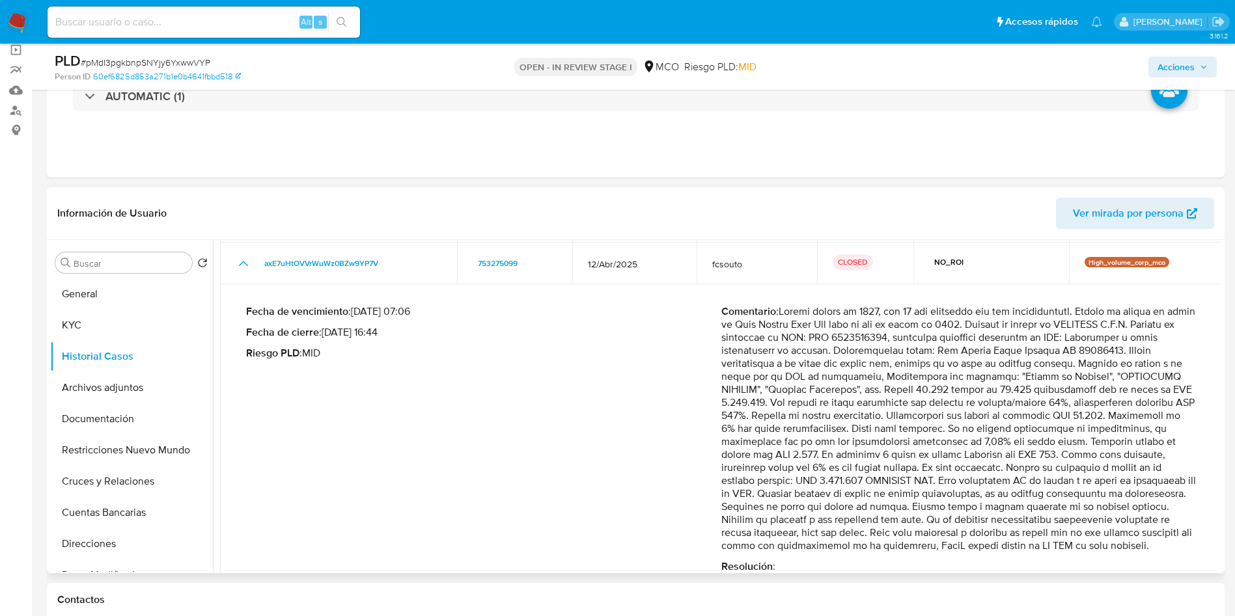
scroll to position [66, 0]
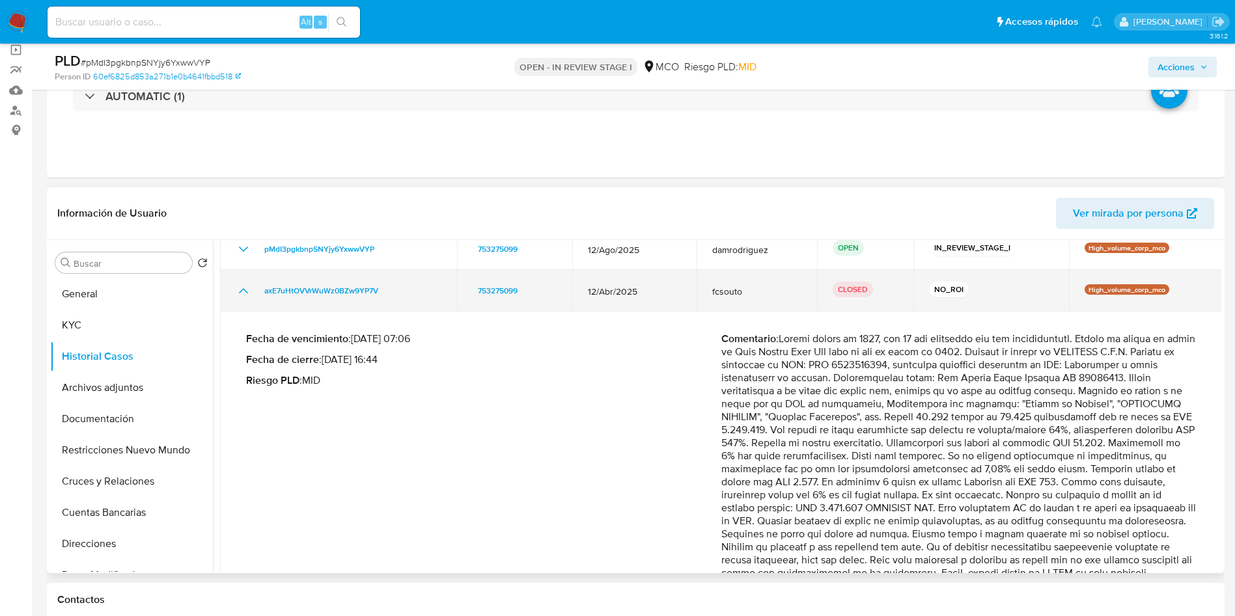
click at [250, 284] on icon "Mostrar/Ocultar" at bounding box center [244, 291] width 16 height 16
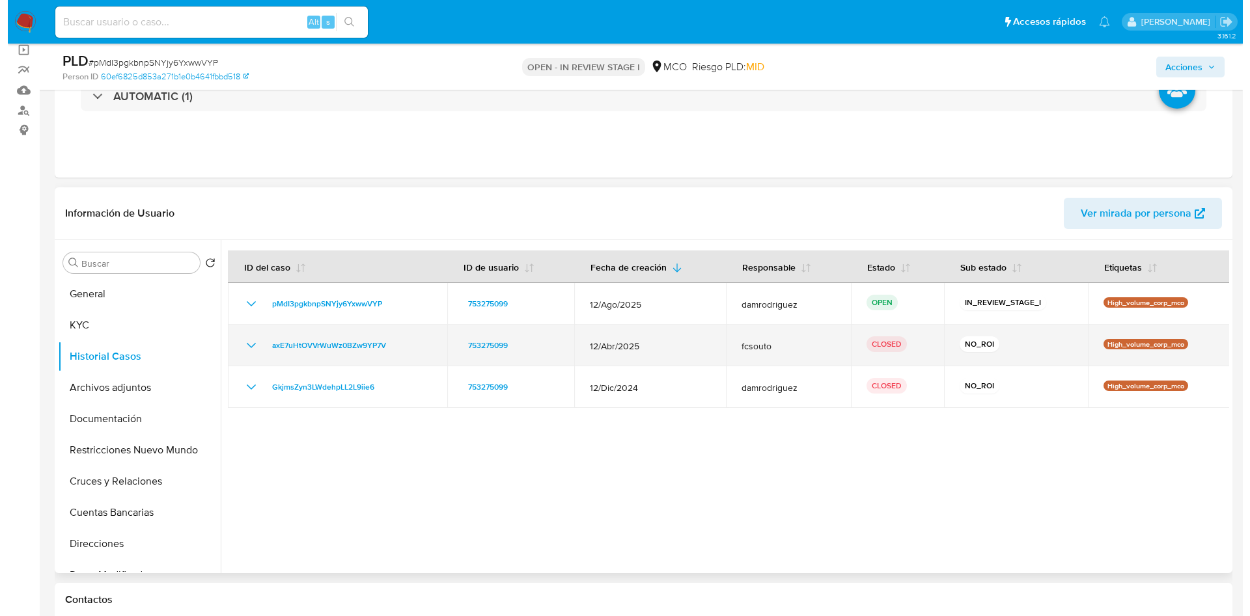
scroll to position [0, 0]
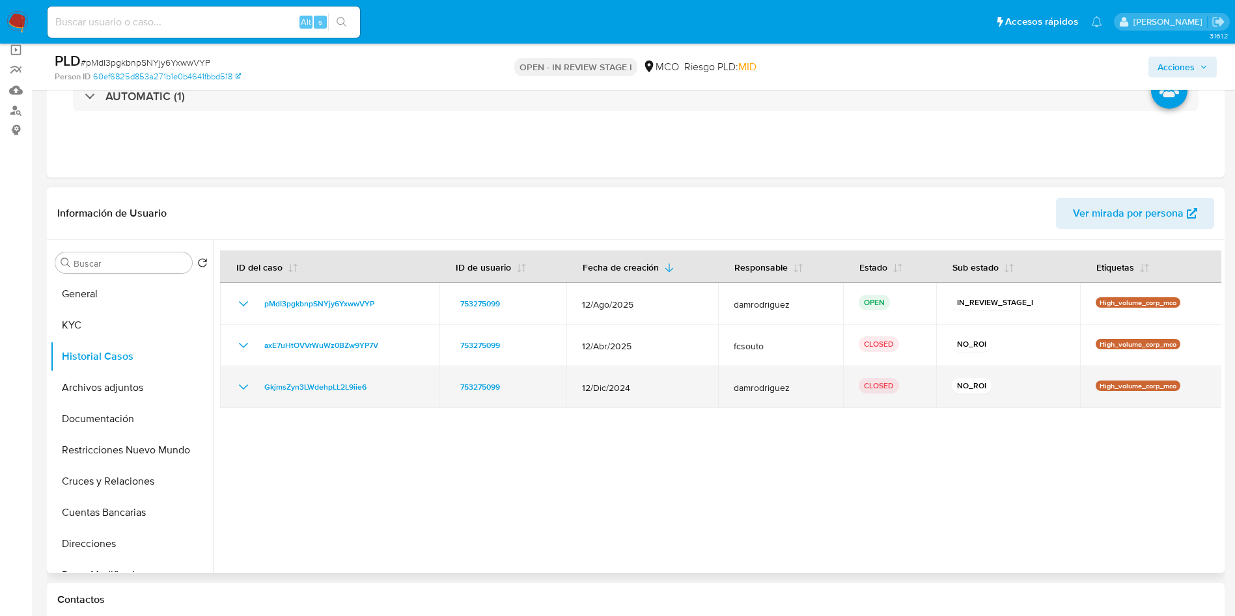
click at [246, 391] on icon "Mostrar/Ocultar" at bounding box center [244, 387] width 16 height 16
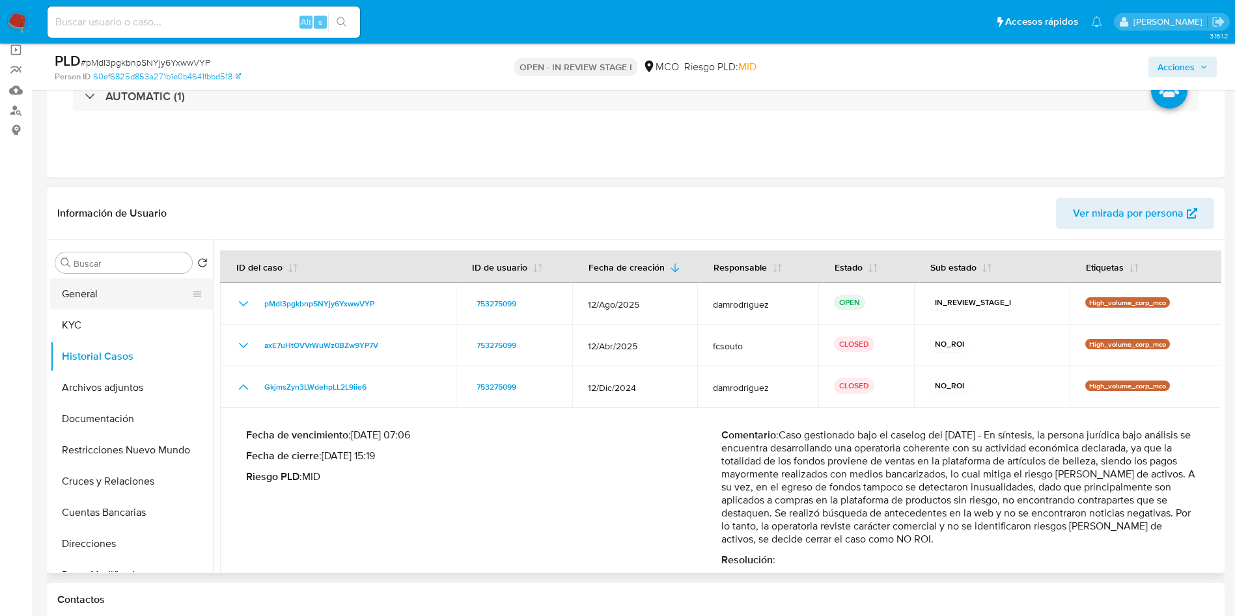
click at [125, 293] on button "General" at bounding box center [126, 294] width 152 height 31
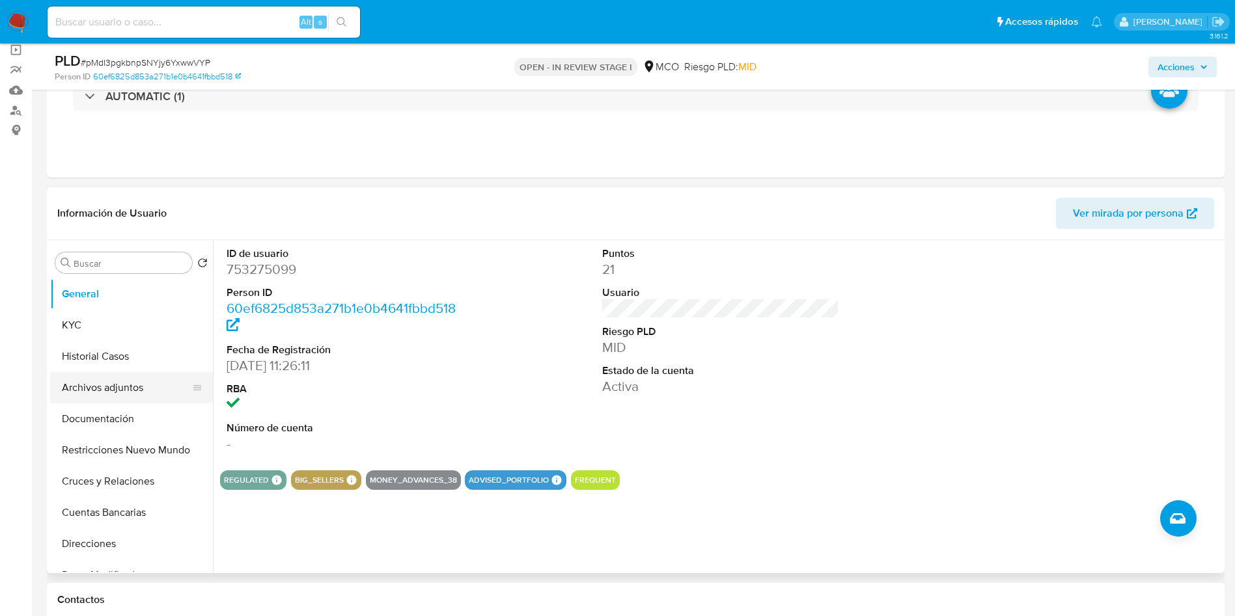
click at [137, 383] on button "Archivos adjuntos" at bounding box center [126, 387] width 152 height 31
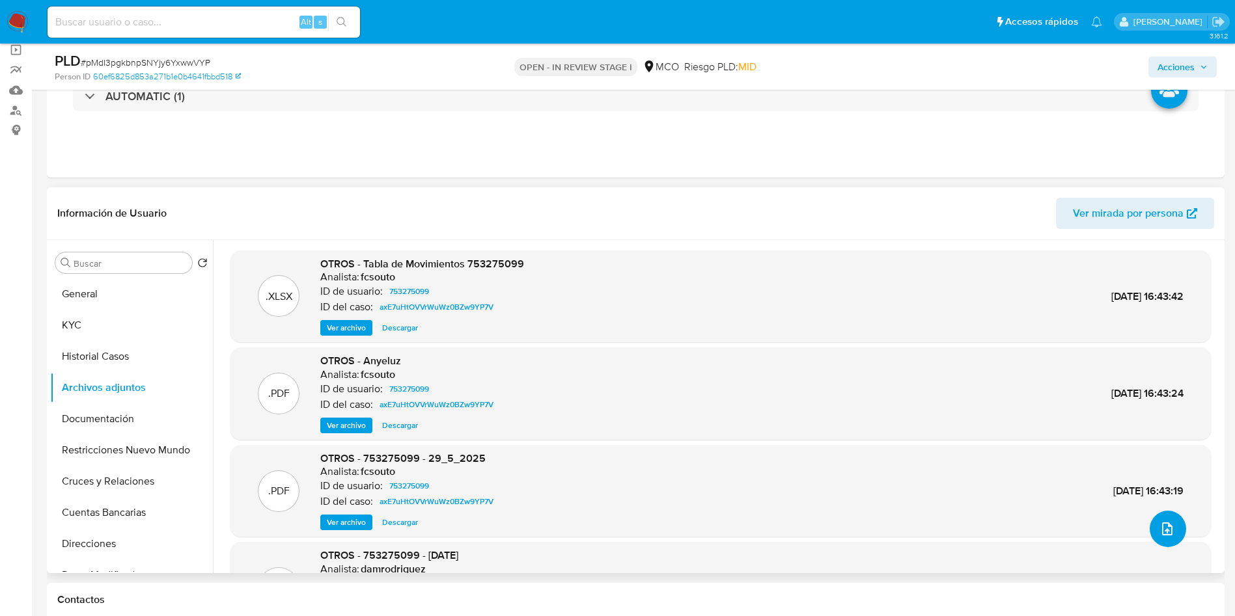
click at [1161, 527] on icon "upload-file" at bounding box center [1167, 529] width 16 height 16
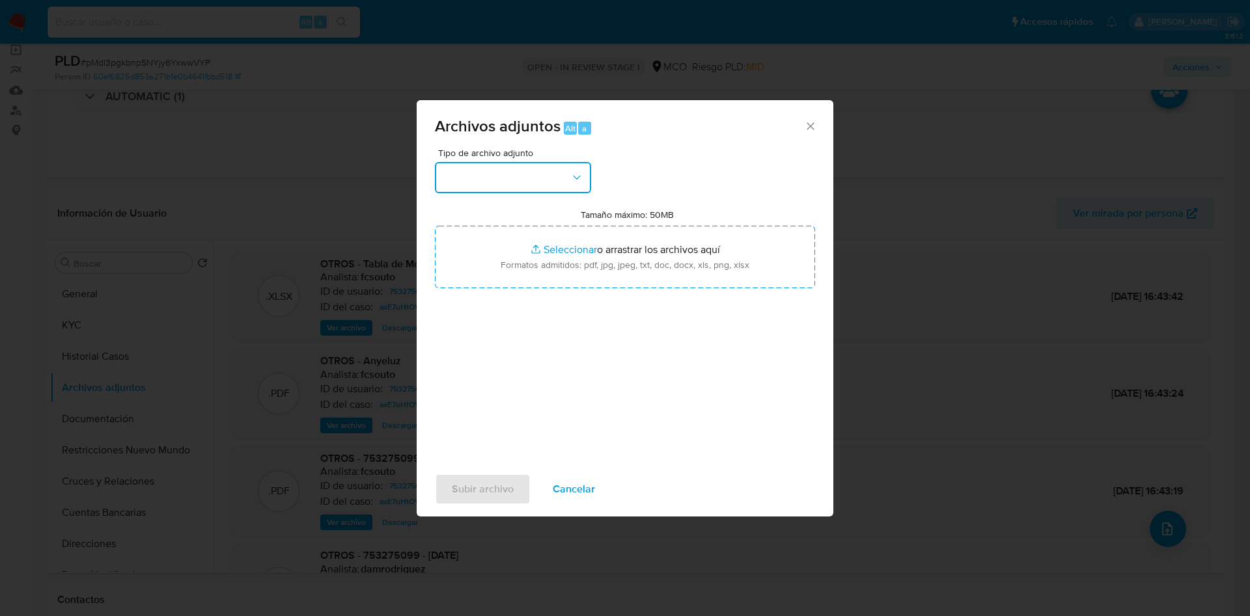
click at [553, 164] on button "button" at bounding box center [513, 177] width 156 height 31
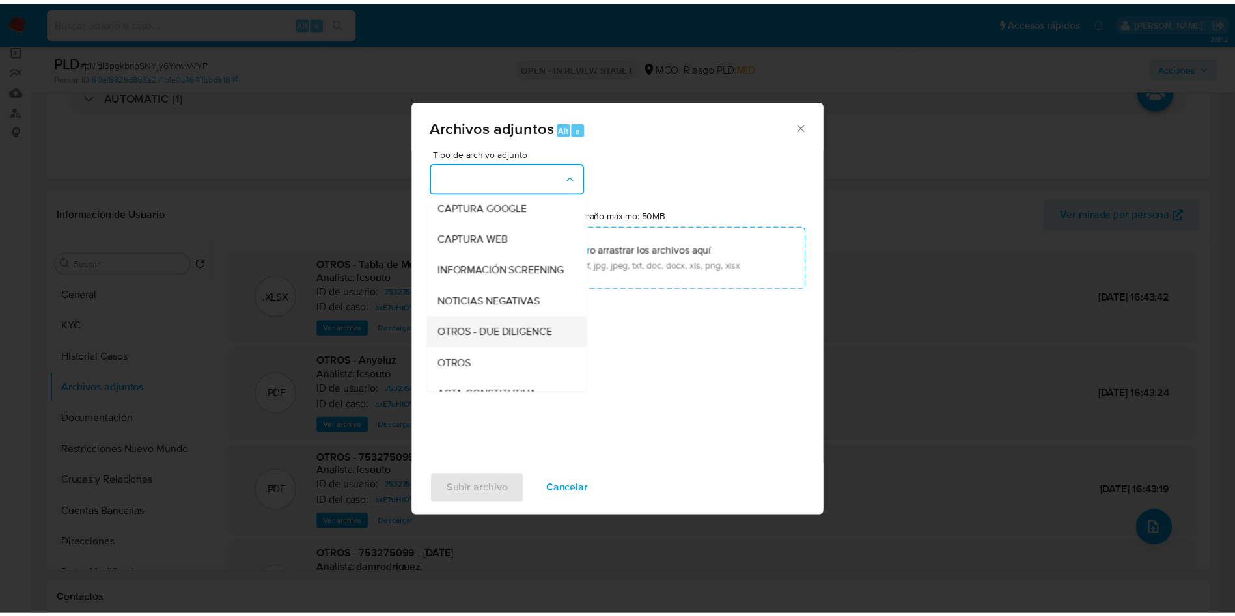
scroll to position [98, 0]
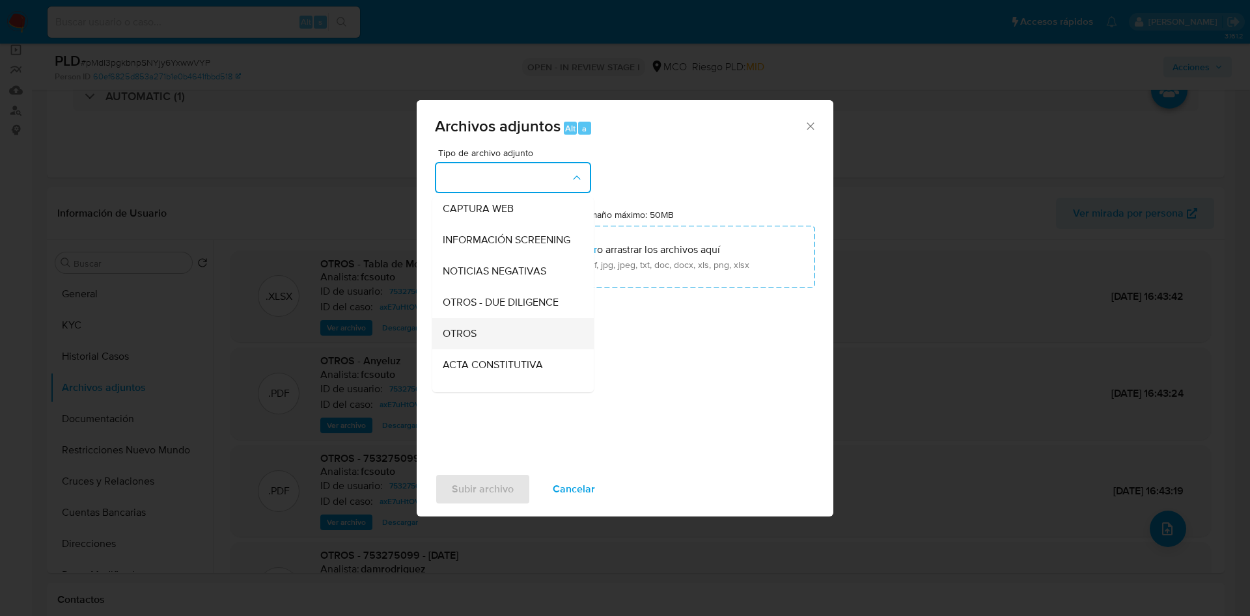
click at [476, 340] on span "OTROS" at bounding box center [460, 333] width 34 height 13
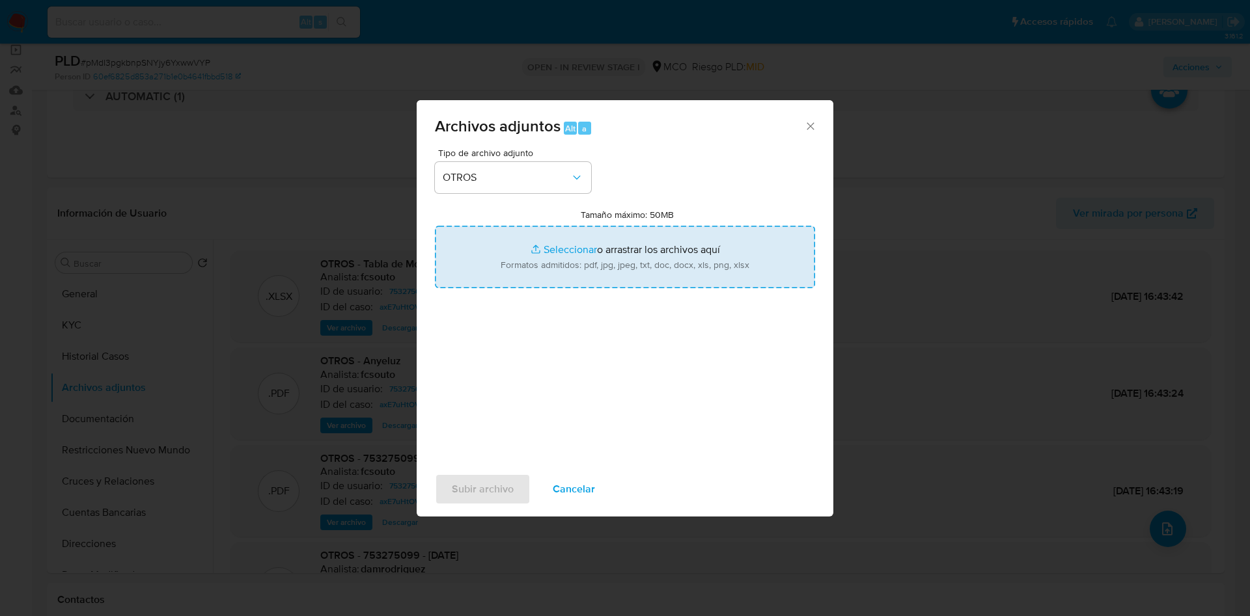
click at [564, 253] on input "Tamaño máximo: 50MB Seleccionar archivos" at bounding box center [625, 257] width 380 height 62
type input "C:\fakepath\753275099 - 06_10_2025.pdf"
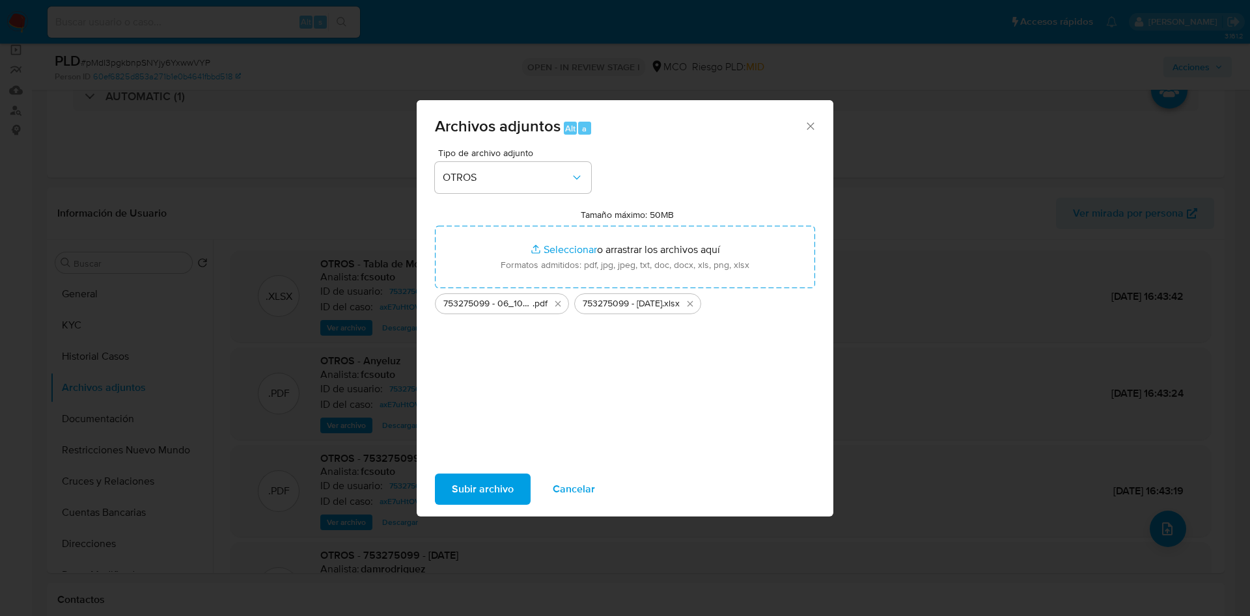
click at [486, 485] on span "Subir archivo" at bounding box center [483, 489] width 62 height 29
click at [488, 487] on span "Subir archivo" at bounding box center [483, 489] width 62 height 29
click at [475, 499] on span "Subir archivo" at bounding box center [483, 489] width 62 height 29
click at [1009, 292] on div "Archivos adjuntos Alt a Tipo de archivo adjunto OTROS Tamaño máximo: 50MB Selec…" at bounding box center [625, 308] width 1250 height 616
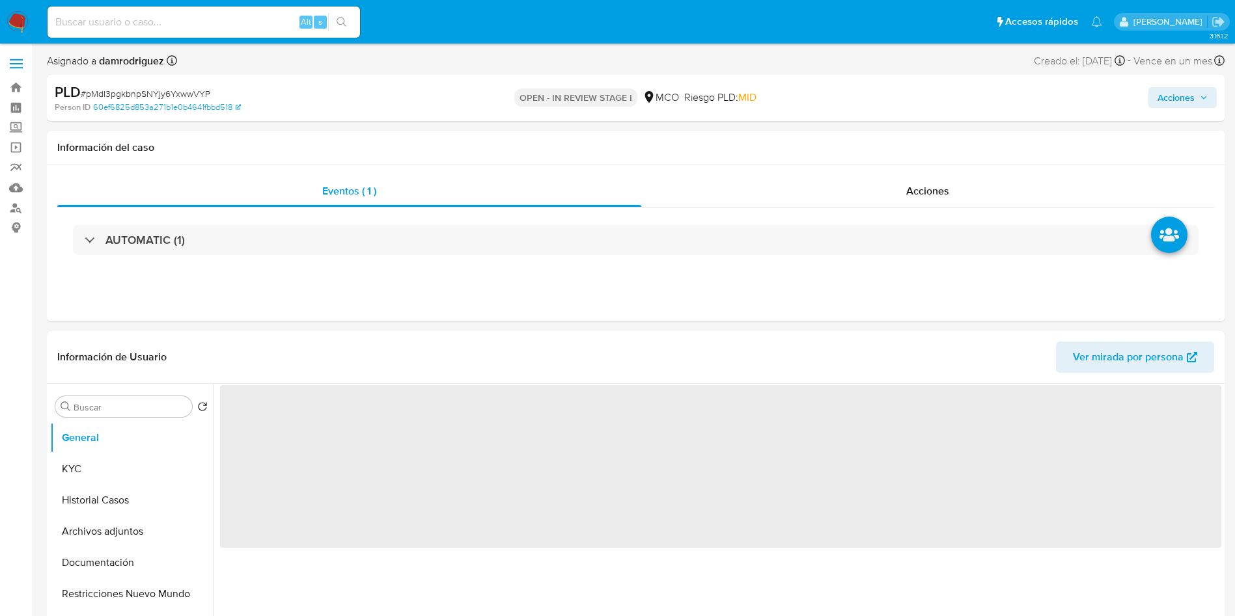
select select "10"
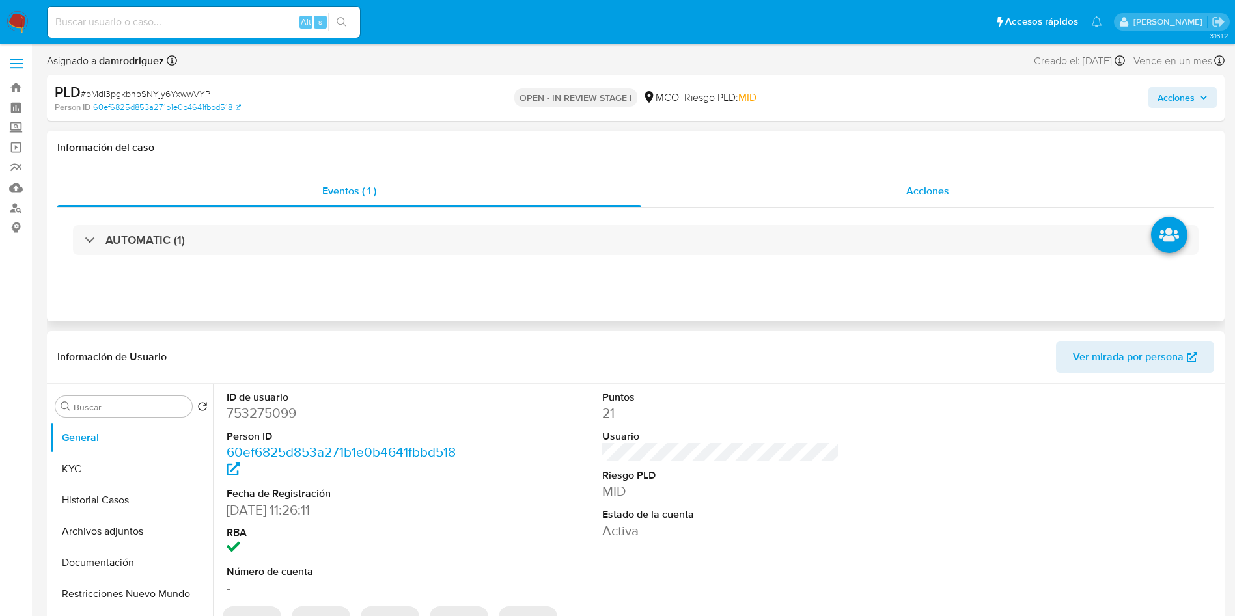
click at [982, 182] on div "Acciones" at bounding box center [927, 191] width 573 height 31
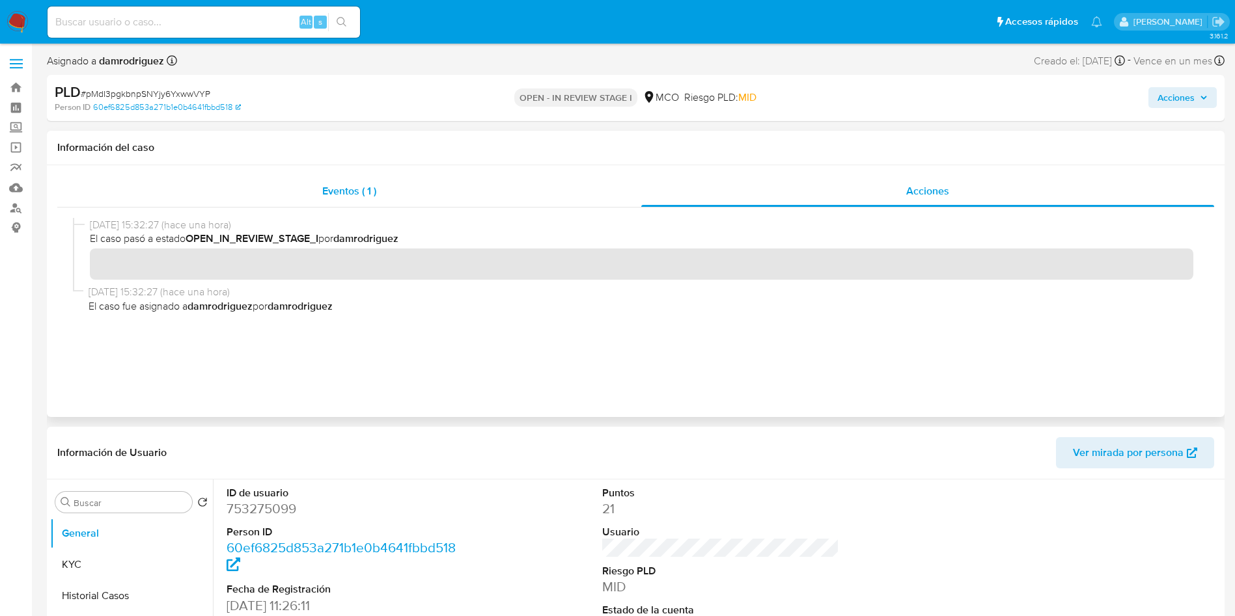
click at [399, 184] on div "Eventos ( 1 )" at bounding box center [349, 191] width 584 height 31
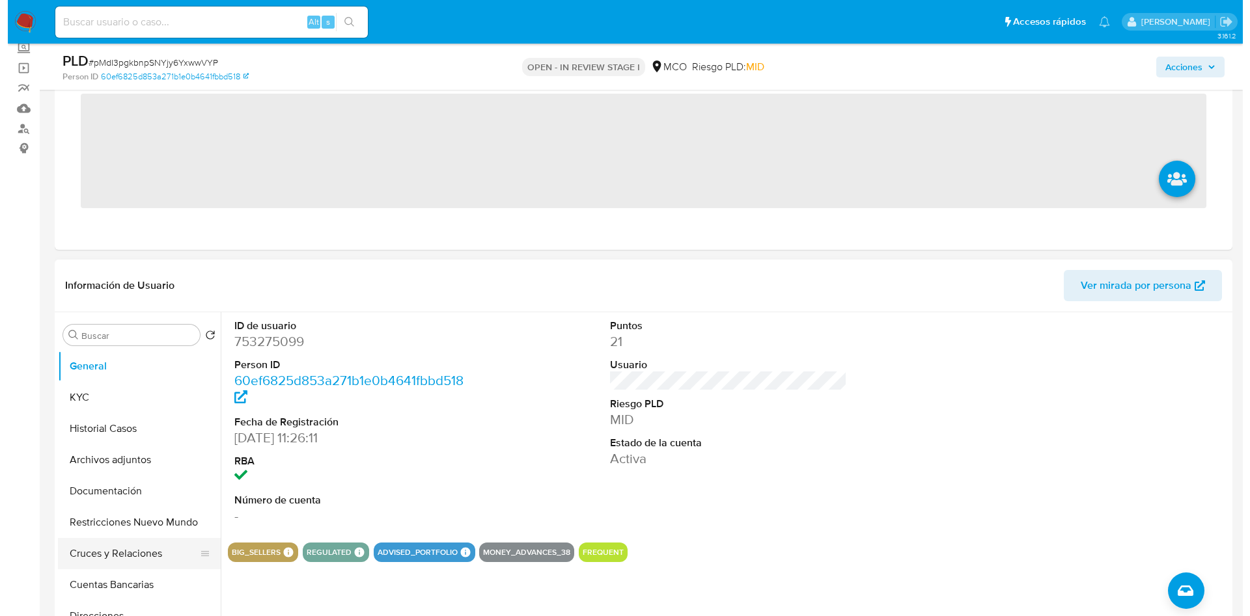
scroll to position [98, 0]
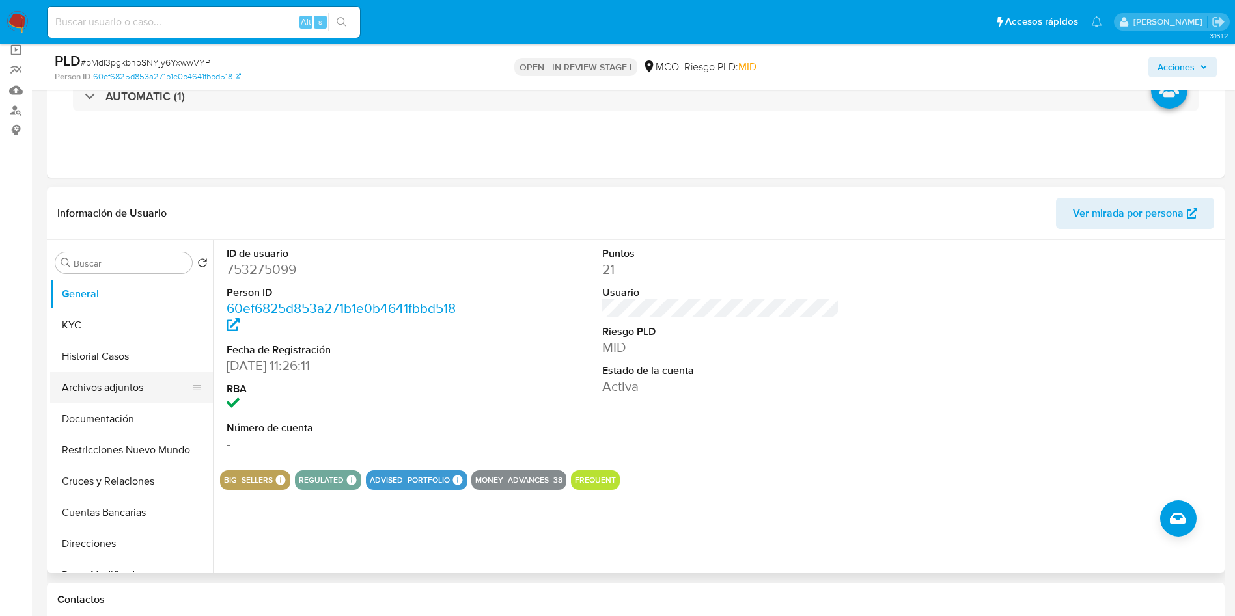
click at [102, 389] on button "Archivos adjuntos" at bounding box center [126, 387] width 152 height 31
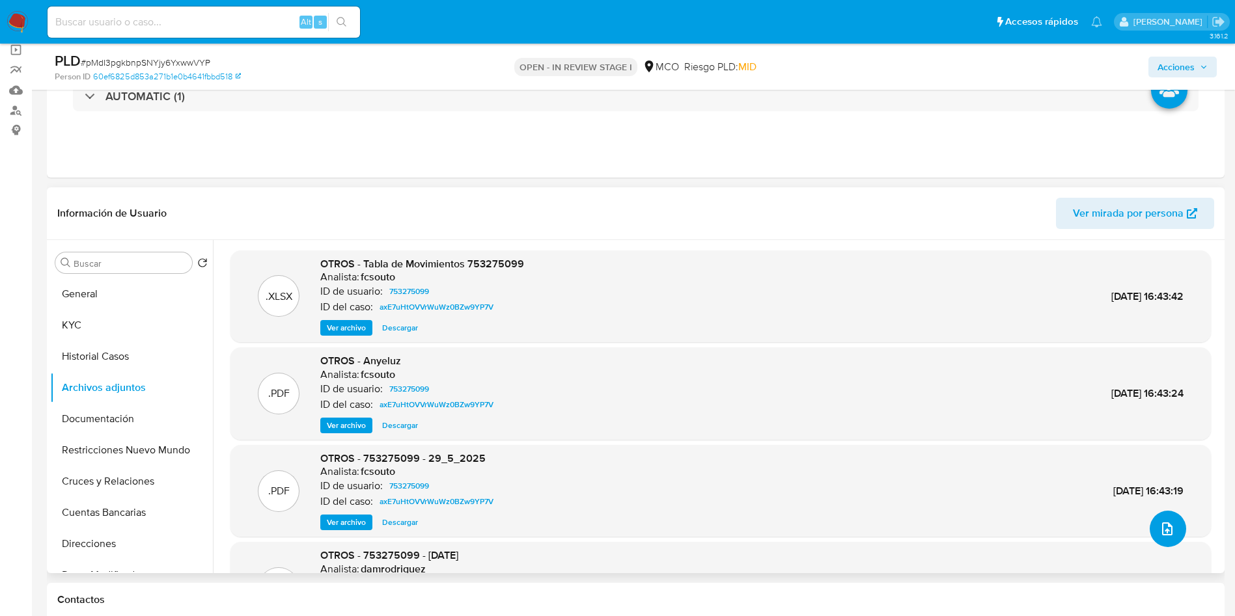
click at [1168, 533] on icon "upload-file" at bounding box center [1167, 529] width 16 height 16
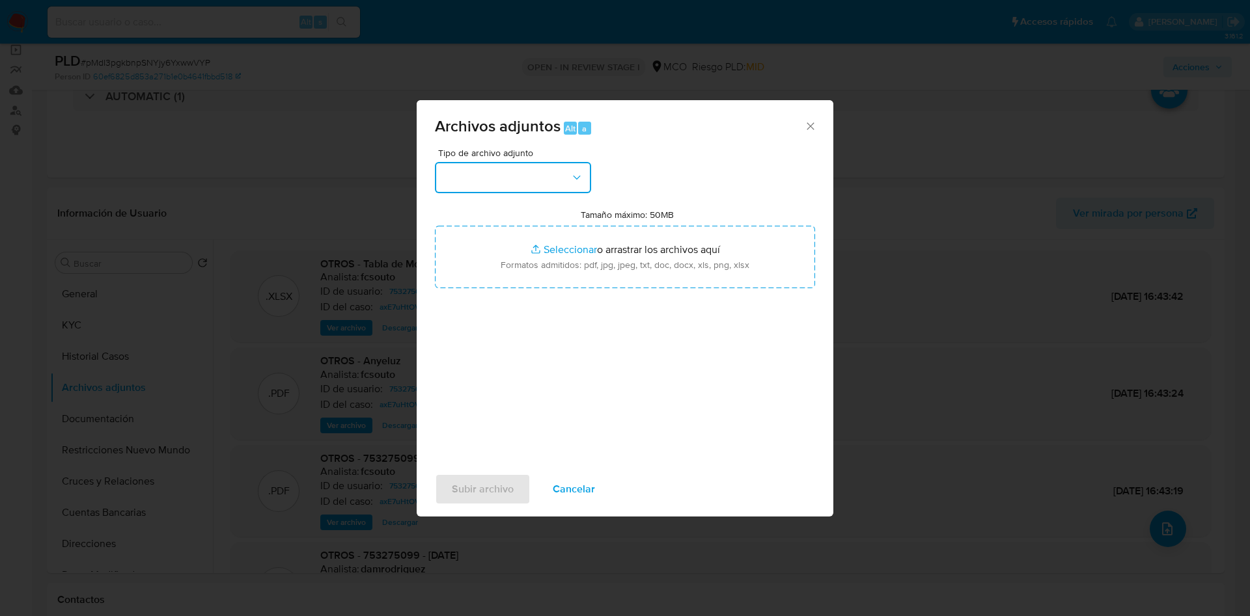
click at [519, 185] on button "button" at bounding box center [513, 177] width 156 height 31
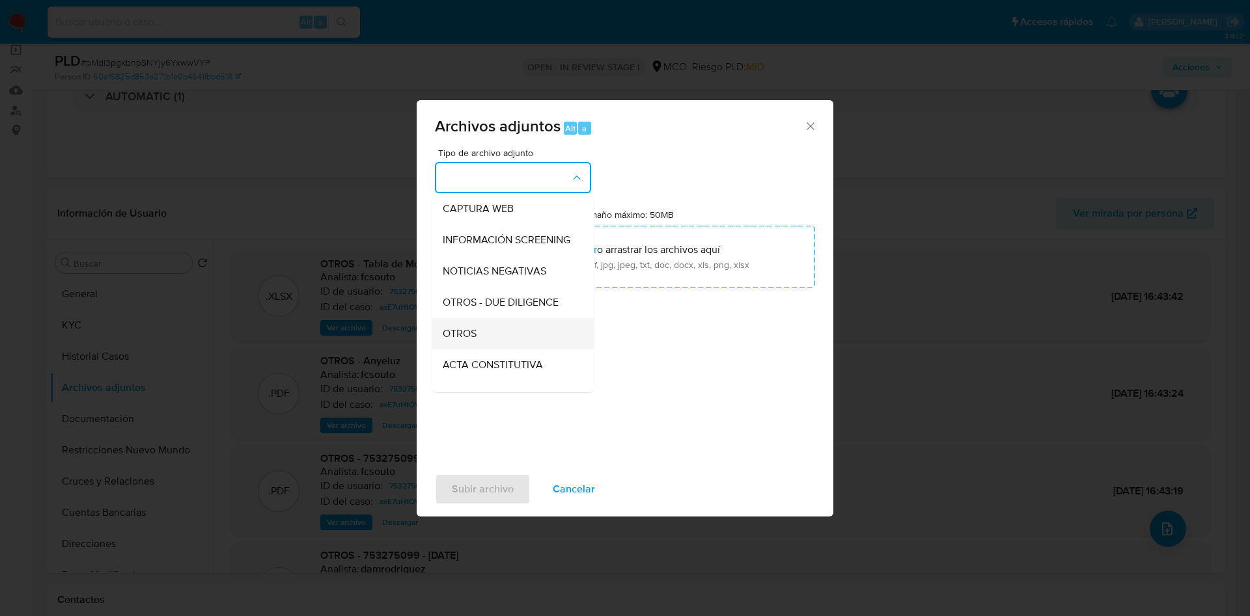
click at [495, 349] on div "OTROS" at bounding box center [509, 333] width 133 height 31
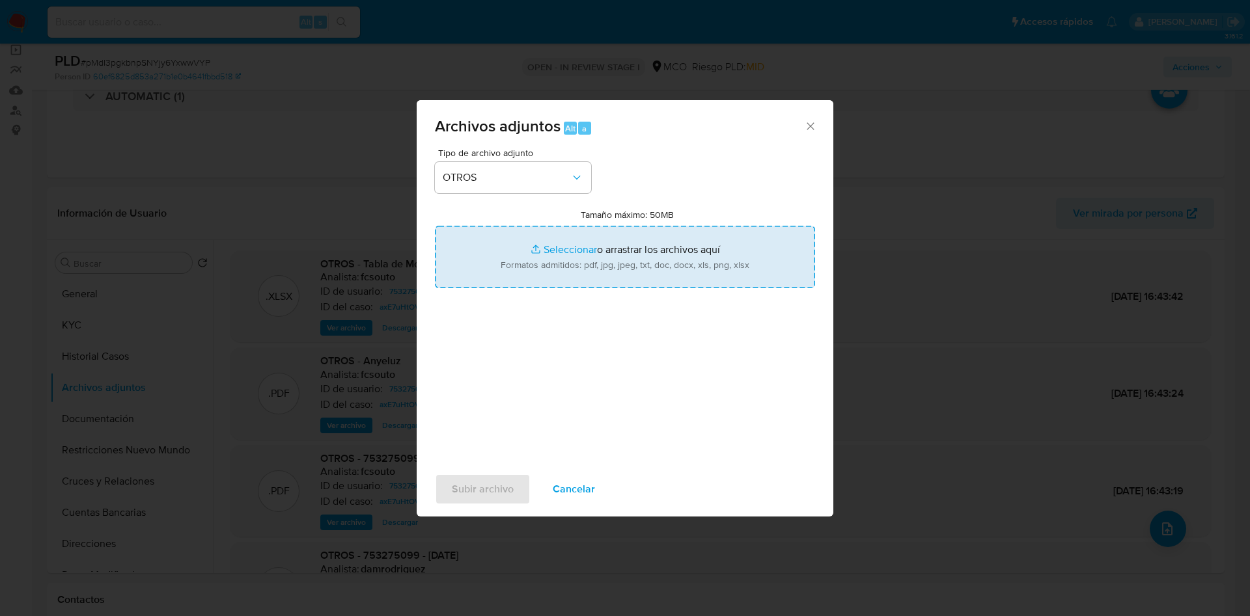
click at [608, 268] on input "Tamaño máximo: 50MB Seleccionar archivos" at bounding box center [625, 257] width 380 height 62
type input "C:\fakepath\753275099 - 06_10_2025.pdf"
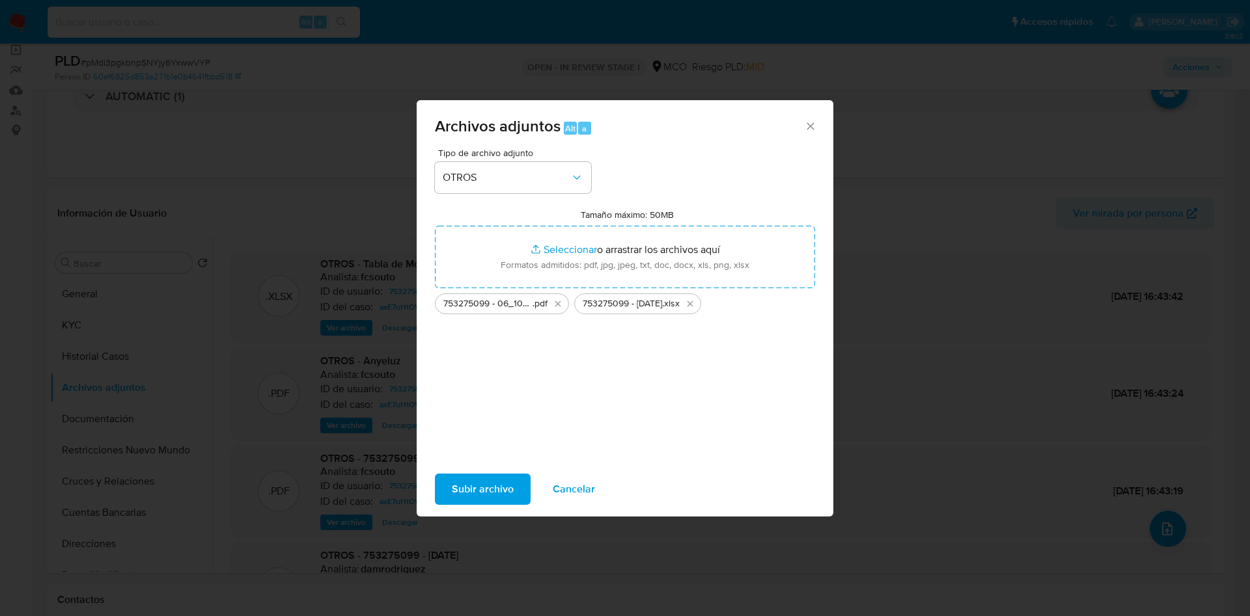
click at [454, 491] on span "Subir archivo" at bounding box center [483, 489] width 62 height 29
click at [478, 489] on span "Subir archivo" at bounding box center [483, 489] width 62 height 29
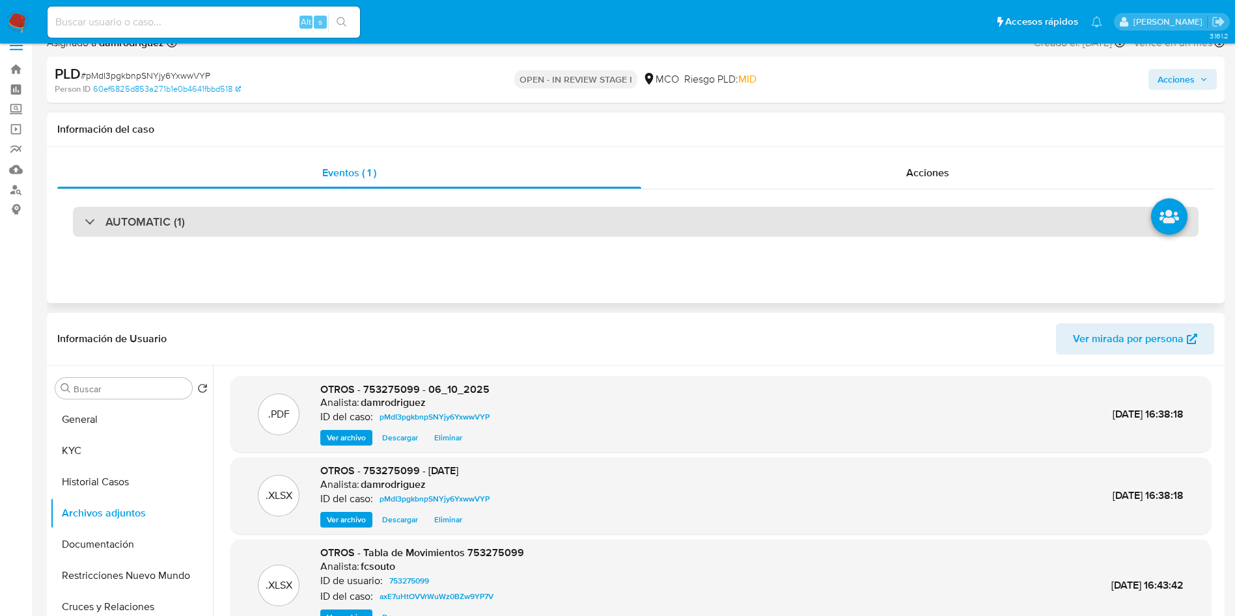
scroll to position [0, 0]
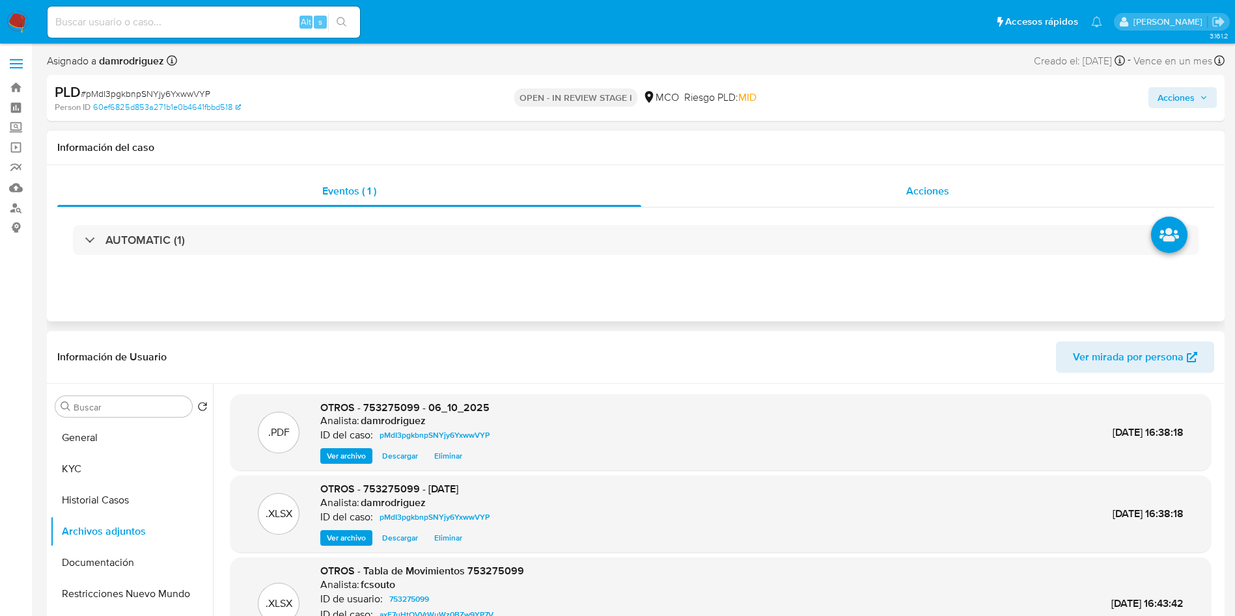
click at [875, 197] on div "Acciones" at bounding box center [927, 191] width 573 height 31
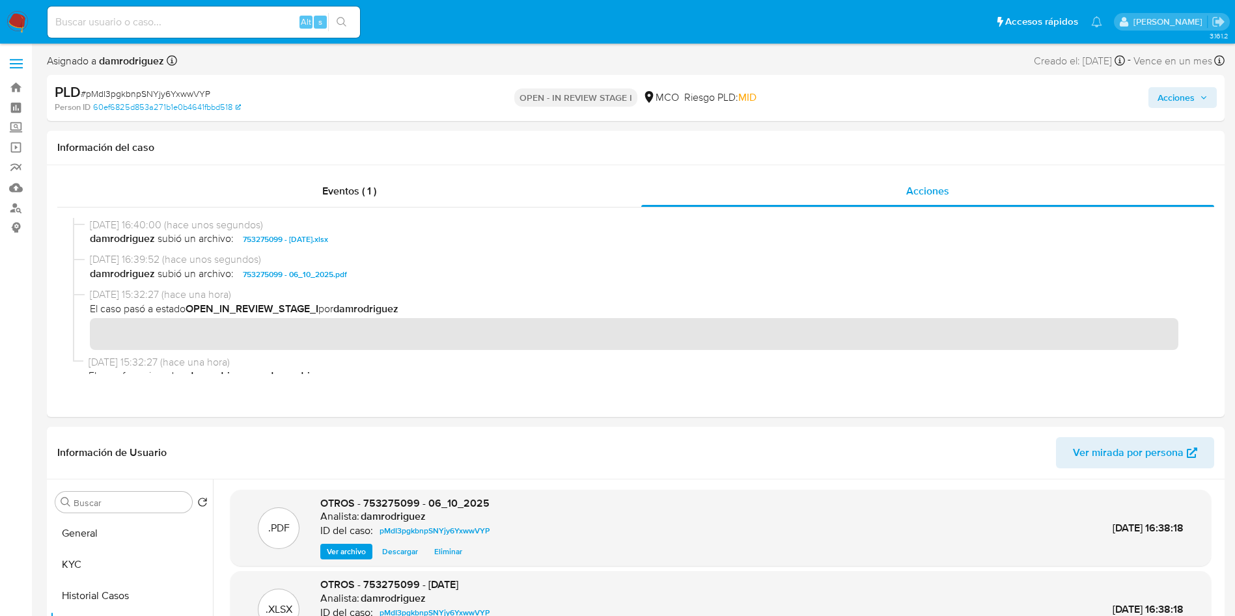
drag, startPoint x: 1176, startPoint y: 93, endPoint x: 1167, endPoint y: 92, distance: 9.2
click at [1176, 92] on span "Acciones" at bounding box center [1175, 97] width 37 height 21
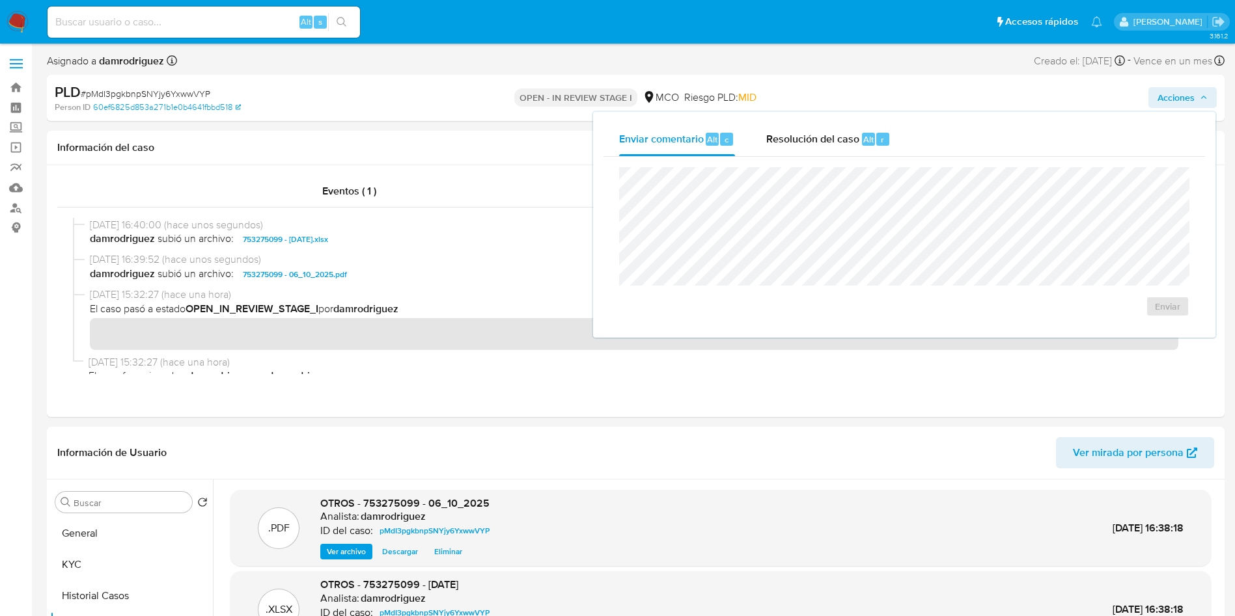
click at [784, 157] on div "Enviar" at bounding box center [903, 242] width 601 height 171
click at [795, 143] on span "Resolución del caso" at bounding box center [812, 138] width 93 height 15
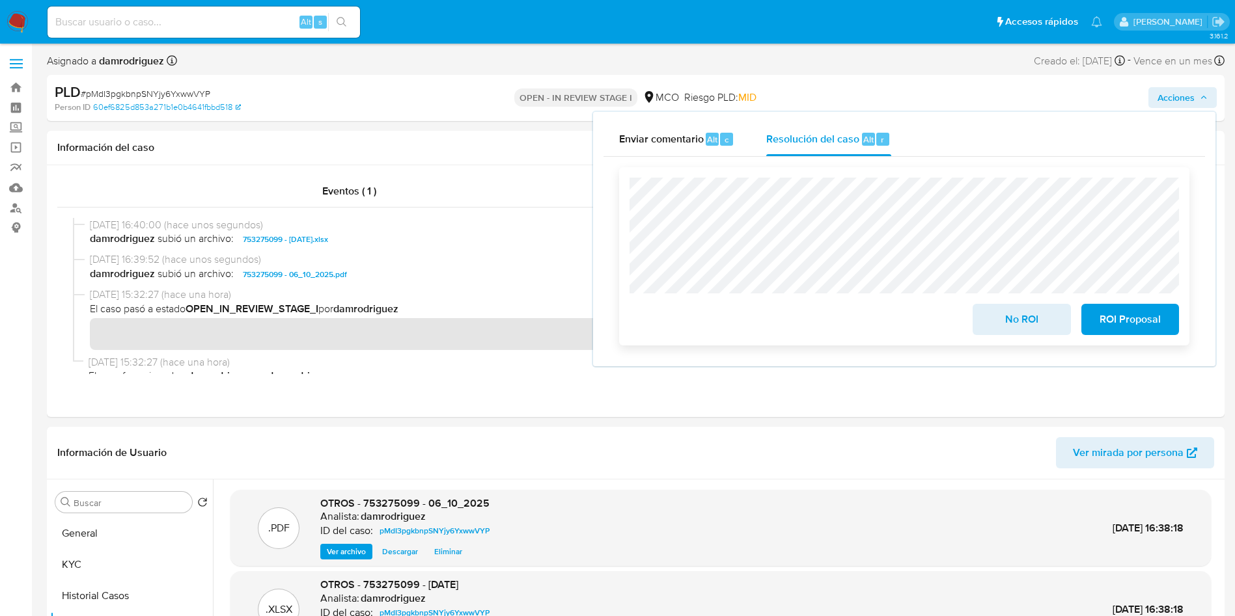
click at [1013, 324] on span "No ROI" at bounding box center [1021, 319] width 64 height 29
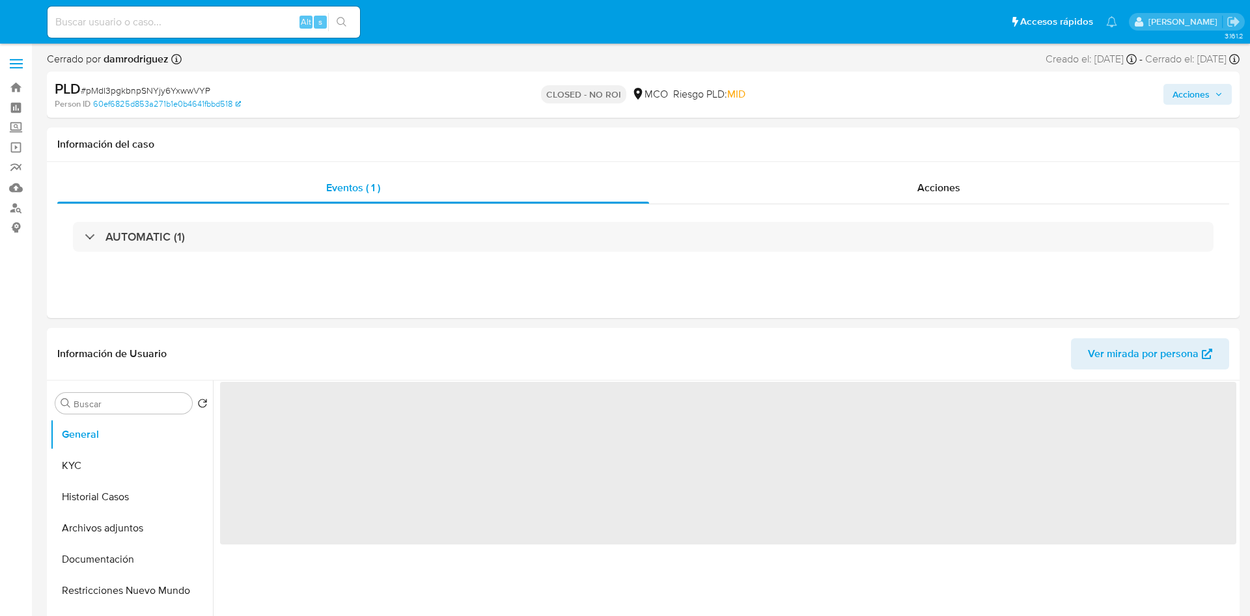
select select "10"
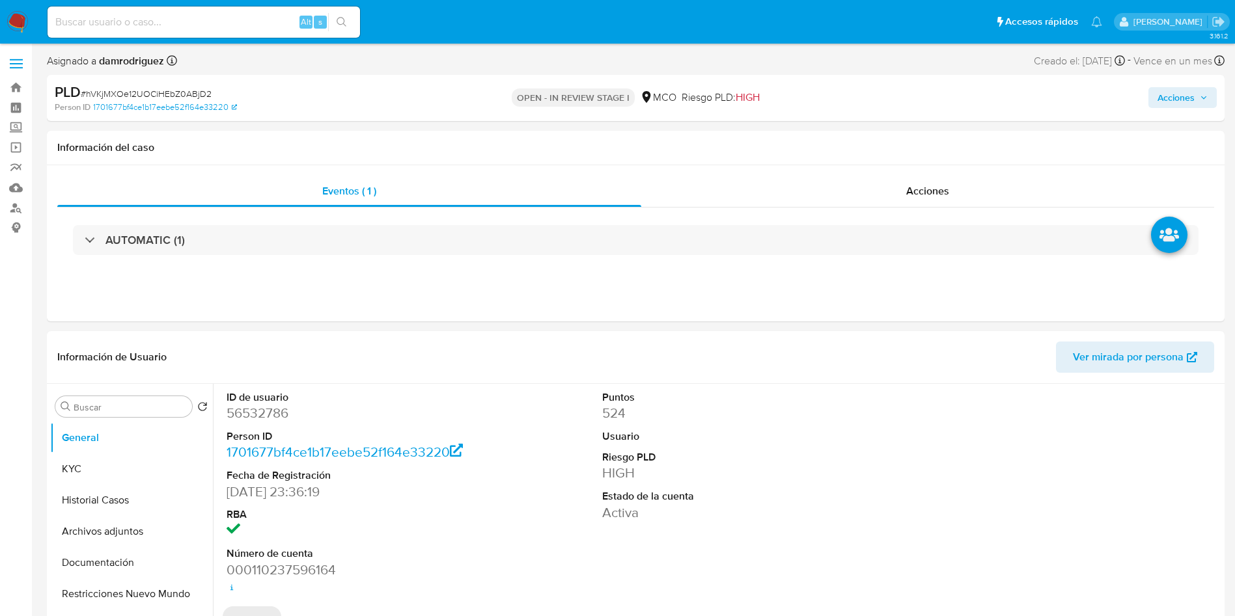
select select "10"
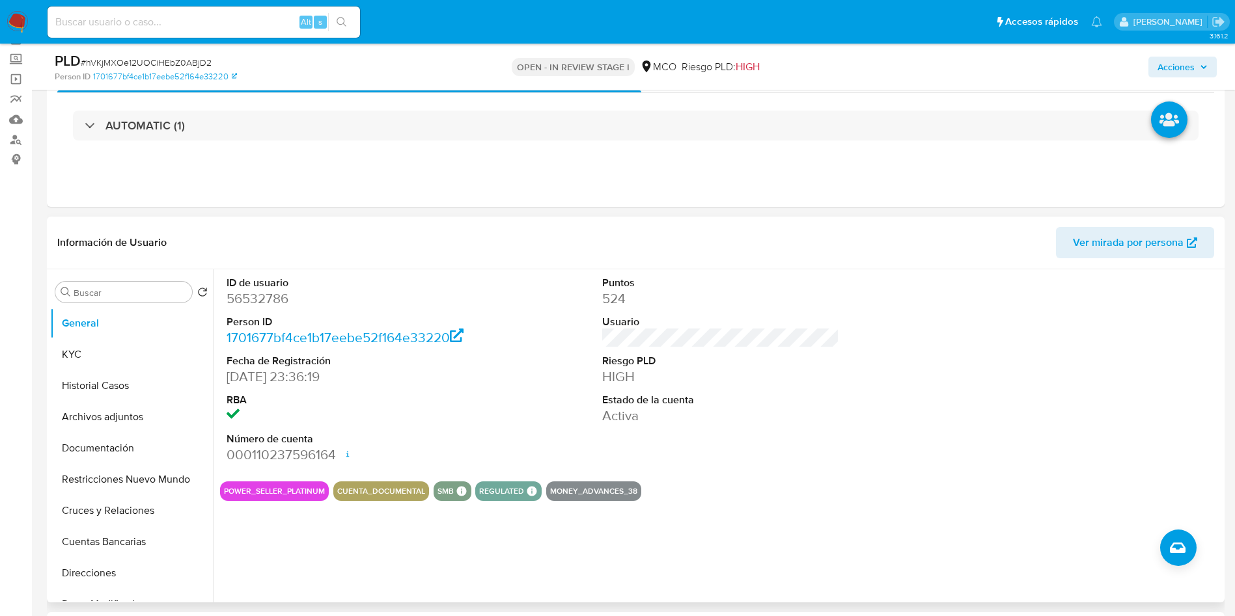
scroll to position [98, 0]
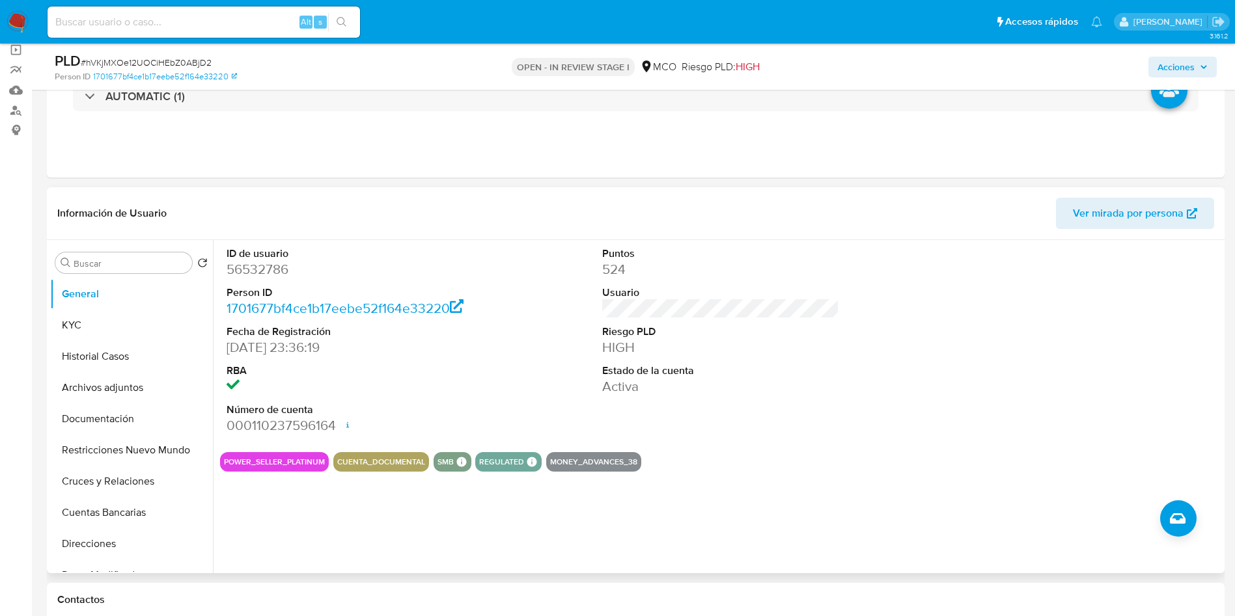
click at [269, 271] on dd "56532786" at bounding box center [345, 269] width 238 height 18
copy dd "56532786"
click at [254, 260] on dd "56532786" at bounding box center [345, 269] width 238 height 18
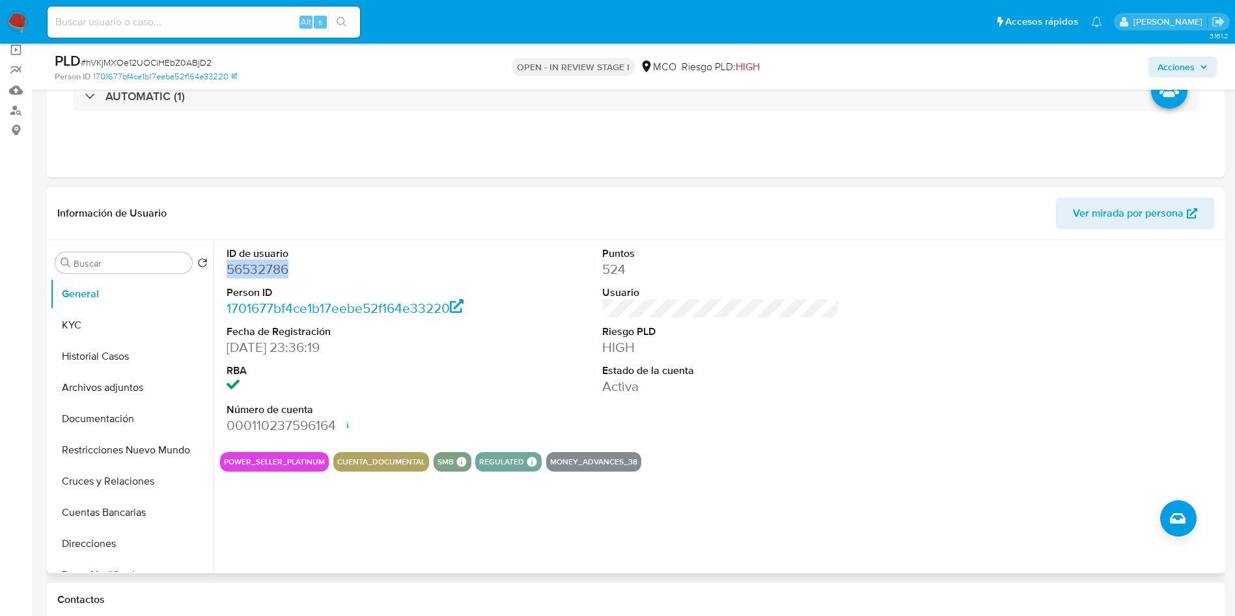
click at [254, 260] on dd "56532786" at bounding box center [345, 269] width 238 height 18
click at [124, 334] on button "KYC" at bounding box center [126, 325] width 152 height 31
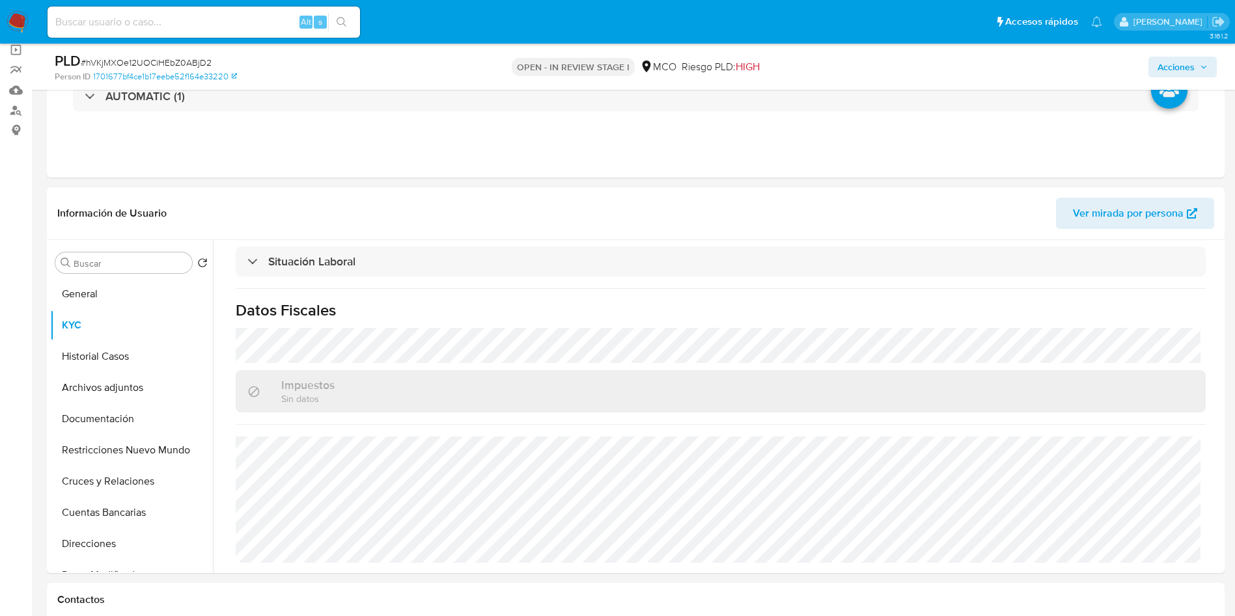
scroll to position [660, 0]
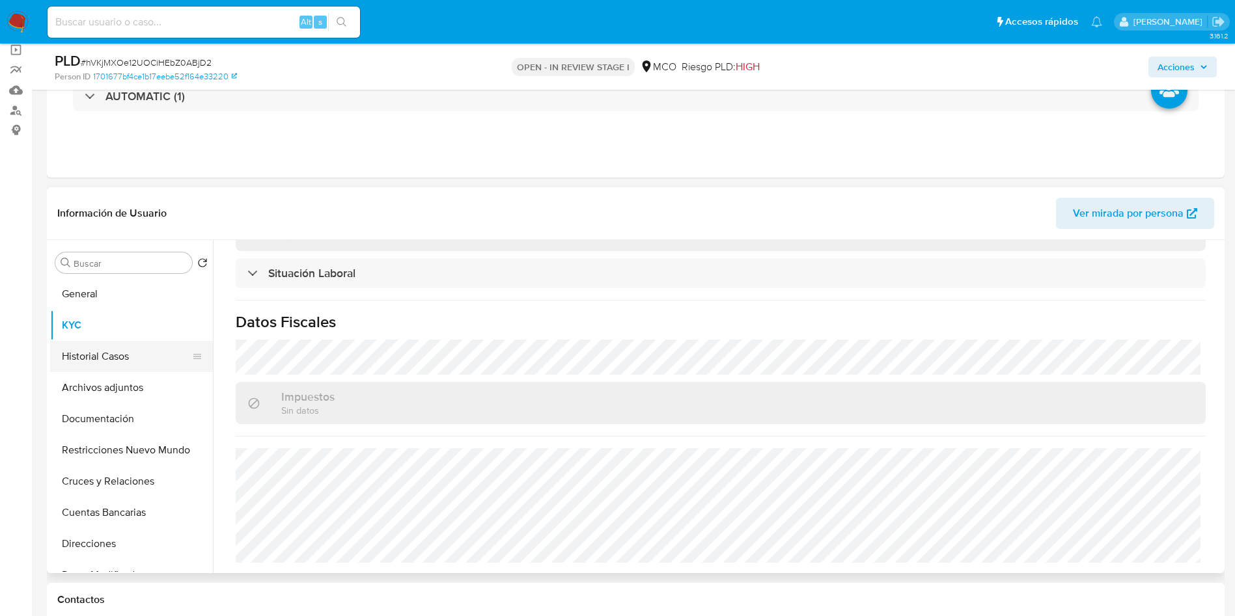
click at [80, 342] on button "Historial Casos" at bounding box center [126, 356] width 152 height 31
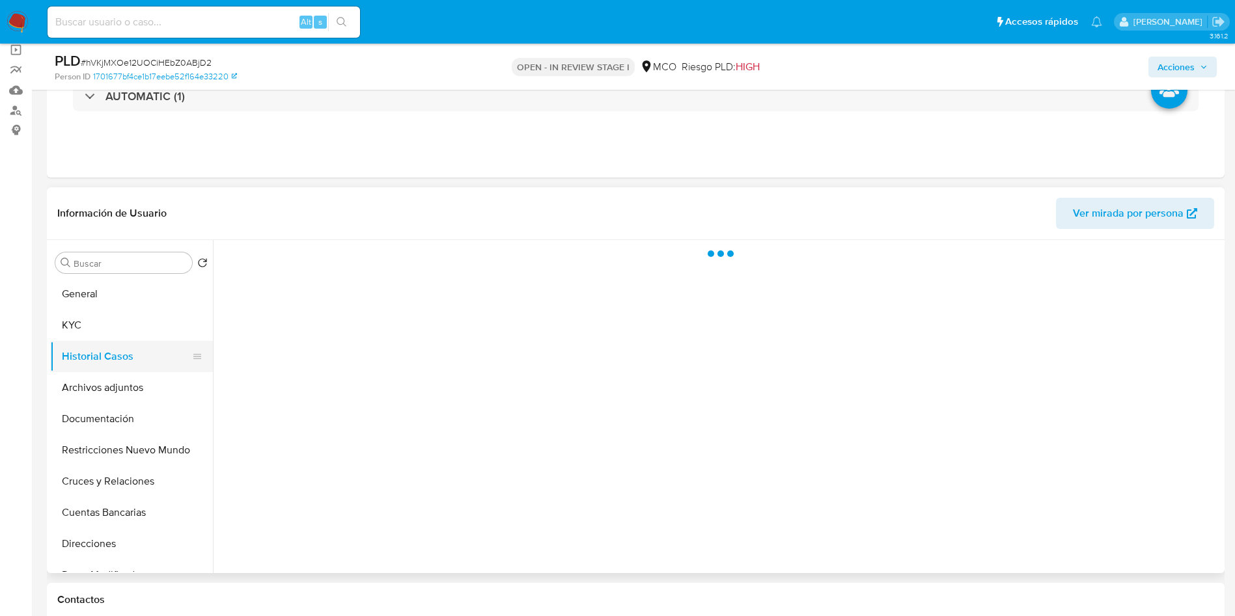
scroll to position [0, 0]
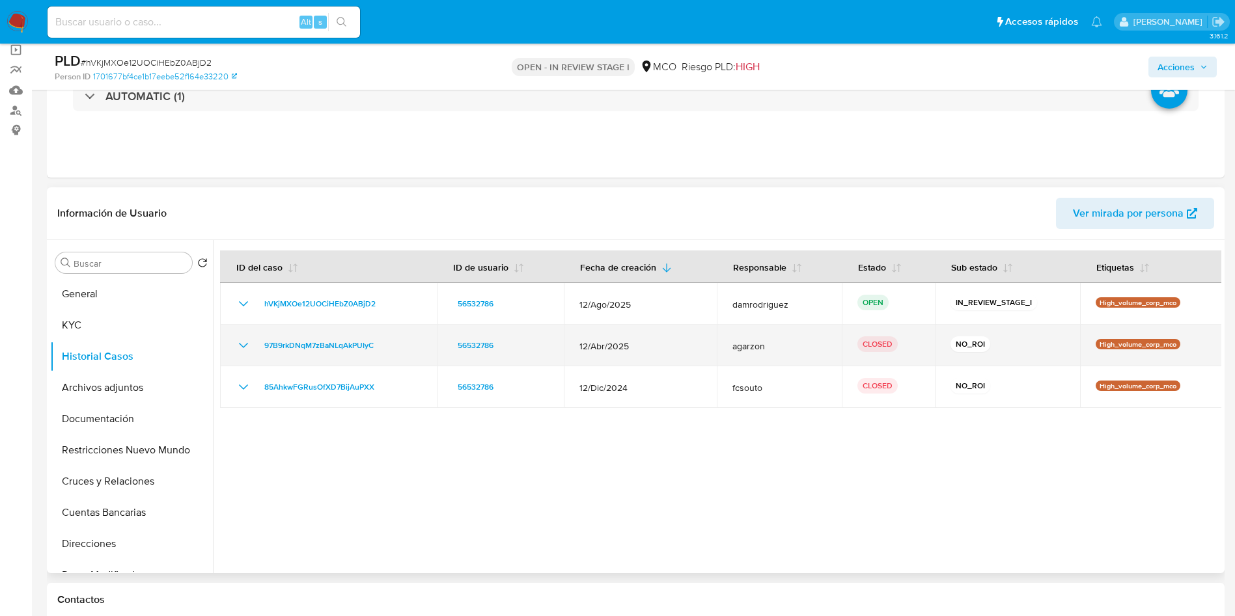
click at [241, 348] on icon "Mostrar/Ocultar" at bounding box center [244, 346] width 16 height 16
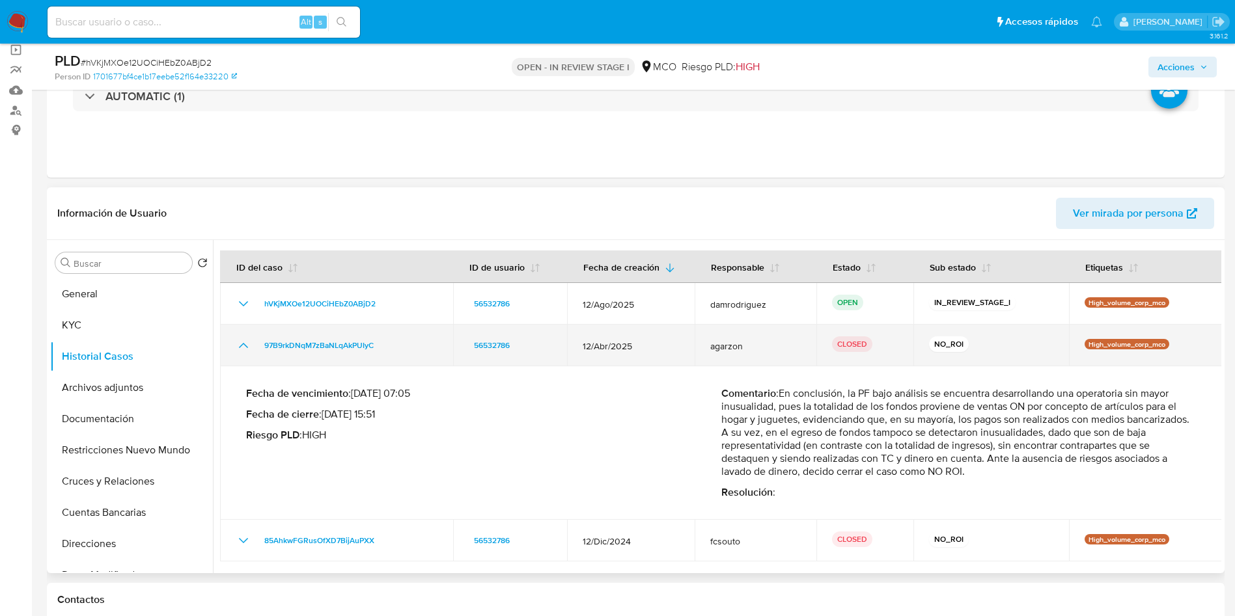
click at [241, 348] on icon "Mostrar/Ocultar" at bounding box center [244, 346] width 16 height 16
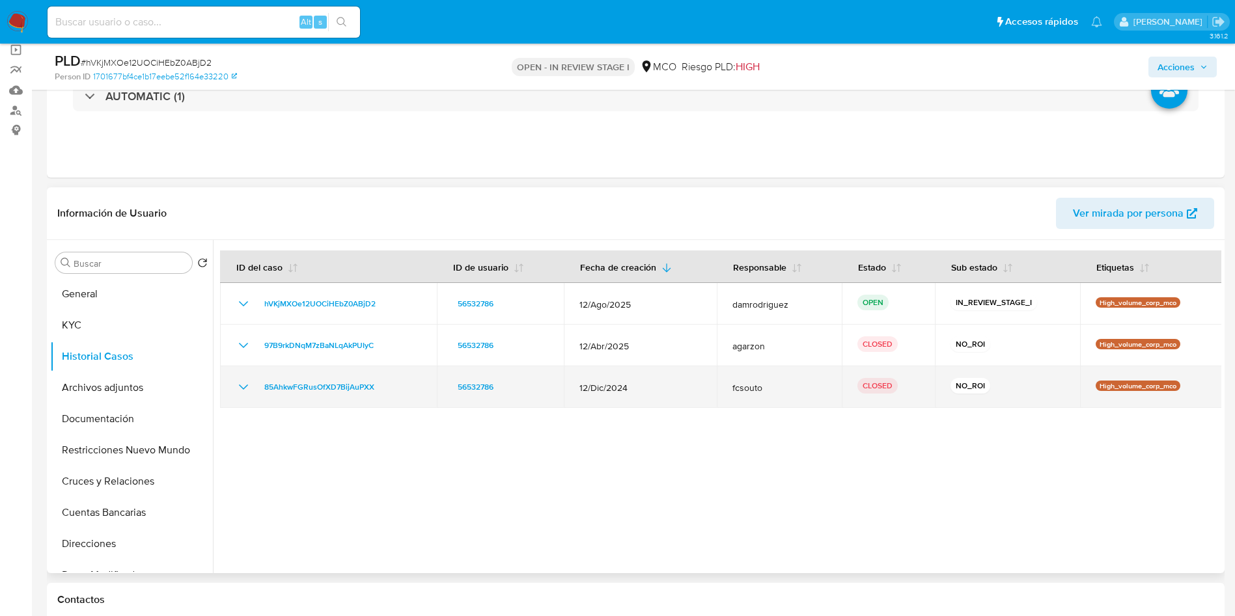
click at [243, 377] on td "85AhkwFGRusOfXD7BijAuPXX" at bounding box center [328, 387] width 217 height 42
click at [243, 386] on icon "Mostrar/Ocultar" at bounding box center [244, 387] width 16 height 16
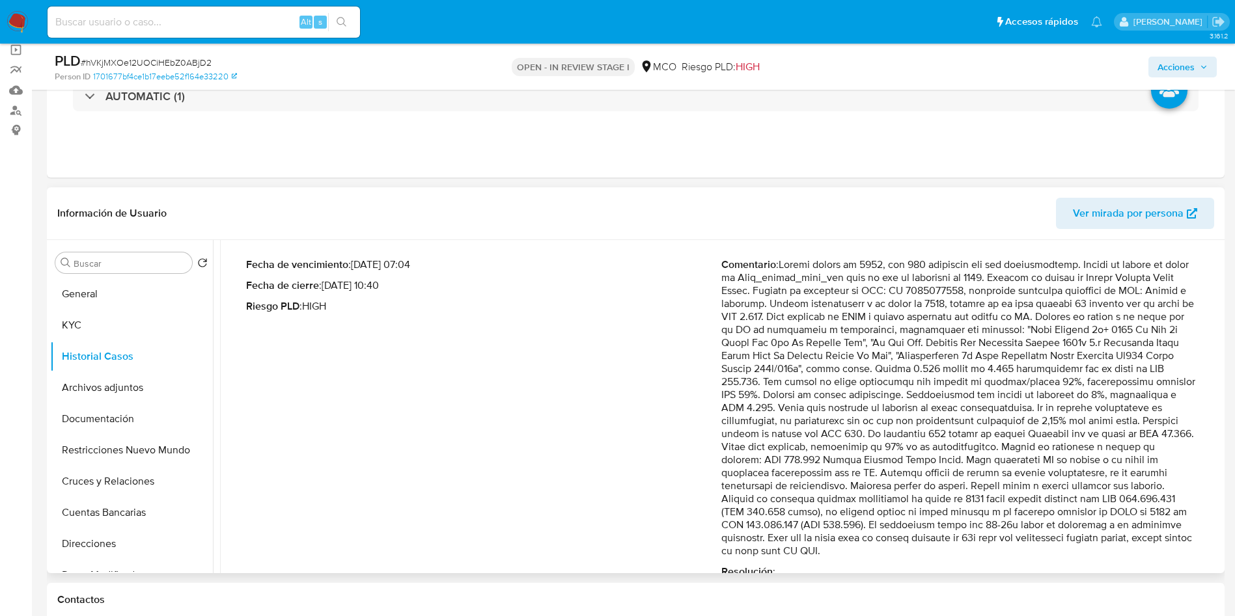
scroll to position [195, 0]
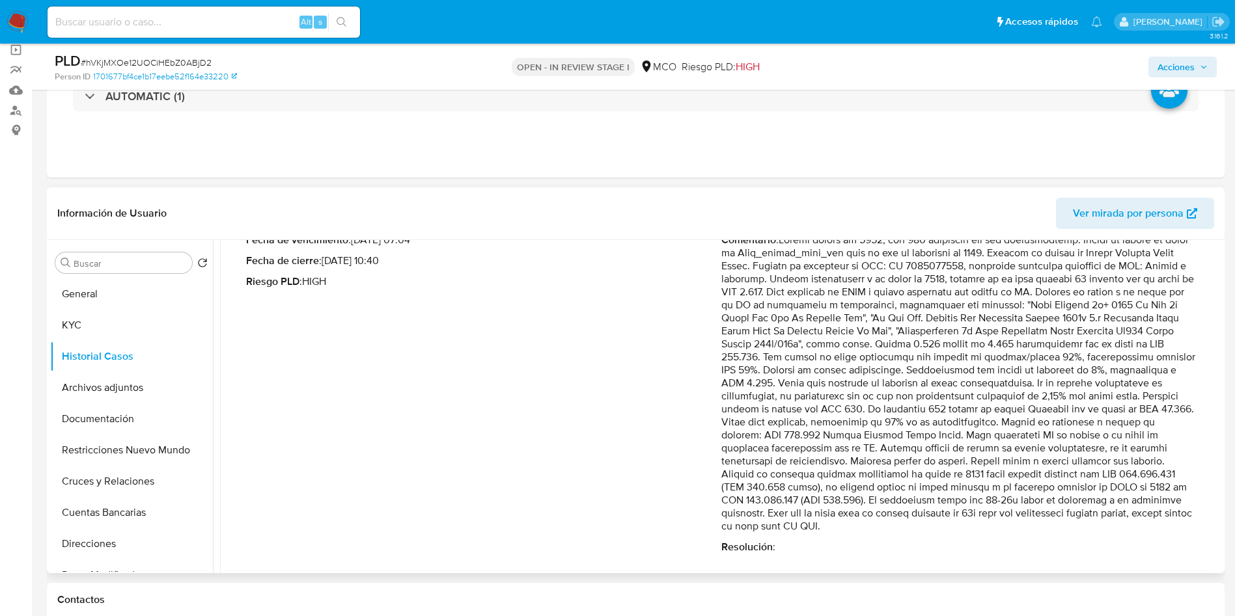
drag, startPoint x: 1105, startPoint y: 457, endPoint x: 1174, endPoint y: 453, distance: 69.1
click at [1174, 453] on p "Comentario :" at bounding box center [958, 383] width 475 height 299
drag, startPoint x: 799, startPoint y: 476, endPoint x: 821, endPoint y: 473, distance: 22.9
click at [818, 474] on p "Comentario :" at bounding box center [958, 383] width 475 height 299
drag, startPoint x: 842, startPoint y: 474, endPoint x: 879, endPoint y: 530, distance: 67.1
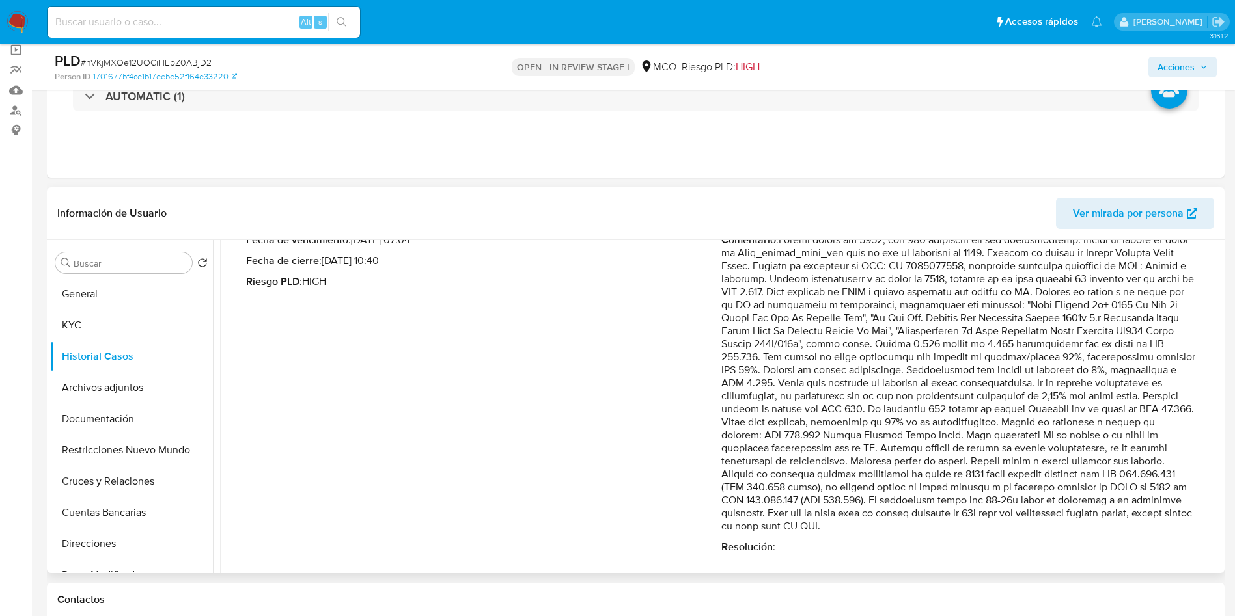
click at [879, 530] on p "Comentario :" at bounding box center [958, 383] width 475 height 299
click at [105, 389] on button "Archivos adjuntos" at bounding box center [126, 387] width 152 height 31
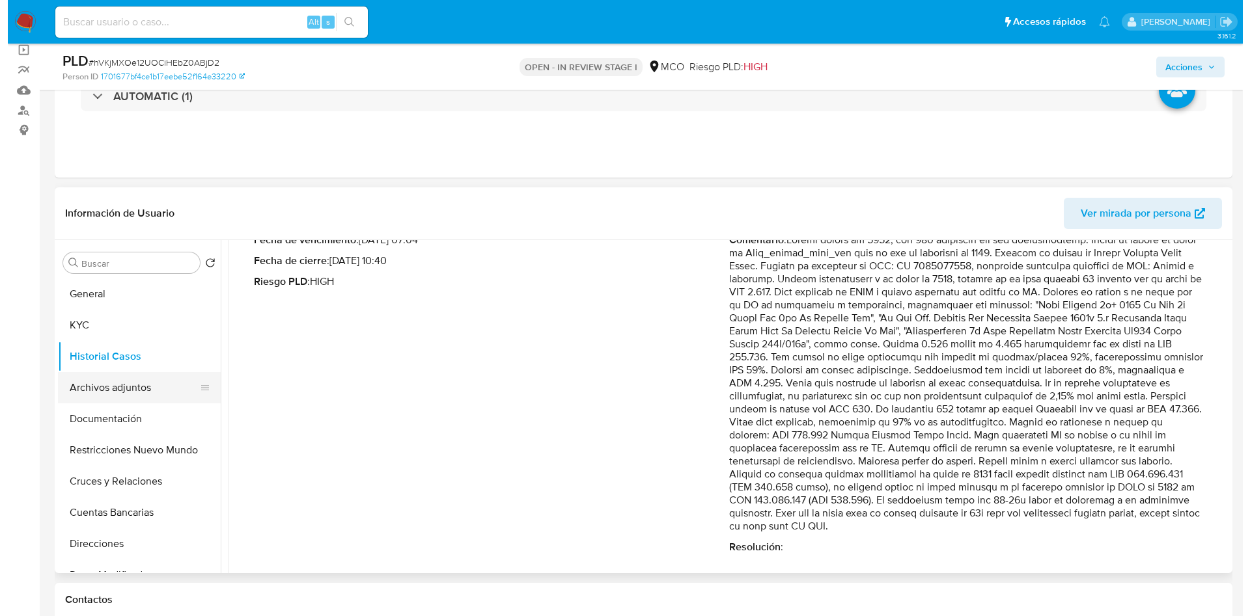
scroll to position [0, 0]
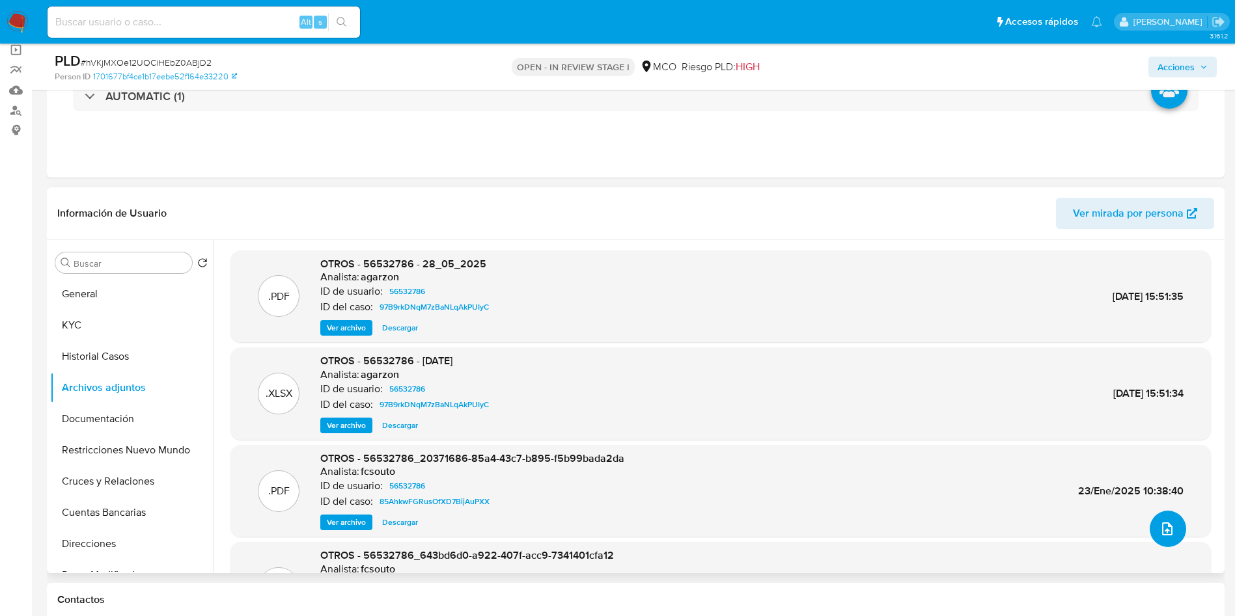
click at [1162, 529] on icon "upload-file" at bounding box center [1167, 529] width 10 height 13
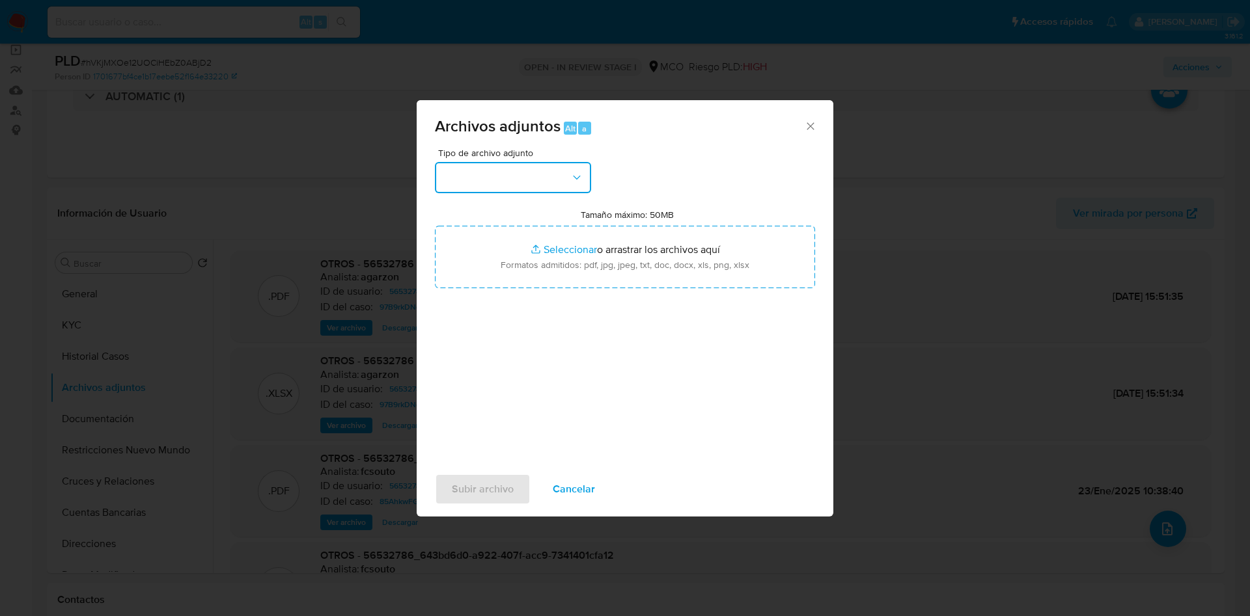
click at [512, 183] on button "button" at bounding box center [513, 177] width 156 height 31
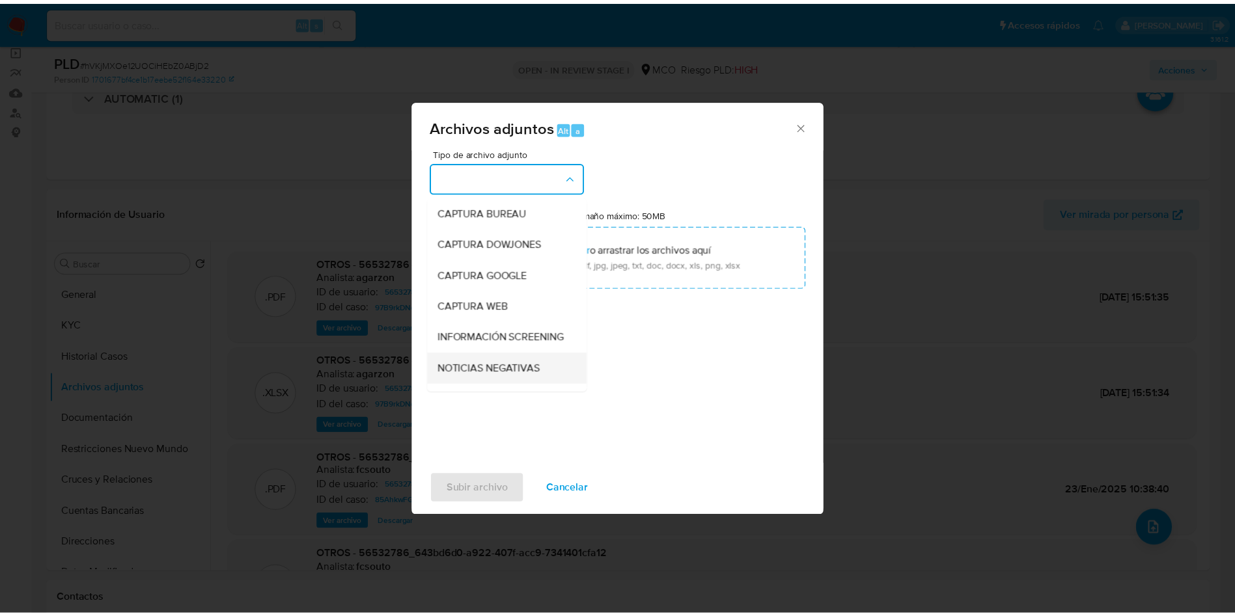
scroll to position [98, 0]
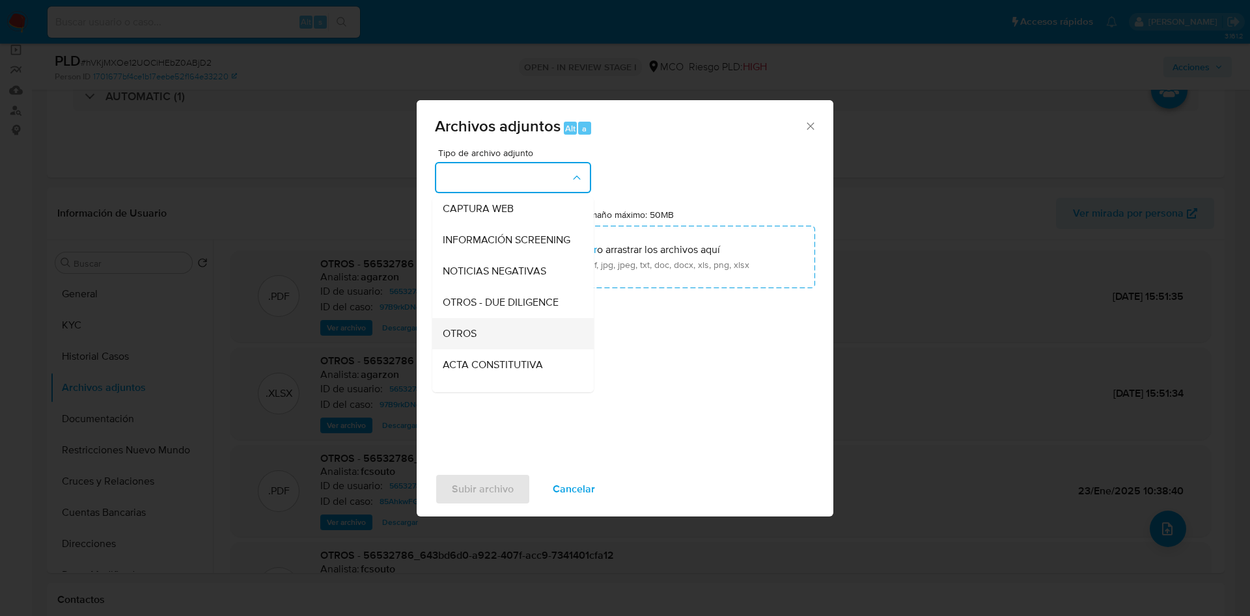
click at [487, 342] on div "OTROS" at bounding box center [509, 333] width 133 height 31
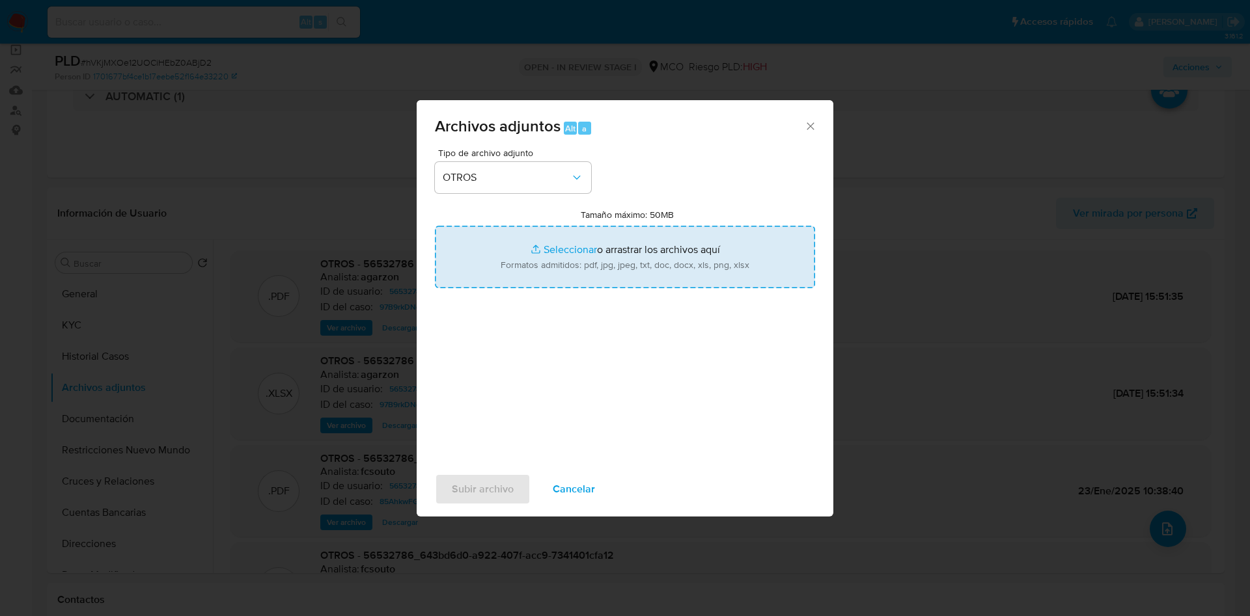
click at [573, 256] on input "Tamaño máximo: 50MB Seleccionar archivos" at bounding box center [625, 257] width 380 height 62
type input "C:\fakepath\56532786 - 06_10_2025.pdf"
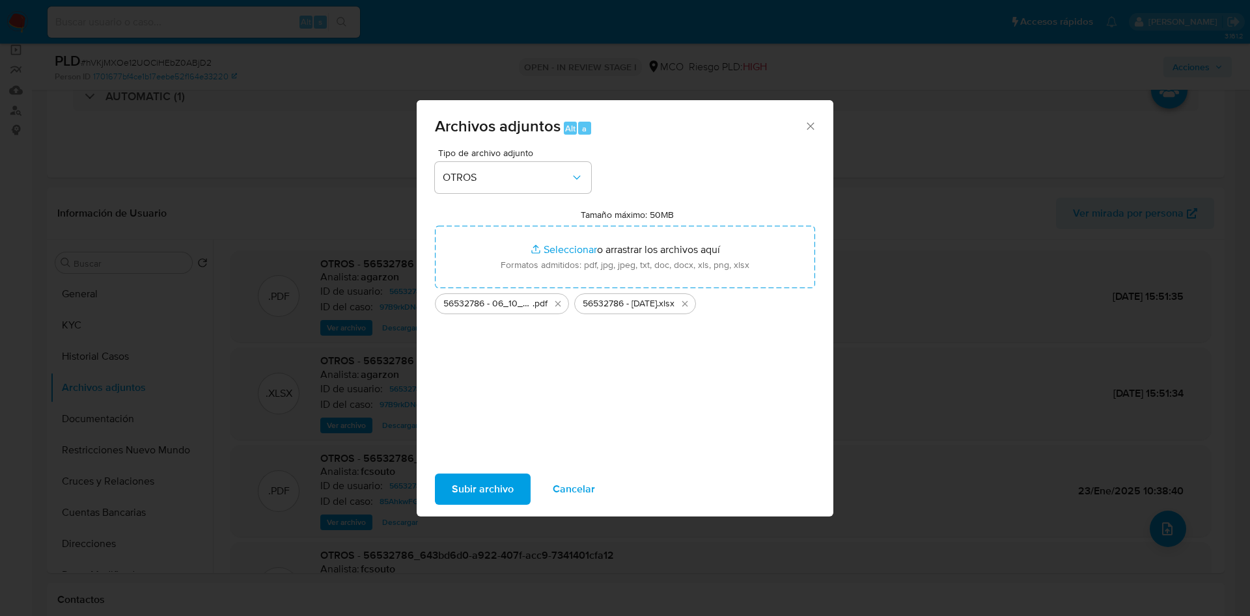
click at [493, 488] on span "Subir archivo" at bounding box center [483, 489] width 62 height 29
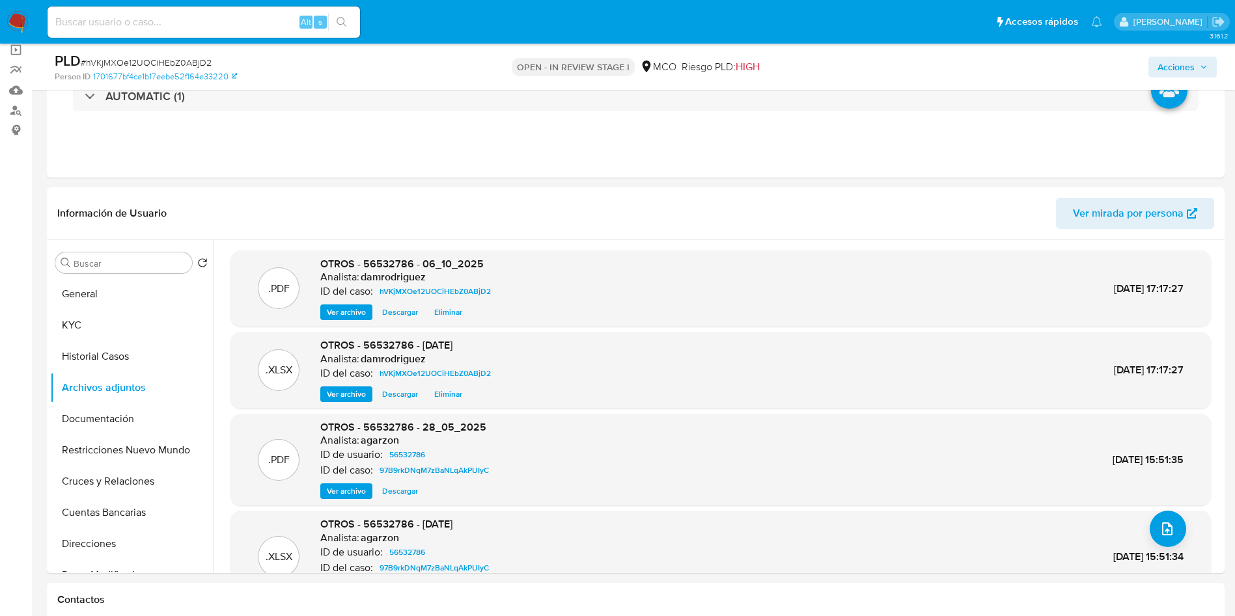
click at [1182, 74] on span "Acciones" at bounding box center [1175, 67] width 37 height 21
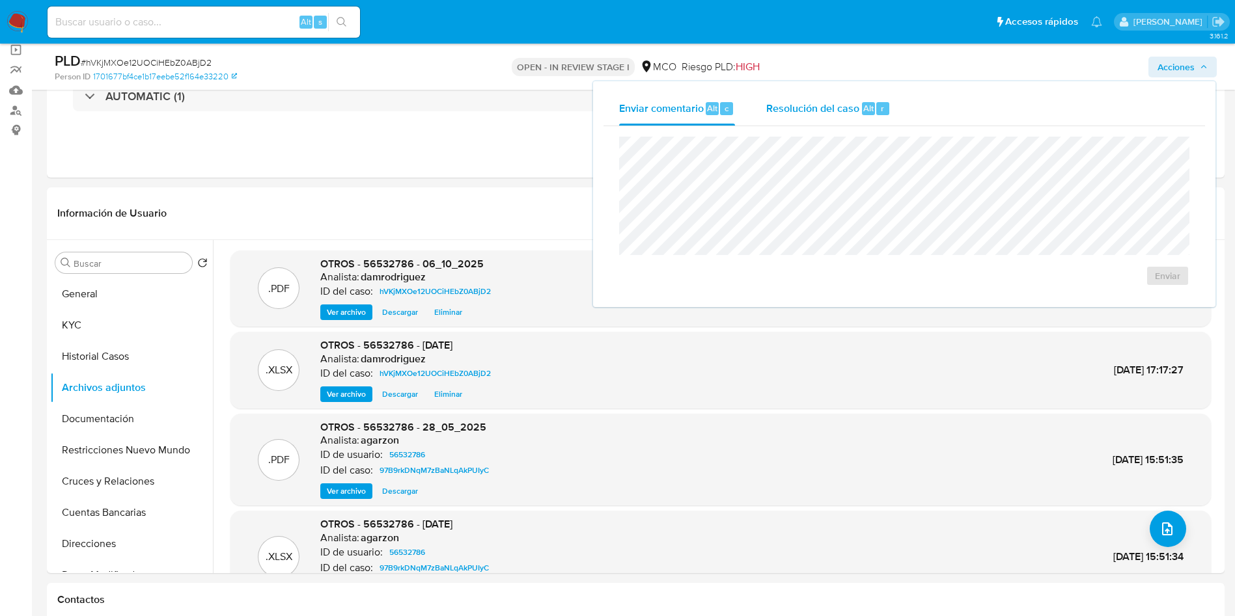
click at [815, 111] on span "Resolución del caso" at bounding box center [812, 107] width 93 height 15
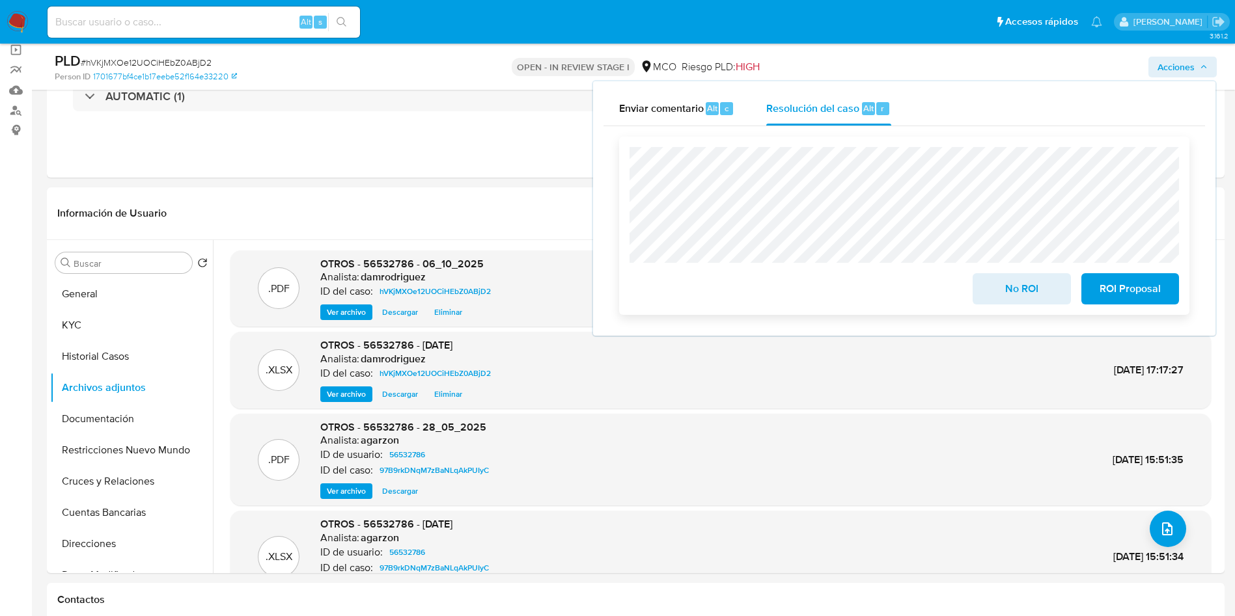
click at [1020, 296] on span "No ROI" at bounding box center [1021, 289] width 64 height 29
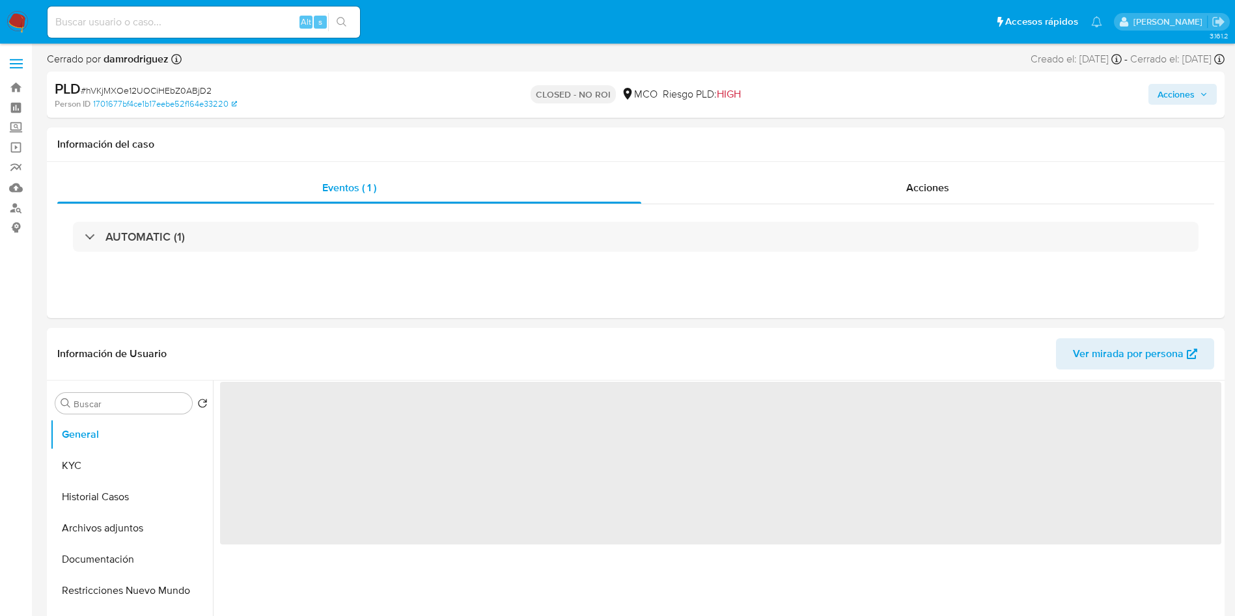
select select "10"
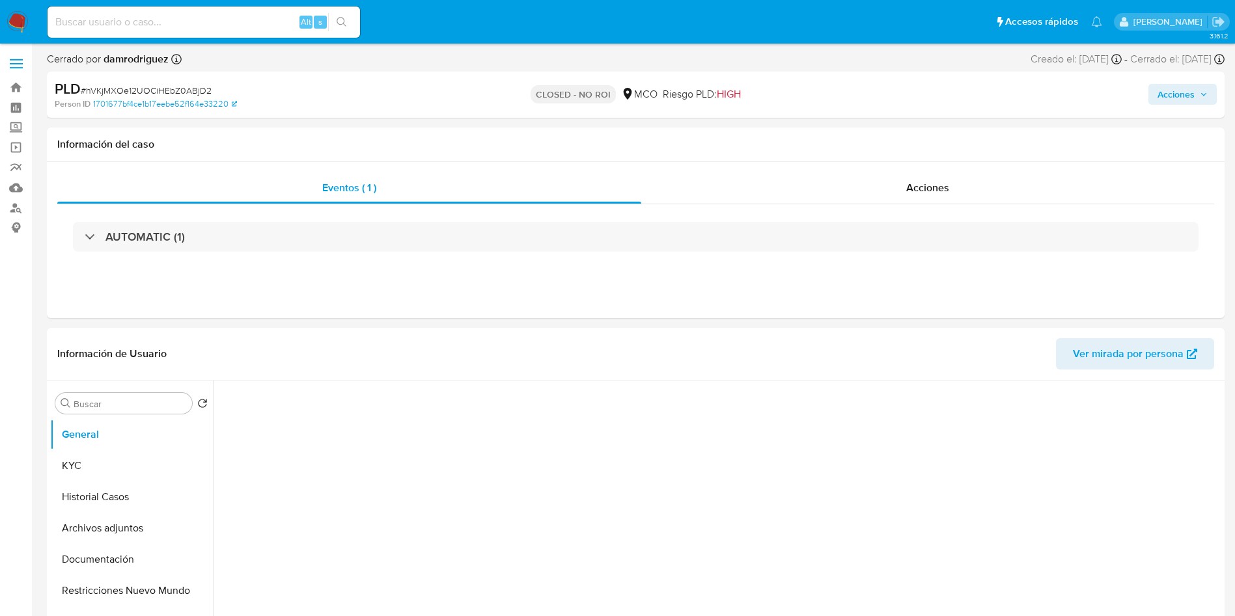
click at [23, 25] on img at bounding box center [18, 22] width 22 height 22
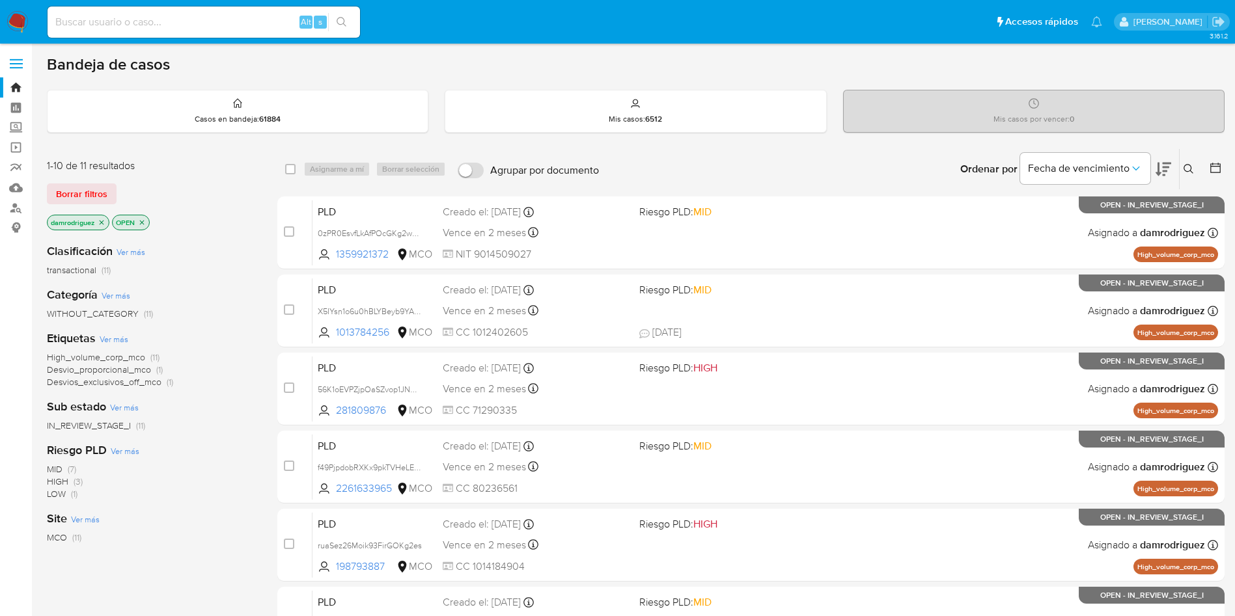
click at [376, 14] on ul "Pausado Ver notificaciones Alt s Accesos rápidos Presiona las siguientes teclas…" at bounding box center [574, 21] width 1067 height 33
click at [1157, 178] on button at bounding box center [1163, 169] width 16 height 40
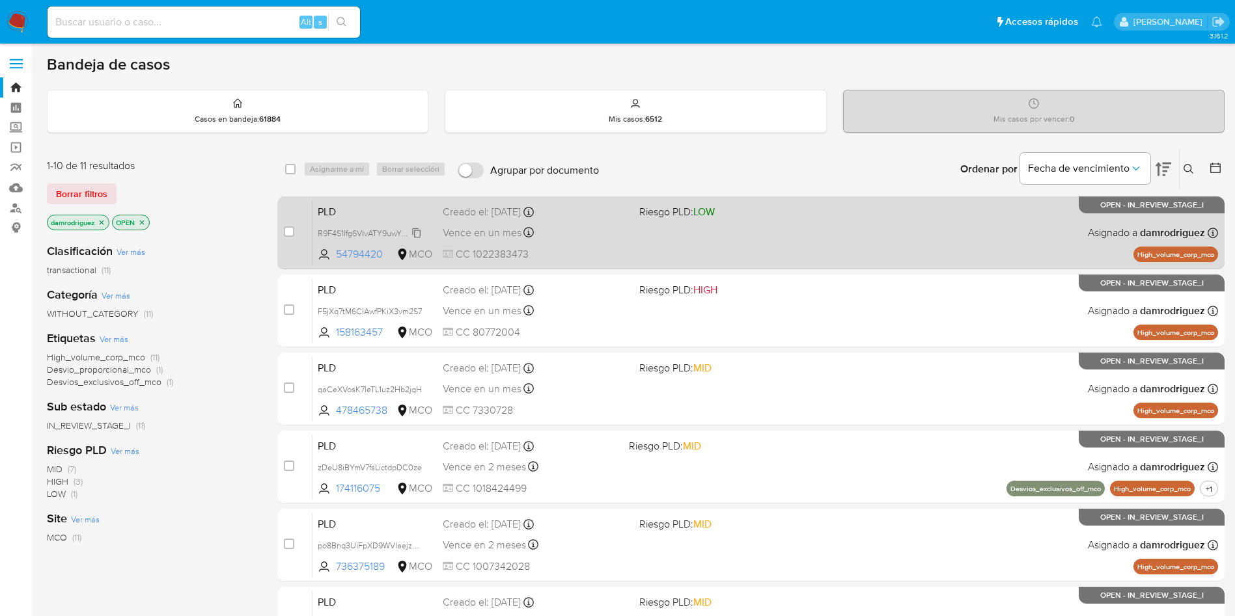
click at [373, 238] on span "R9F4S1Ifg6VlvATY9uwYssDi" at bounding box center [367, 232] width 99 height 14
click at [354, 204] on span "PLD" at bounding box center [375, 210] width 115 height 17
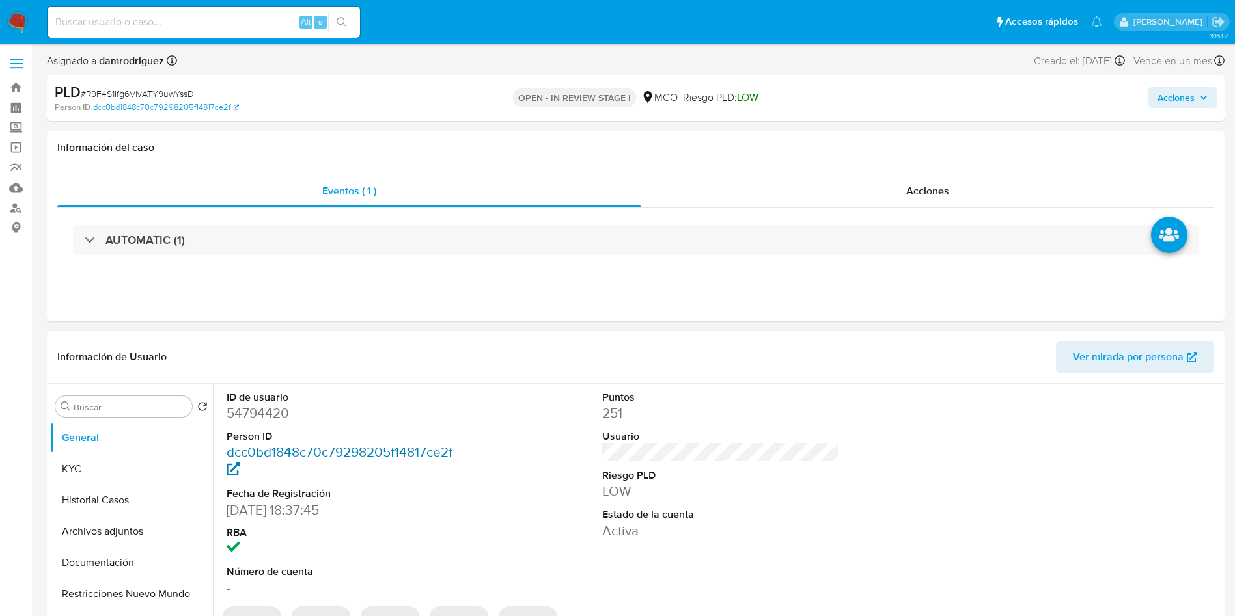
select select "10"
click at [247, 415] on dd "54794420" at bounding box center [345, 413] width 238 height 18
copy dd "54794420"
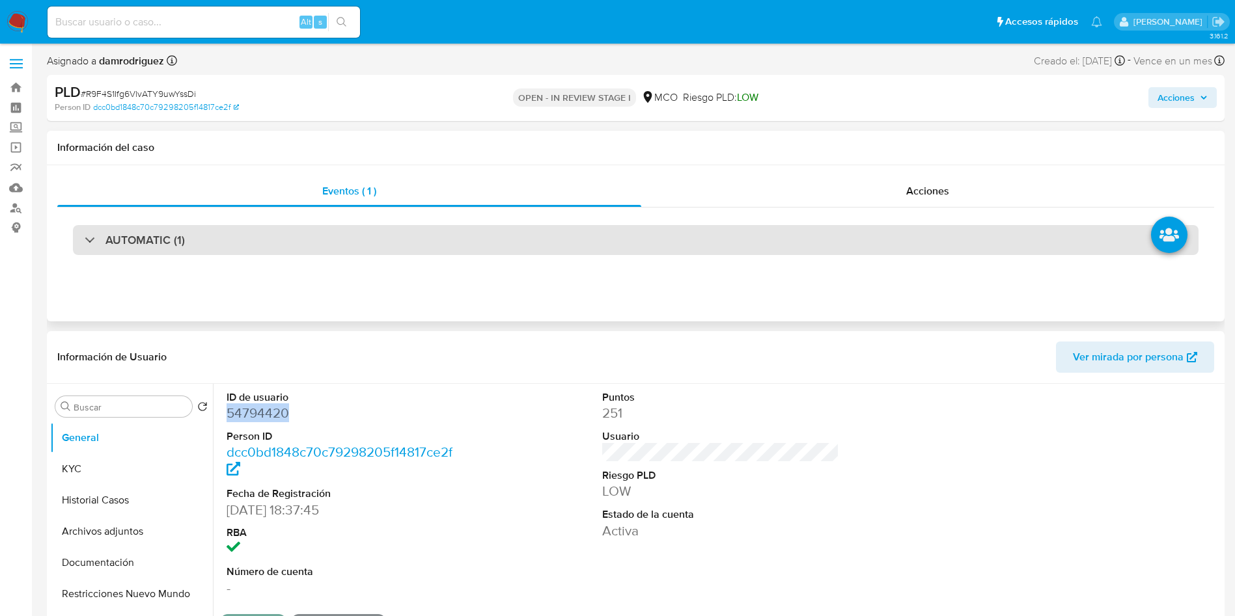
copy dd "54794420"
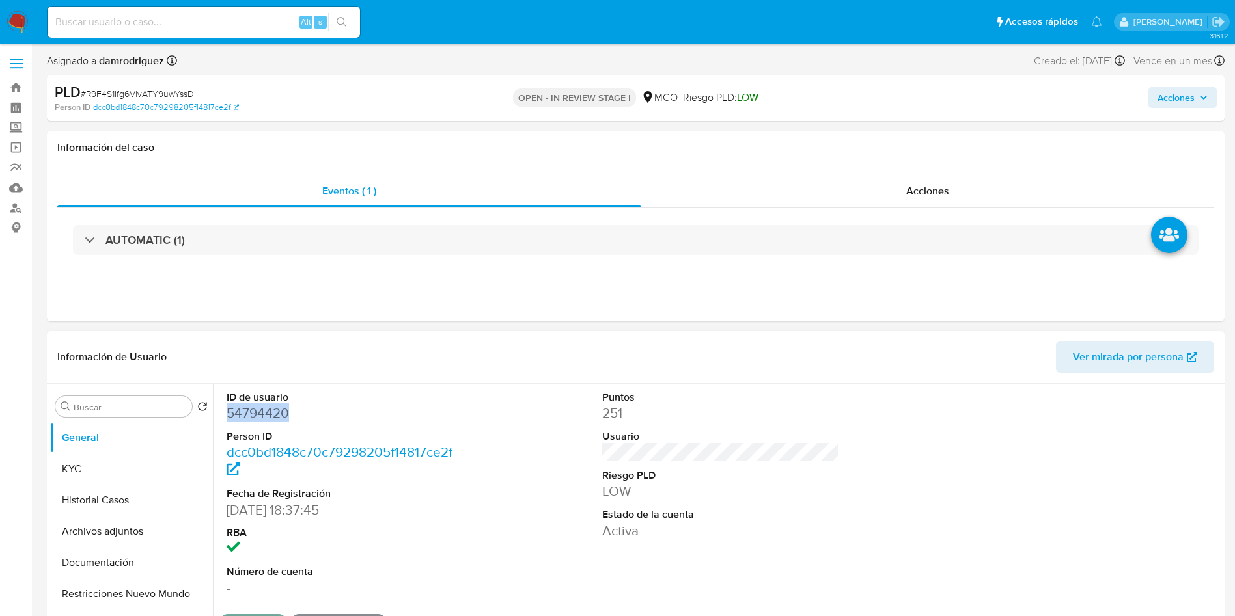
click at [264, 410] on dd "54794420" at bounding box center [345, 413] width 238 height 18
click at [262, 416] on dd "54794420" at bounding box center [345, 413] width 238 height 18
click at [90, 471] on button "KYC" at bounding box center [126, 469] width 152 height 31
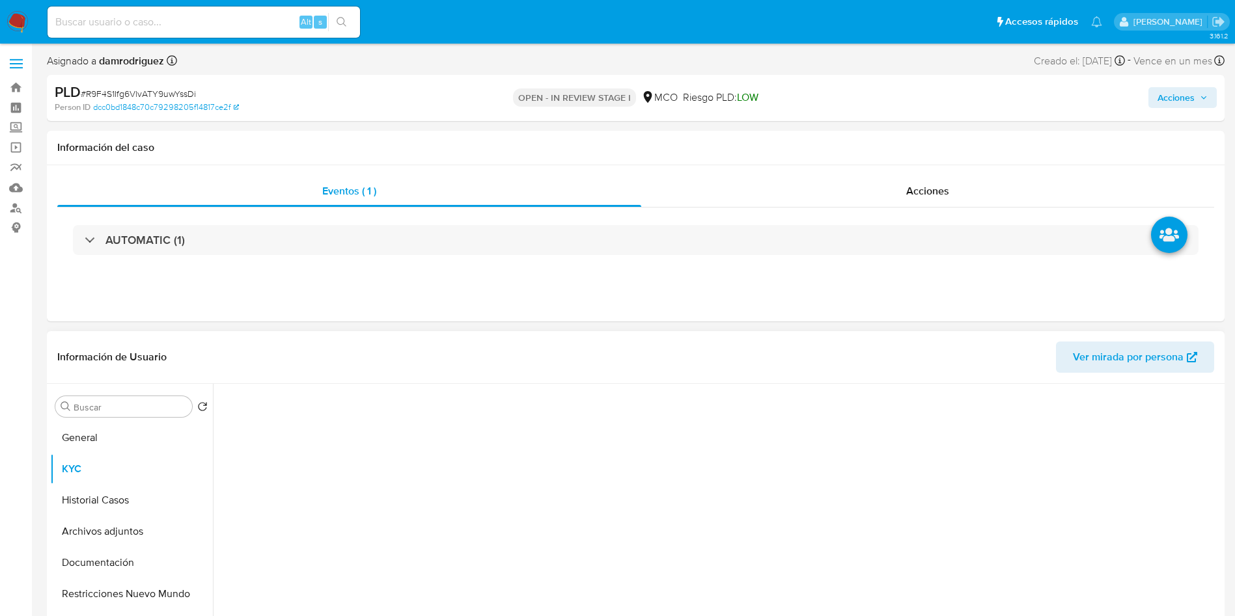
click at [432, 383] on div "Información de Usuario Ver mirada por persona" at bounding box center [635, 357] width 1177 height 53
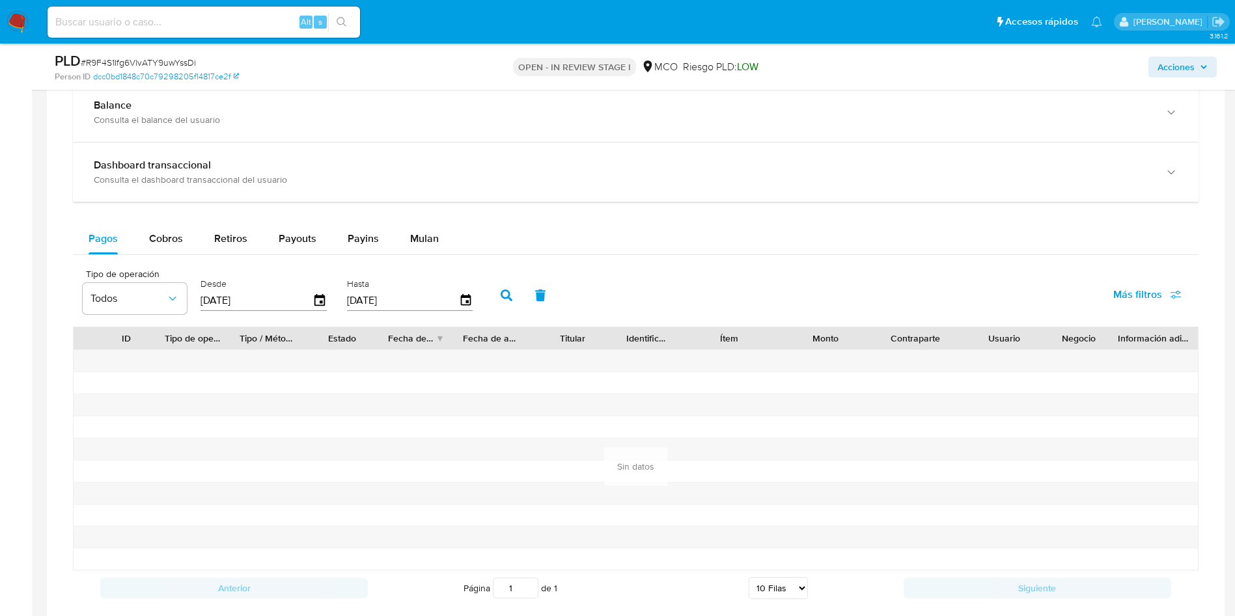
scroll to position [781, 0]
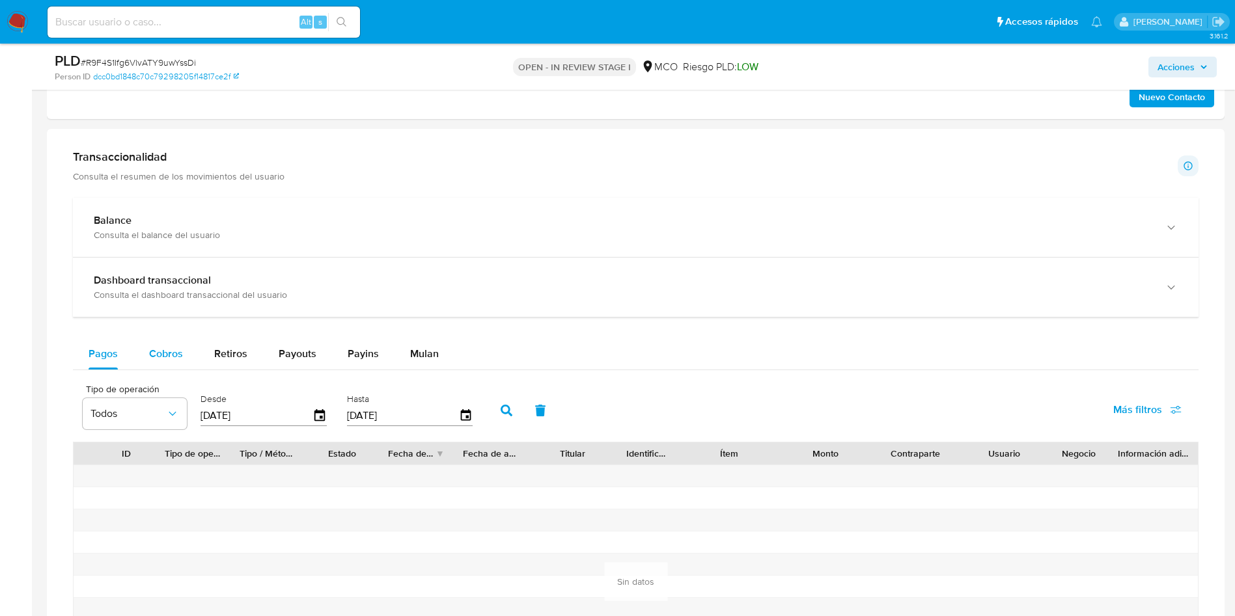
click at [147, 347] on button "Cobros" at bounding box center [165, 353] width 65 height 31
select select "10"
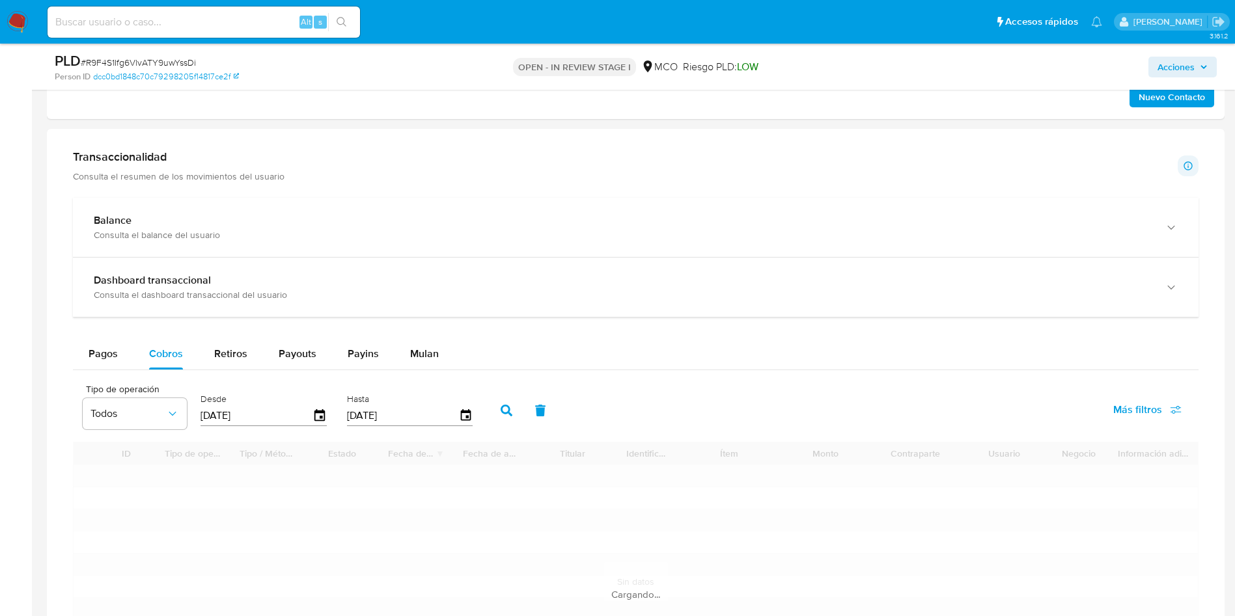
click at [586, 338] on div "Pagos Cobros Retiros Payouts Payins Mulan" at bounding box center [635, 353] width 1125 height 31
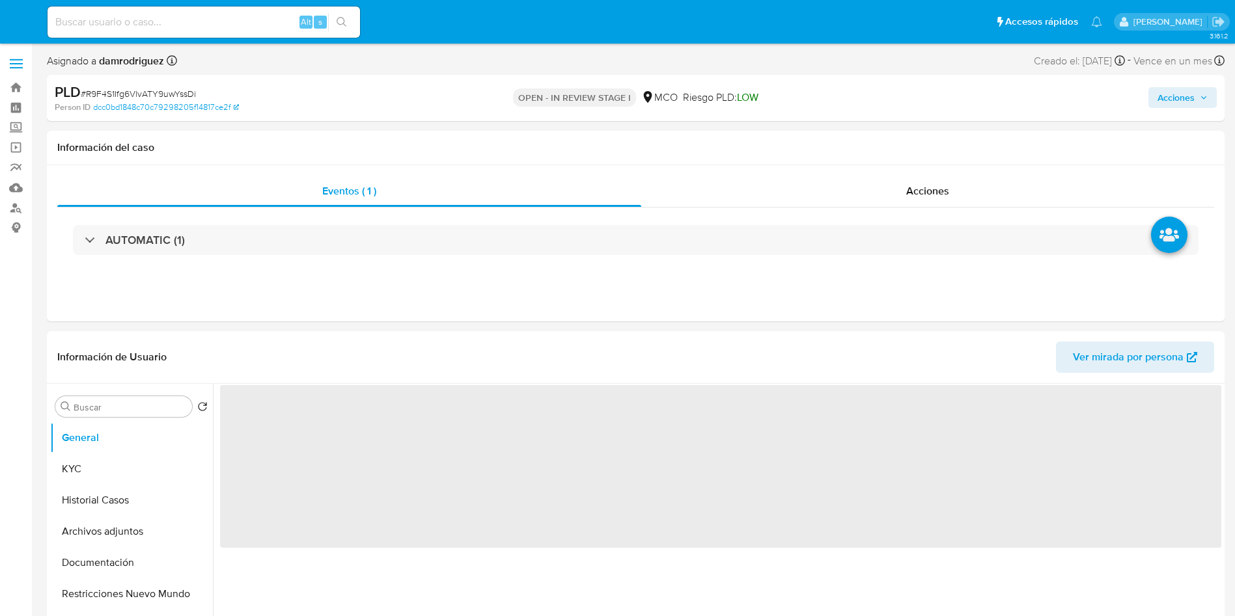
select select "10"
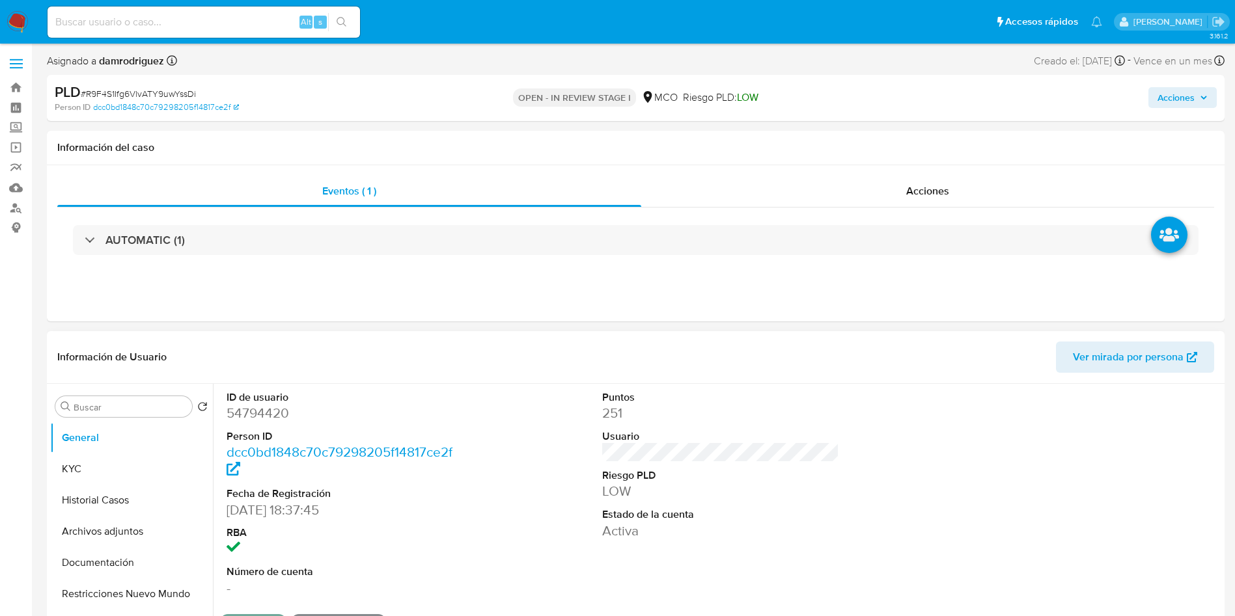
click at [467, 501] on div "ID de usuario 54794420 Person ID dcc0bd1848c70c79298205f14817ce2f Fecha de Regi…" at bounding box center [345, 494] width 251 height 220
click at [122, 529] on button "Archivos adjuntos" at bounding box center [126, 531] width 152 height 31
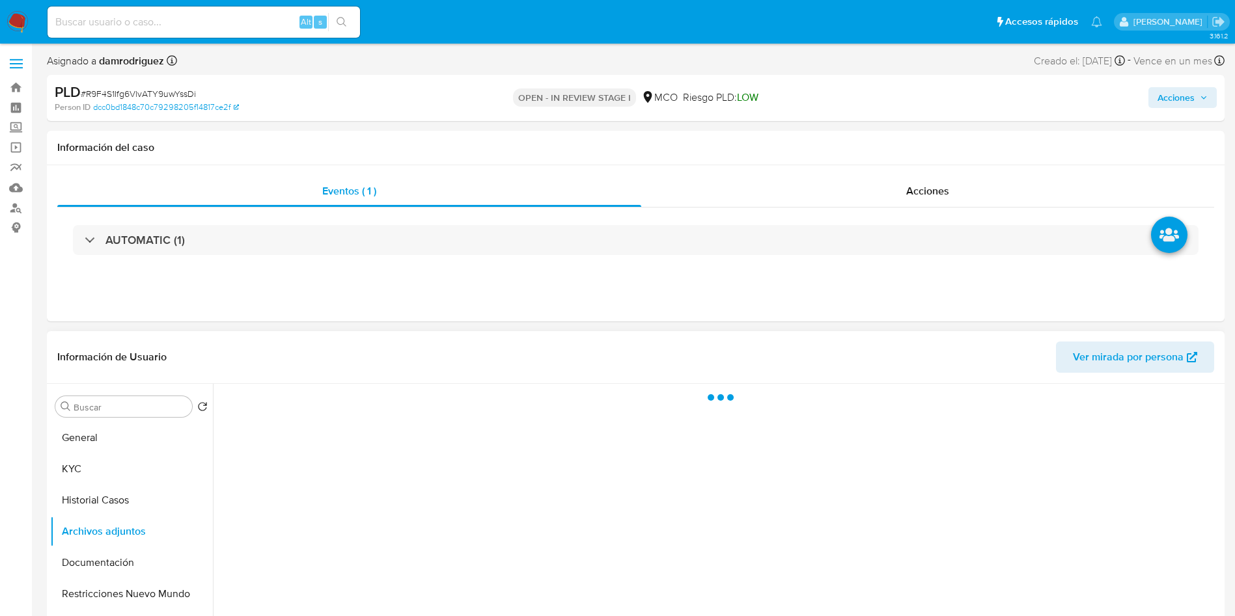
click at [530, 361] on header "Información de Usuario Ver mirada por persona" at bounding box center [635, 357] width 1157 height 31
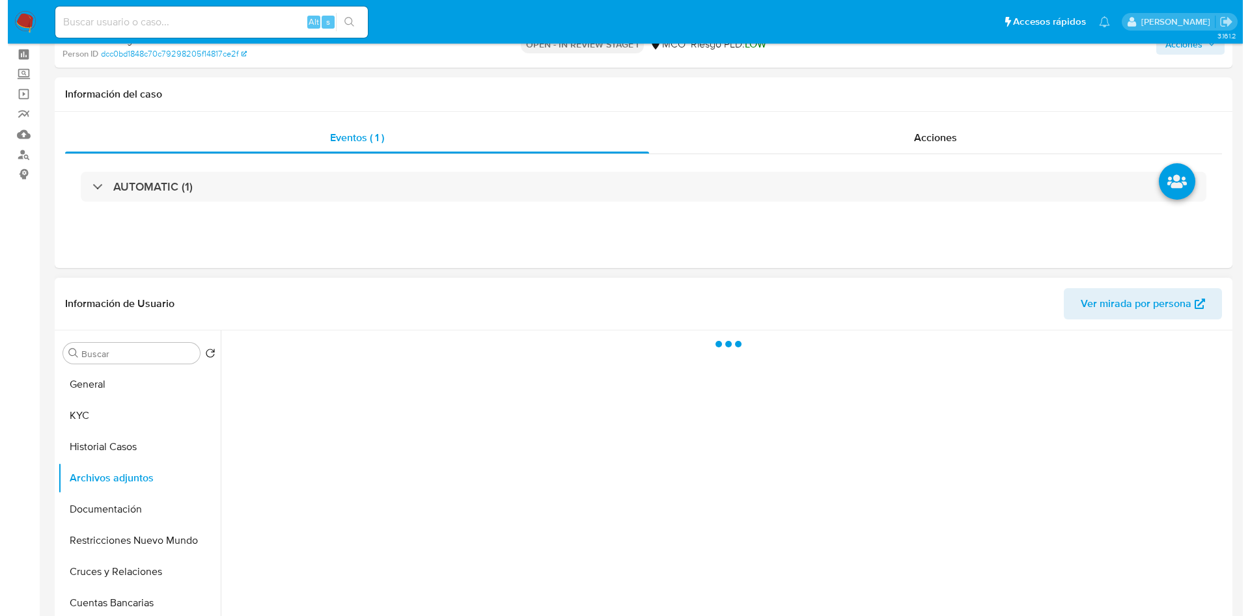
scroll to position [98, 0]
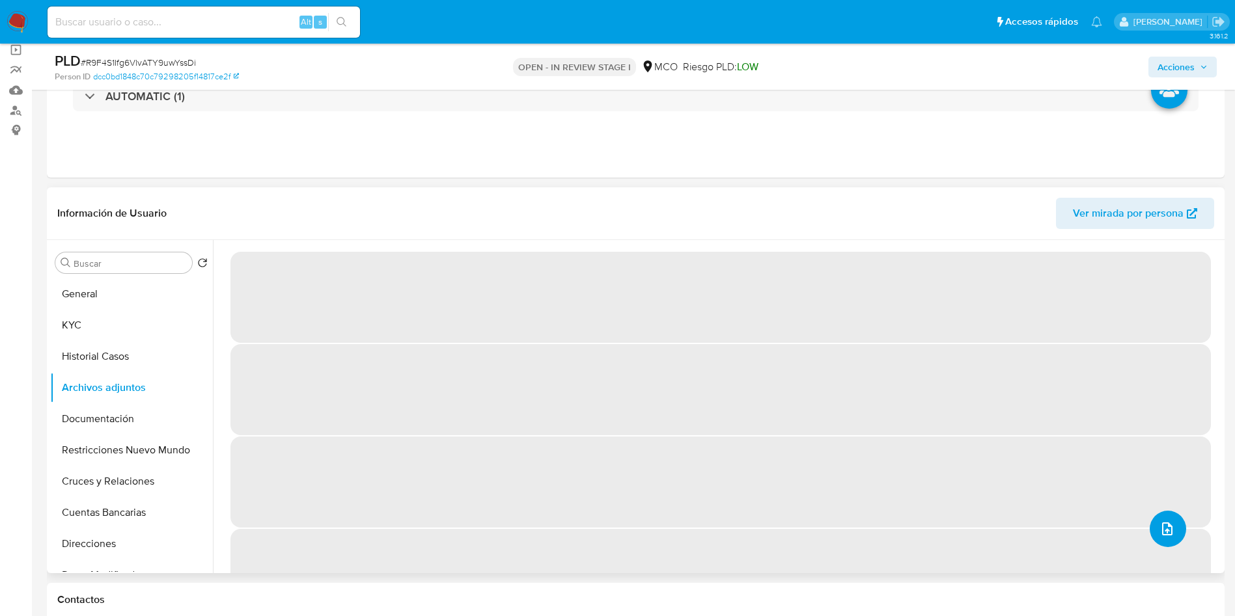
click at [1164, 533] on icon "upload-file" at bounding box center [1167, 529] width 16 height 16
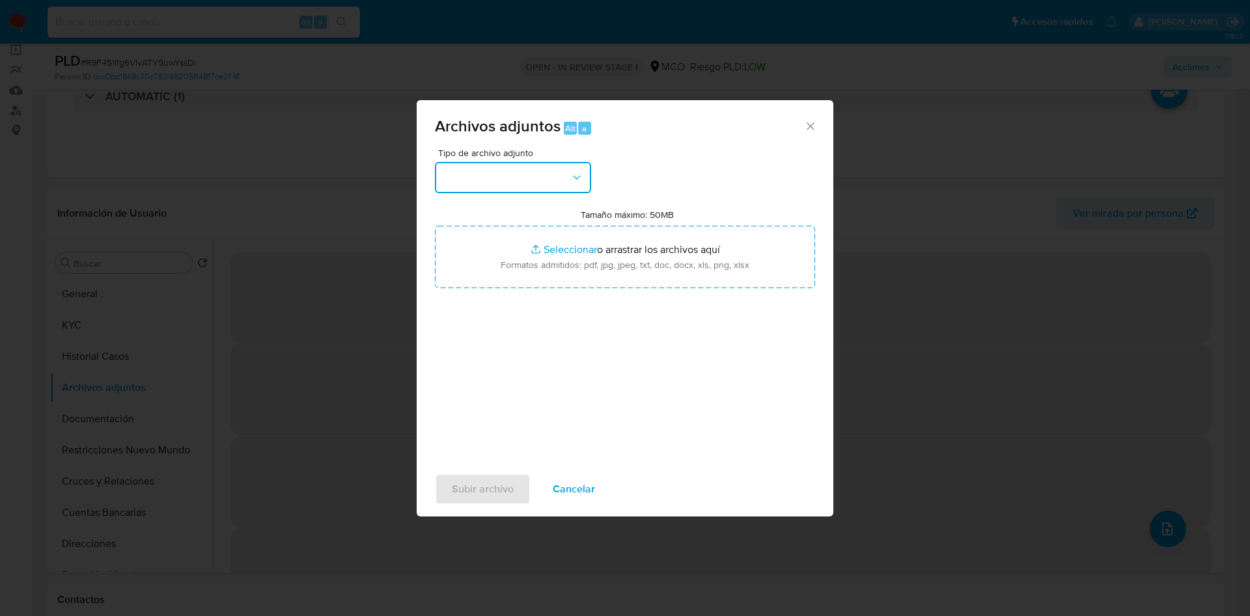
click at [505, 165] on button "button" at bounding box center [513, 177] width 156 height 31
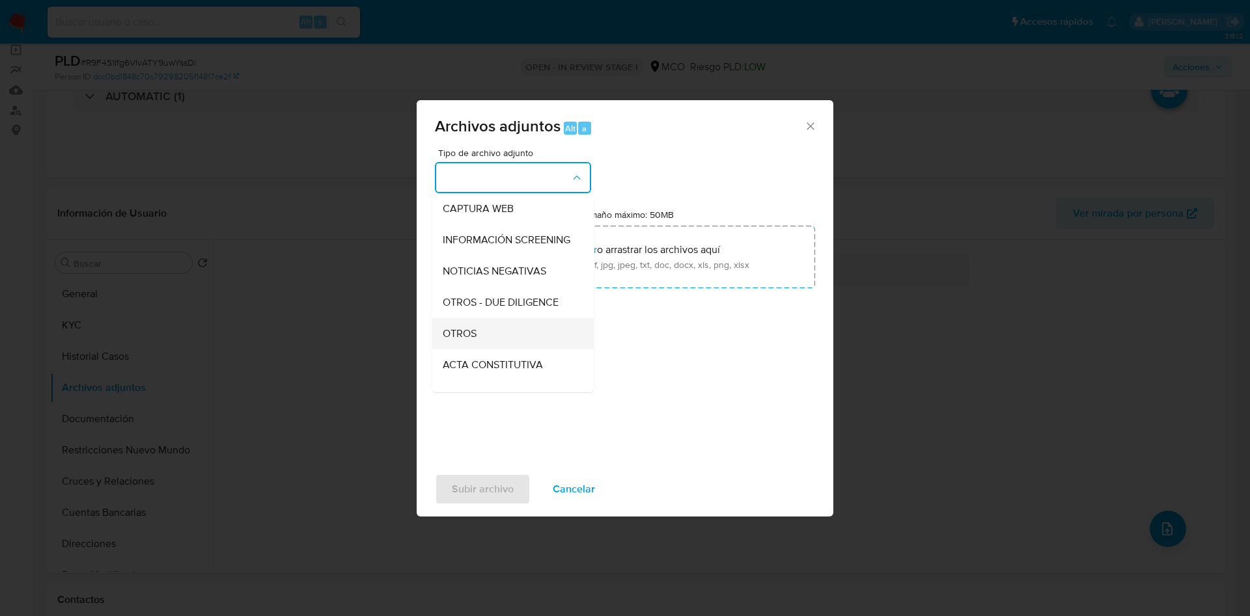
click at [503, 349] on div "OTROS" at bounding box center [509, 333] width 133 height 31
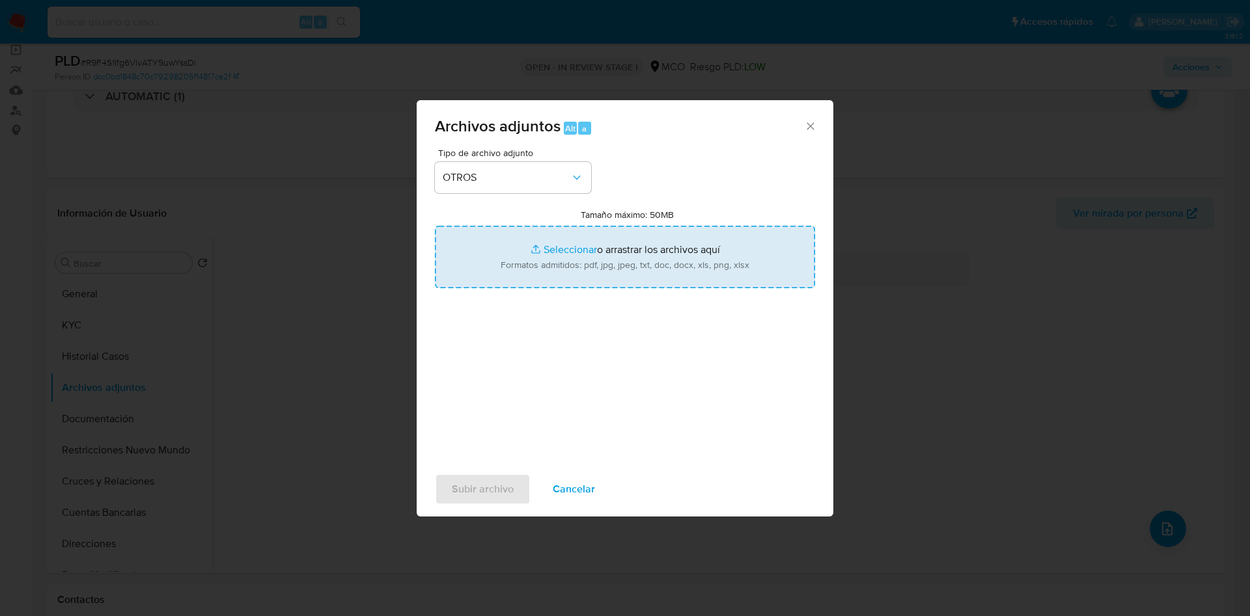
click at [537, 261] on input "Tamaño máximo: 50MB Seleccionar archivos" at bounding box center [625, 257] width 380 height 62
type input "C:\fakepath\54794420 - 06_10_2025.pdf"
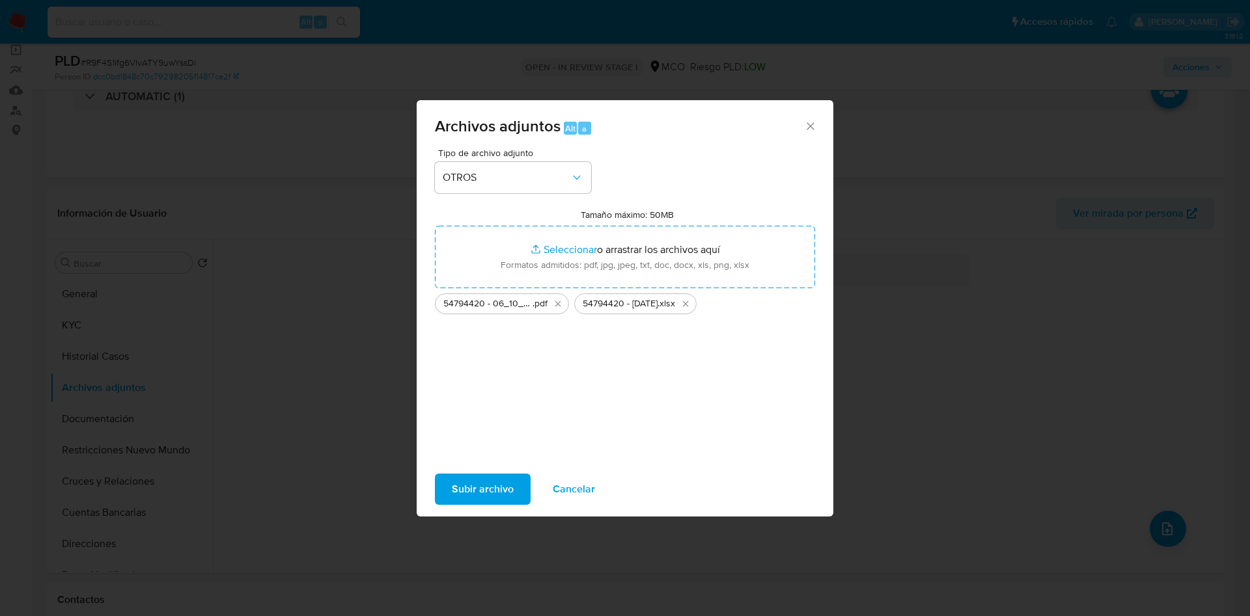
click at [473, 483] on span "Subir archivo" at bounding box center [483, 489] width 62 height 29
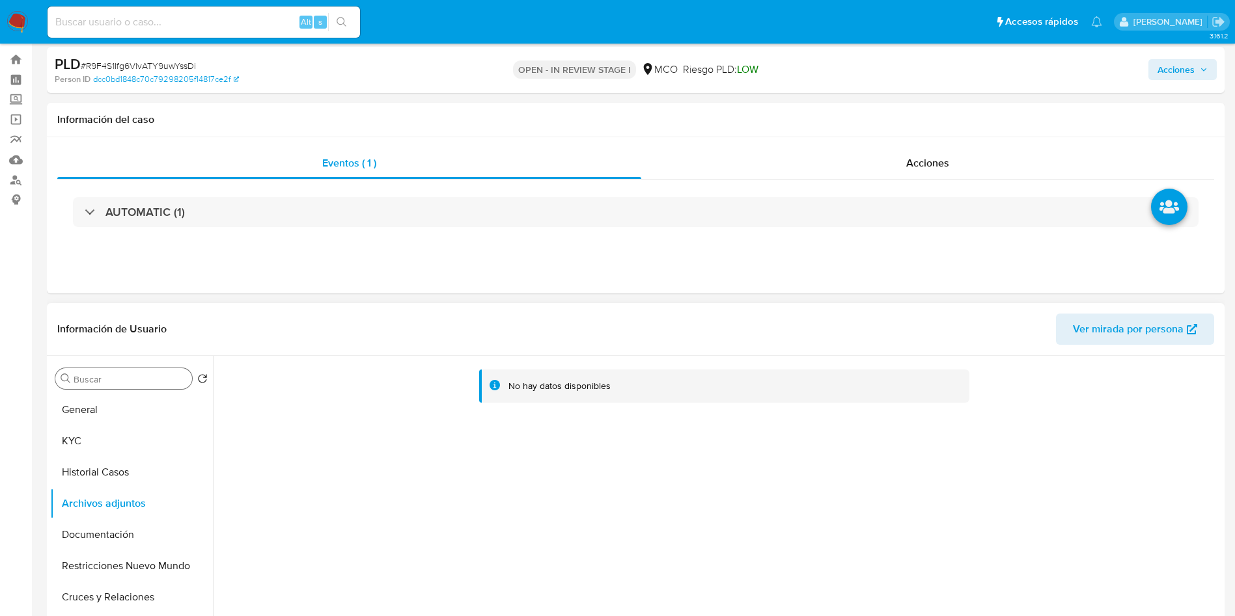
scroll to position [0, 0]
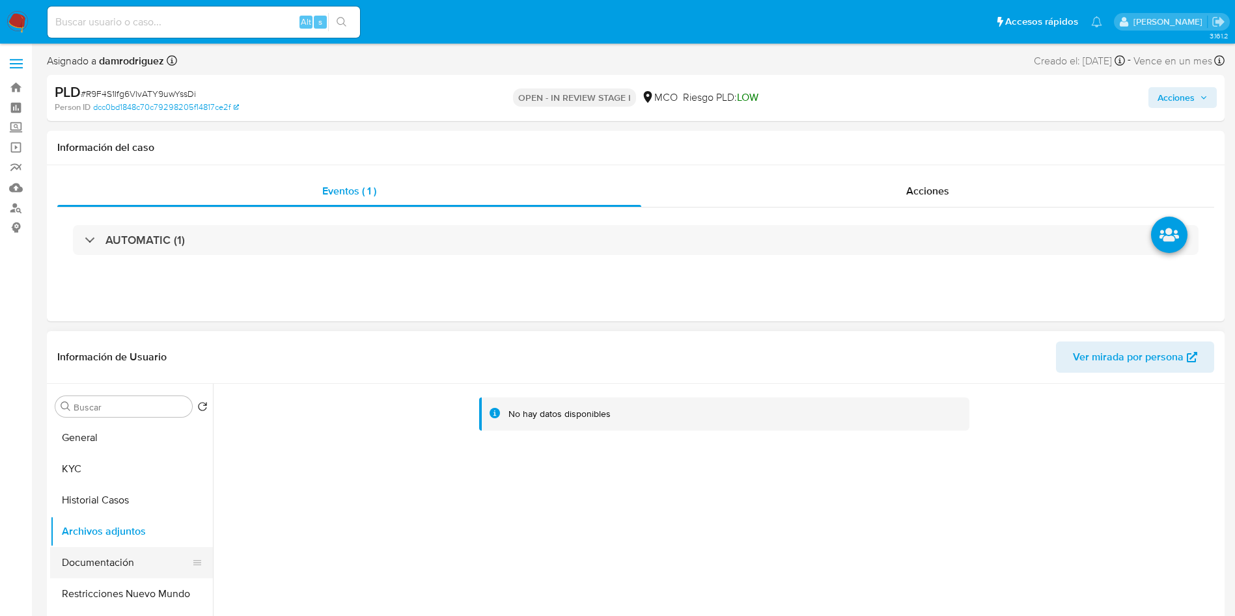
click at [114, 571] on button "Documentación" at bounding box center [126, 562] width 152 height 31
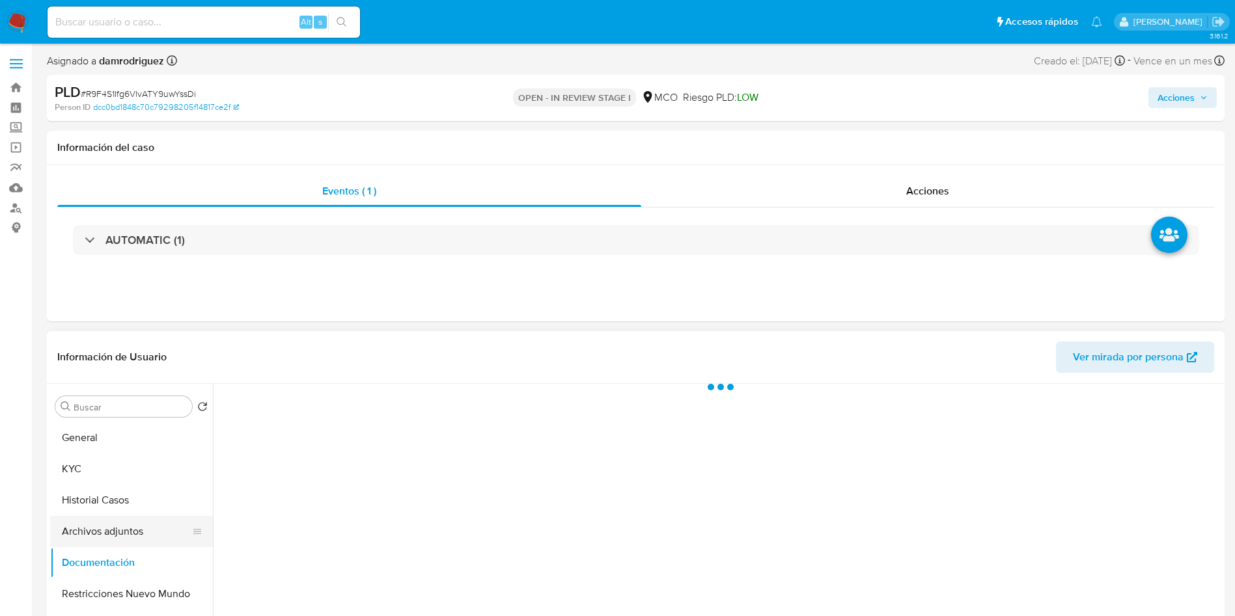
click at [125, 525] on button "Archivos adjuntos" at bounding box center [126, 531] width 152 height 31
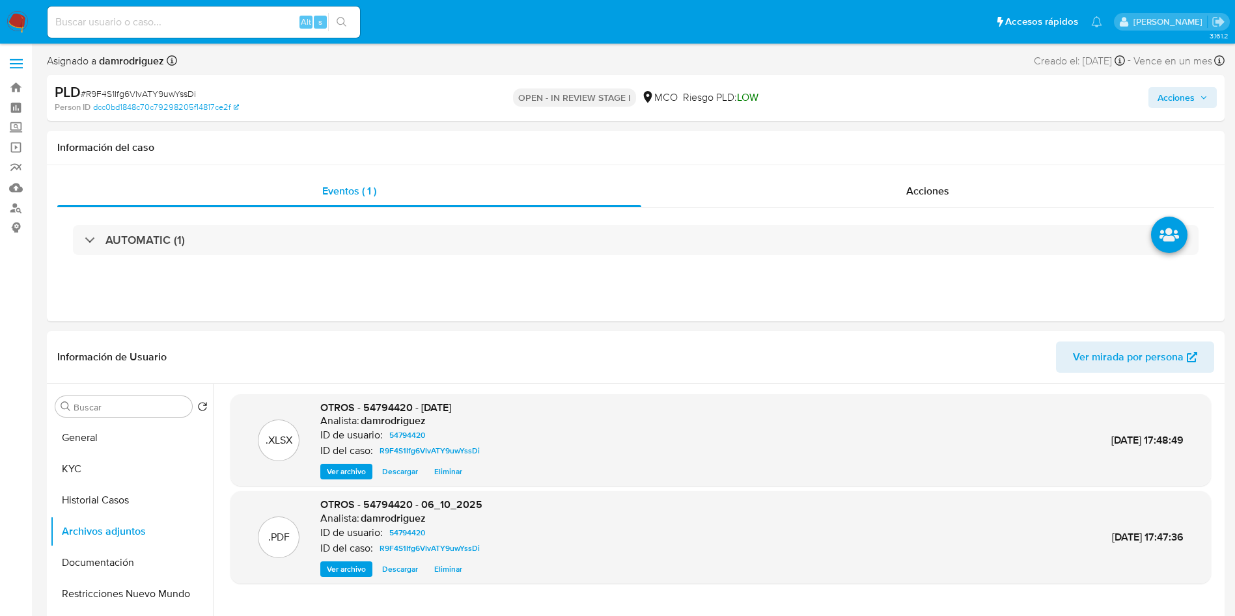
click at [1190, 85] on div "Acciones" at bounding box center [1024, 98] width 384 height 31
click at [1185, 96] on span "Acciones" at bounding box center [1175, 97] width 37 height 21
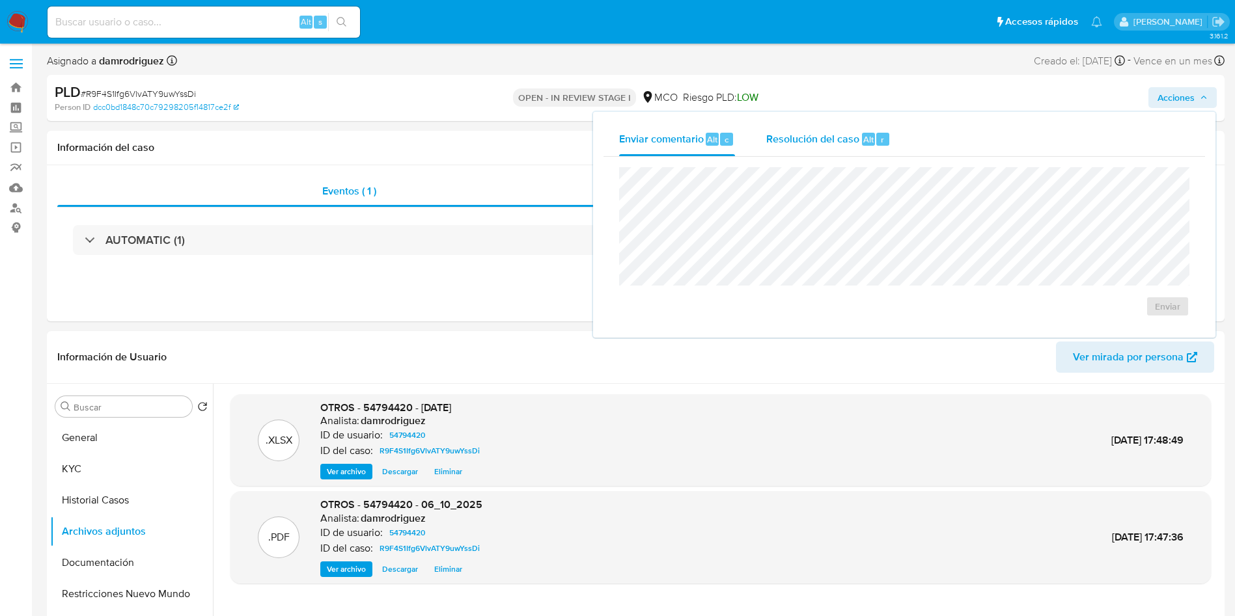
click at [847, 127] on div "Resolución del caso Alt r" at bounding box center [828, 139] width 124 height 34
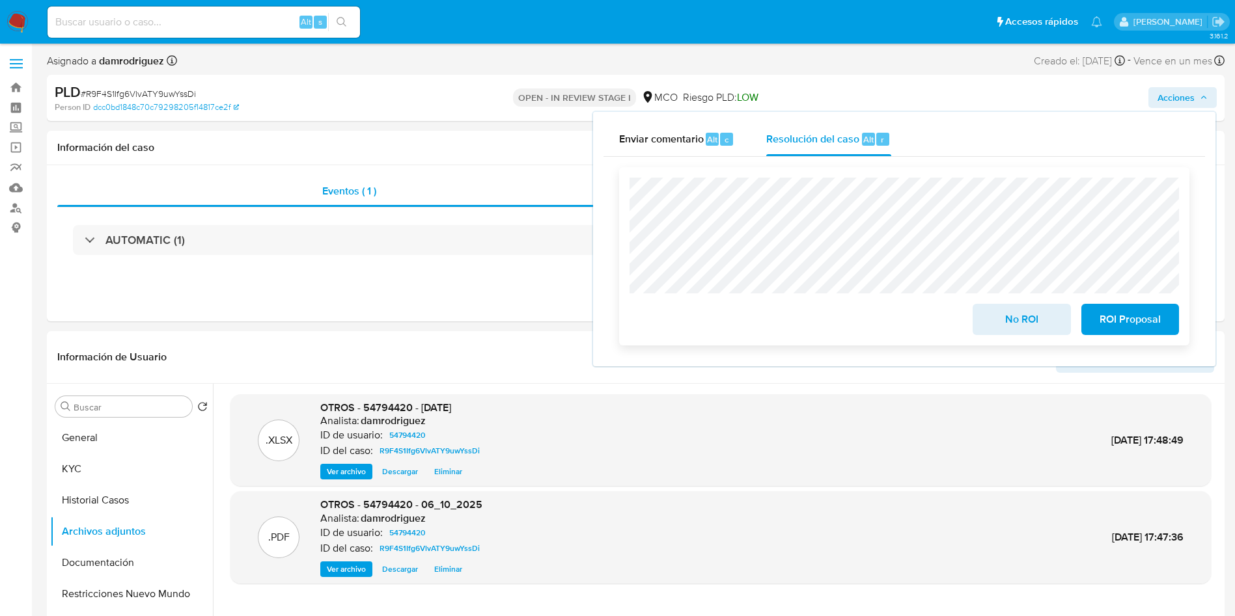
click at [1028, 330] on span "No ROI" at bounding box center [1021, 319] width 64 height 29
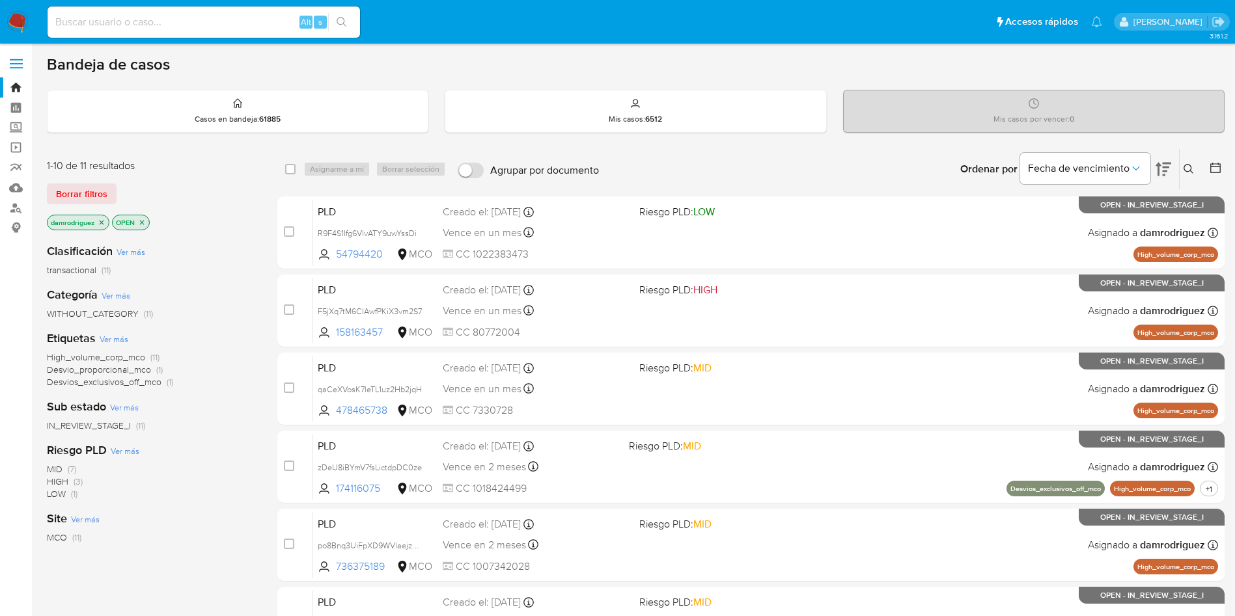
click at [26, 25] on img at bounding box center [18, 22] width 22 height 22
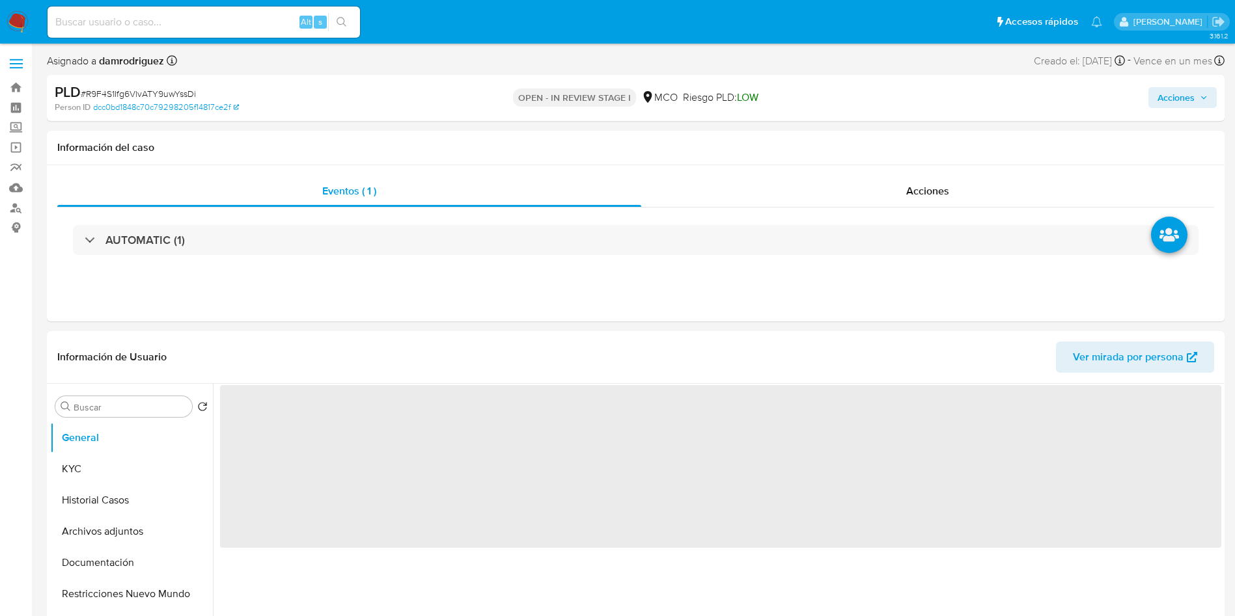
click at [1222, 86] on div "PLD # R9F4S1Ifg6VlvATY9uwYssDi Person ID dcc0bd1848c70c79298205f14817ce2f OPEN …" at bounding box center [635, 98] width 1177 height 46
click at [1165, 102] on span "Acciones" at bounding box center [1175, 97] width 37 height 21
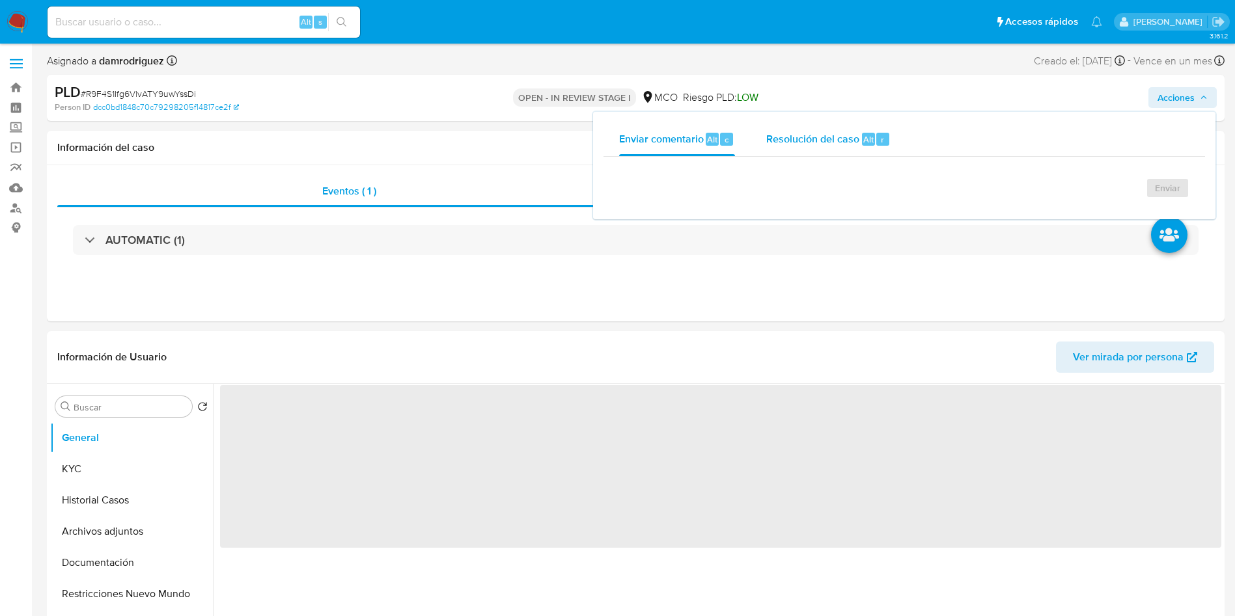
select select "10"
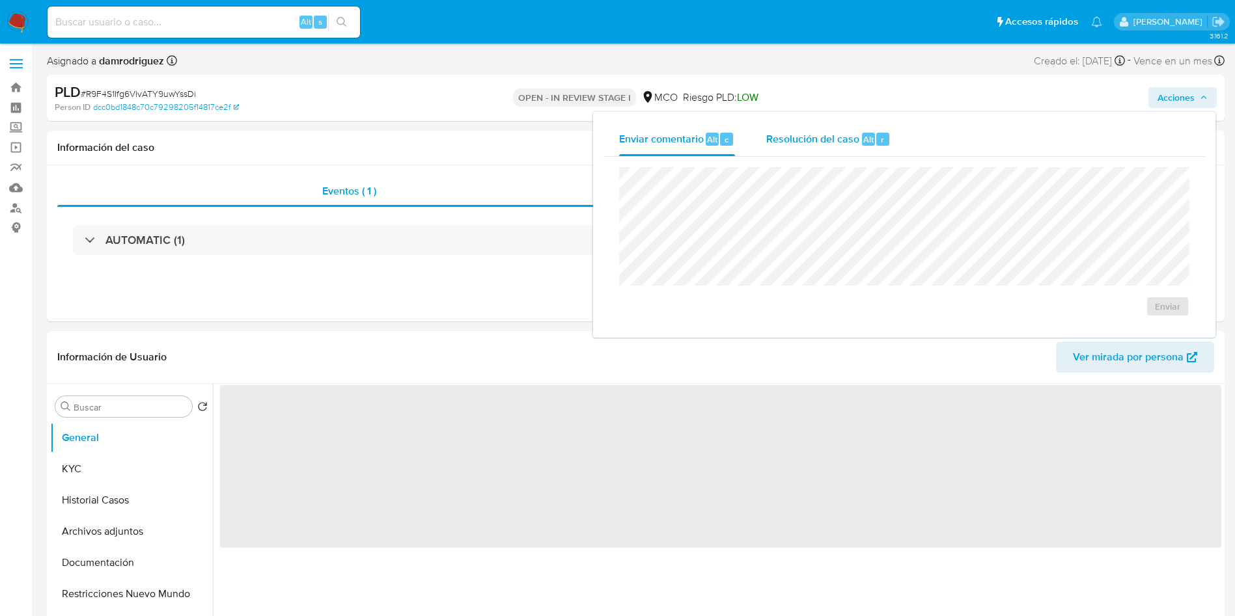
click at [806, 127] on div "Resolución del caso Alt r" at bounding box center [828, 139] width 124 height 34
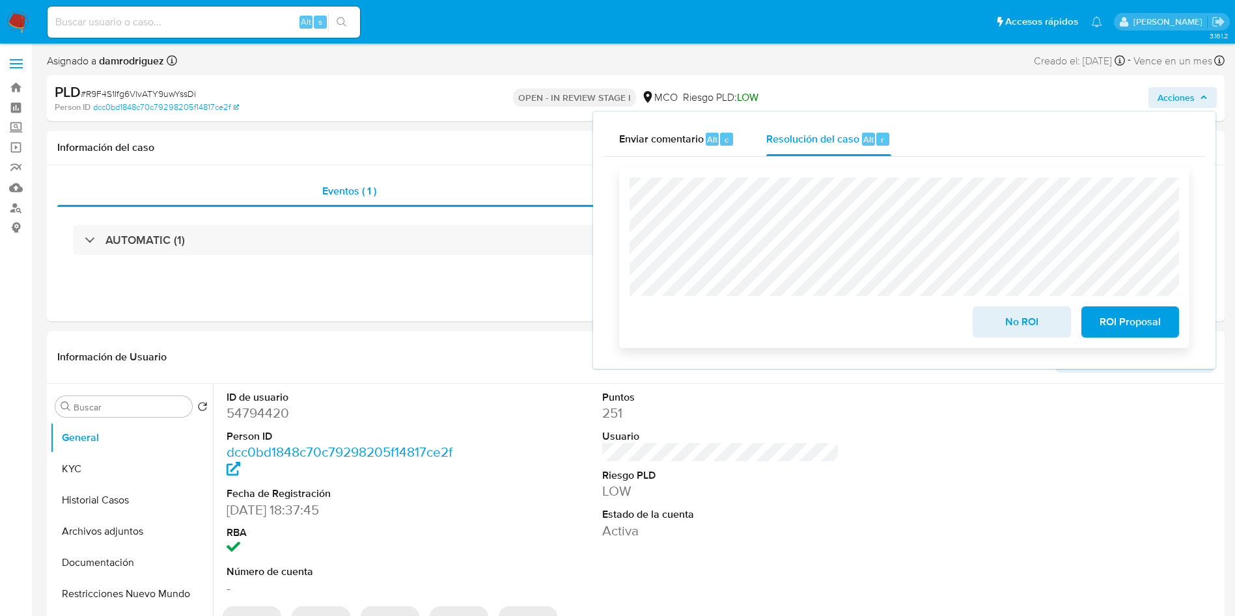
click at [1015, 329] on span "No ROI" at bounding box center [1021, 322] width 64 height 29
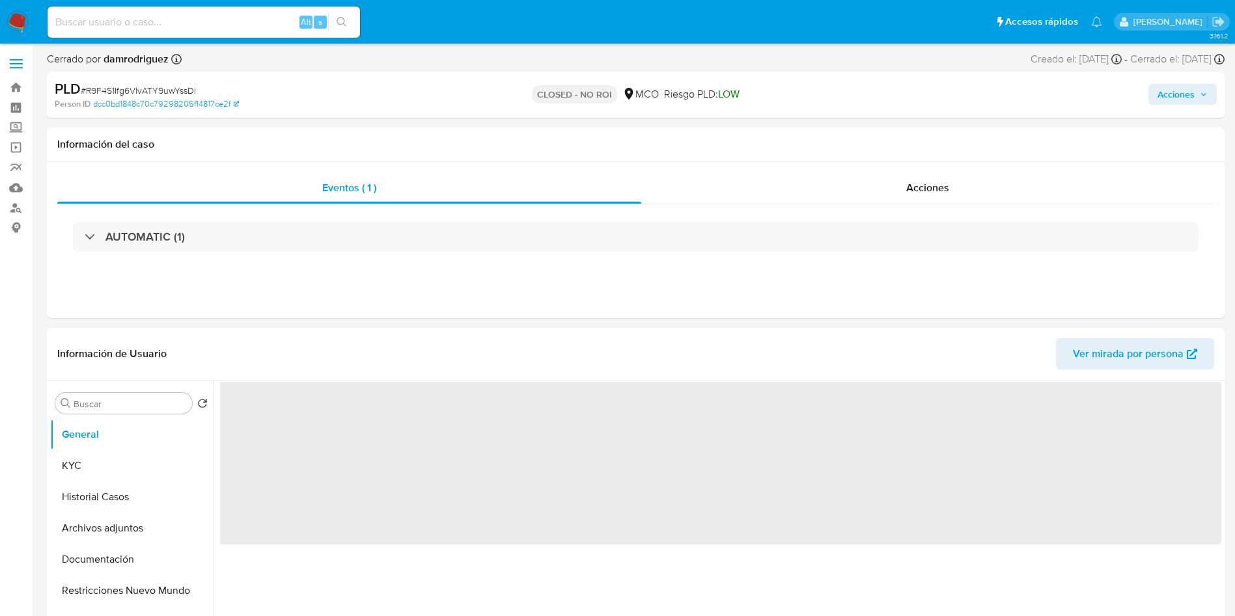
select select "10"
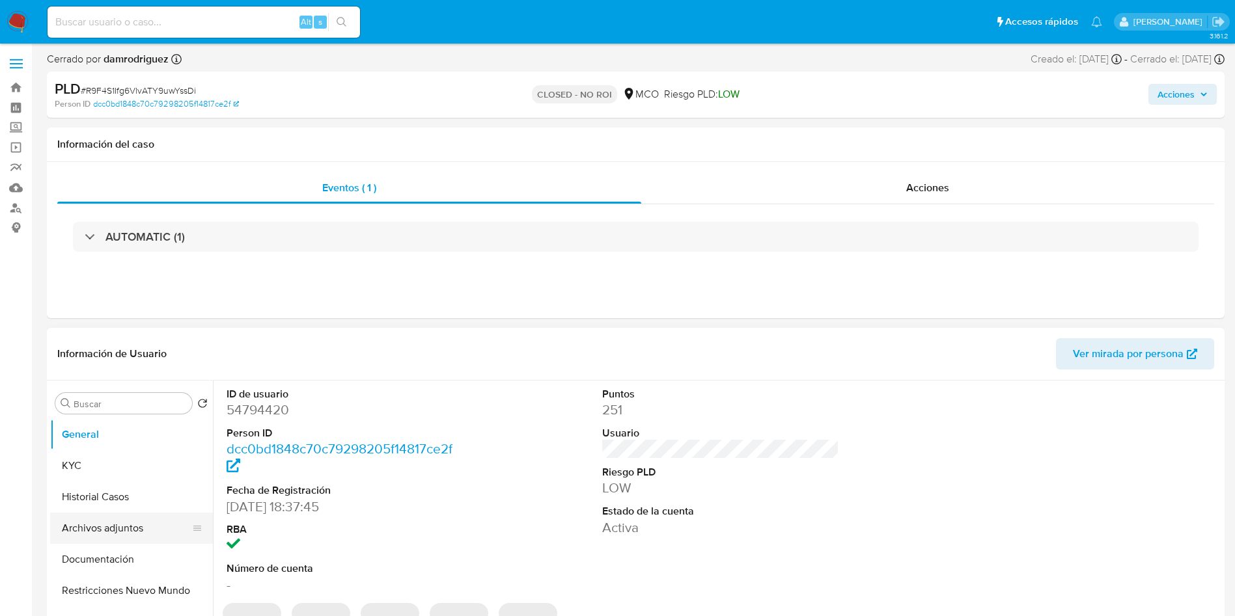
click at [97, 521] on button "Archivos adjuntos" at bounding box center [126, 528] width 152 height 31
